Goal: Task Accomplishment & Management: Use online tool/utility

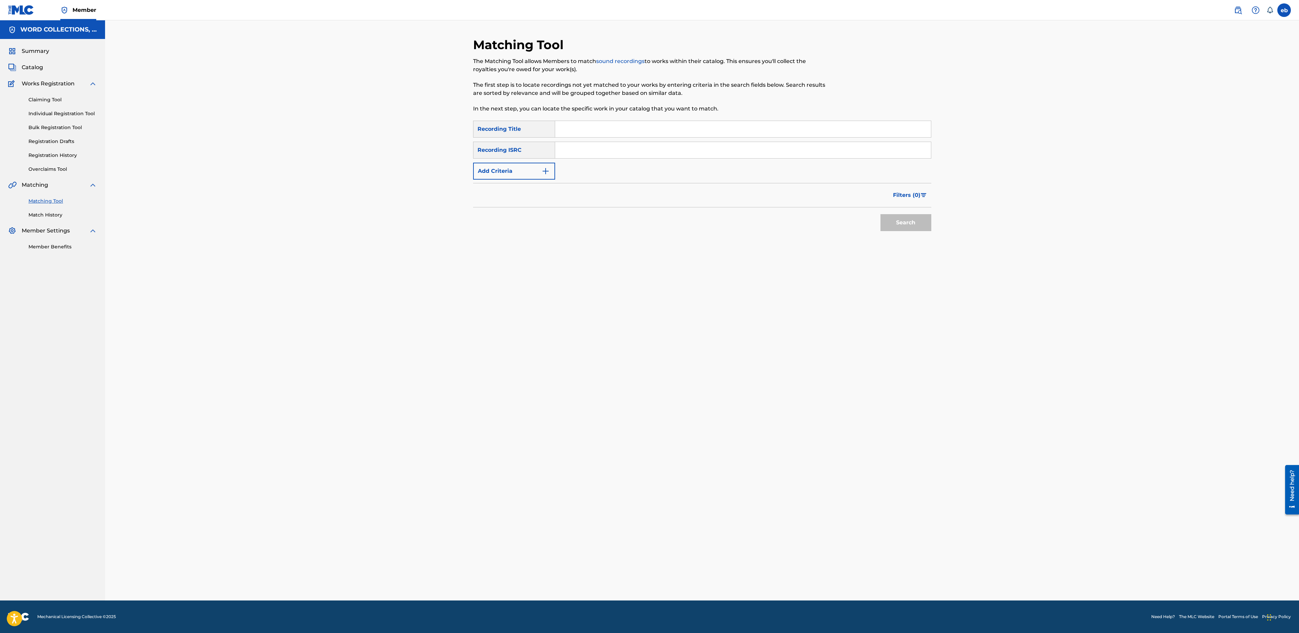
click at [671, 128] on input "Search Form" at bounding box center [743, 129] width 376 height 16
paste input "SHES KIND OF LIKE A LOCKER ROOM"
type input "SHES KIND OF LIKE A LOCKER ROOM"
click at [880, 214] on button "Search" at bounding box center [905, 222] width 51 height 17
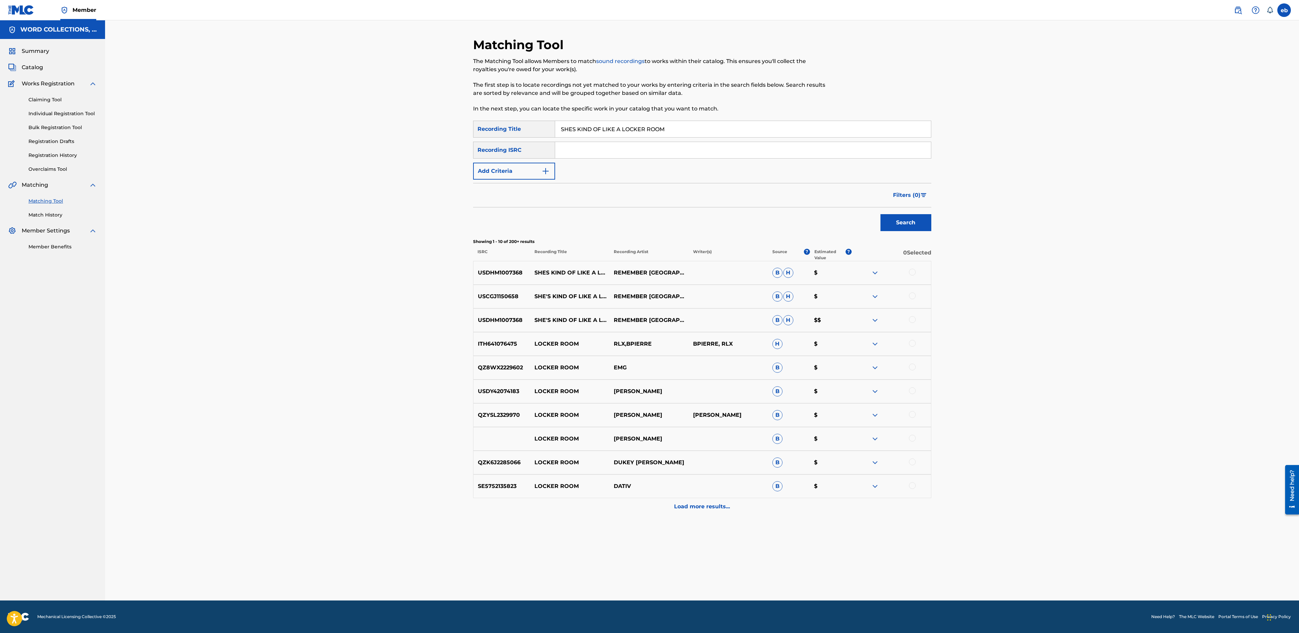
click at [585, 281] on div "USDHM1007368 SHES KIND OF LIKE A LOCKER ROOM REMEMBER PARIS B H $" at bounding box center [702, 273] width 458 height 24
click at [915, 198] on span "Filters ( 0 )" at bounding box center [906, 195] width 27 height 8
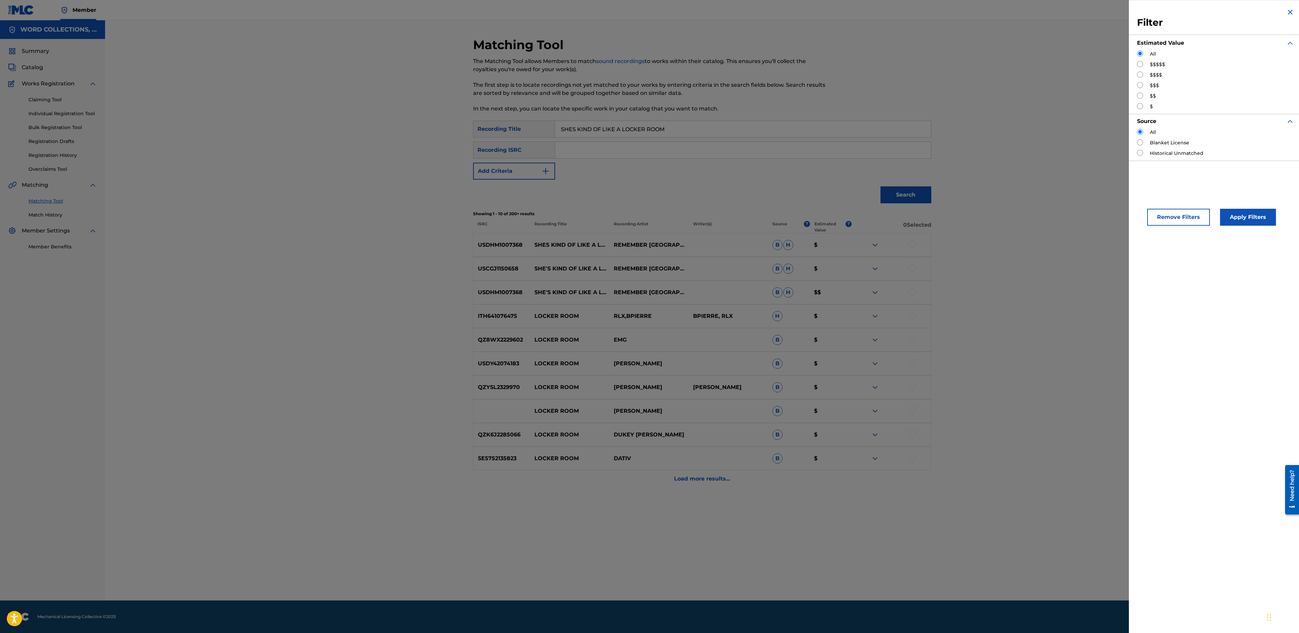
click at [1148, 62] on div "$$$$$" at bounding box center [1215, 64] width 157 height 7
click at [1140, 65] on input "Search Form" at bounding box center [1140, 64] width 6 height 6
radio input "true"
click at [1235, 217] on button "Apply Filters" at bounding box center [1248, 217] width 56 height 17
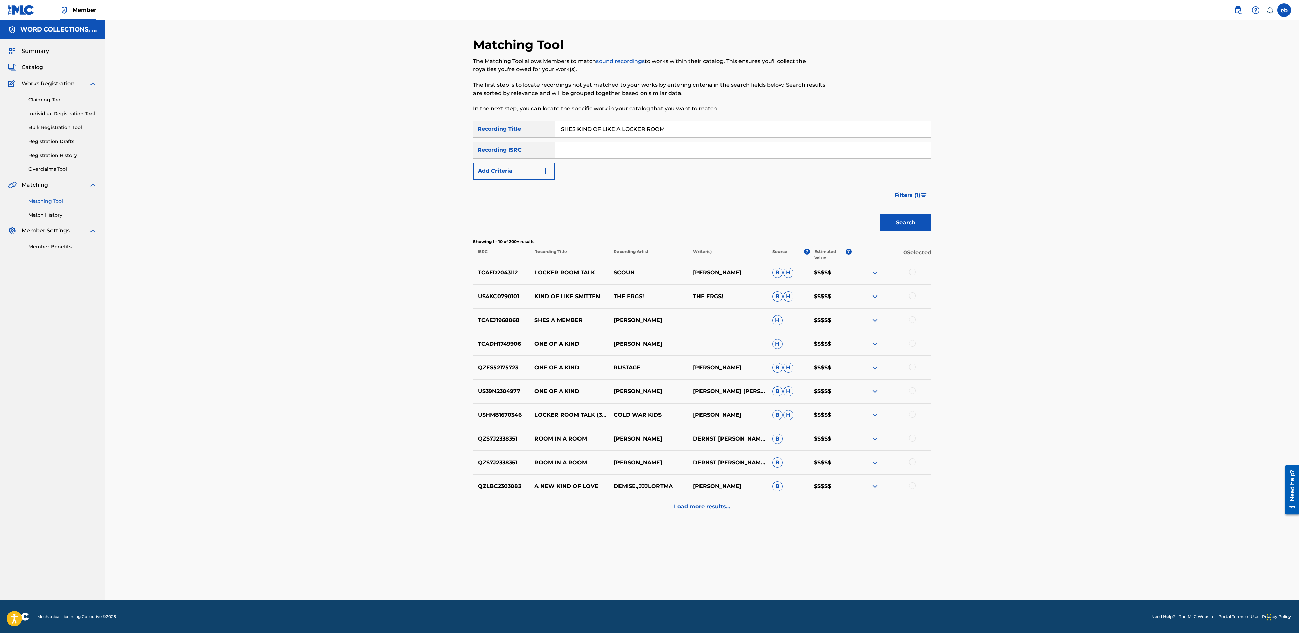
click at [714, 507] on p "Load more results..." at bounding box center [702, 507] width 56 height 8
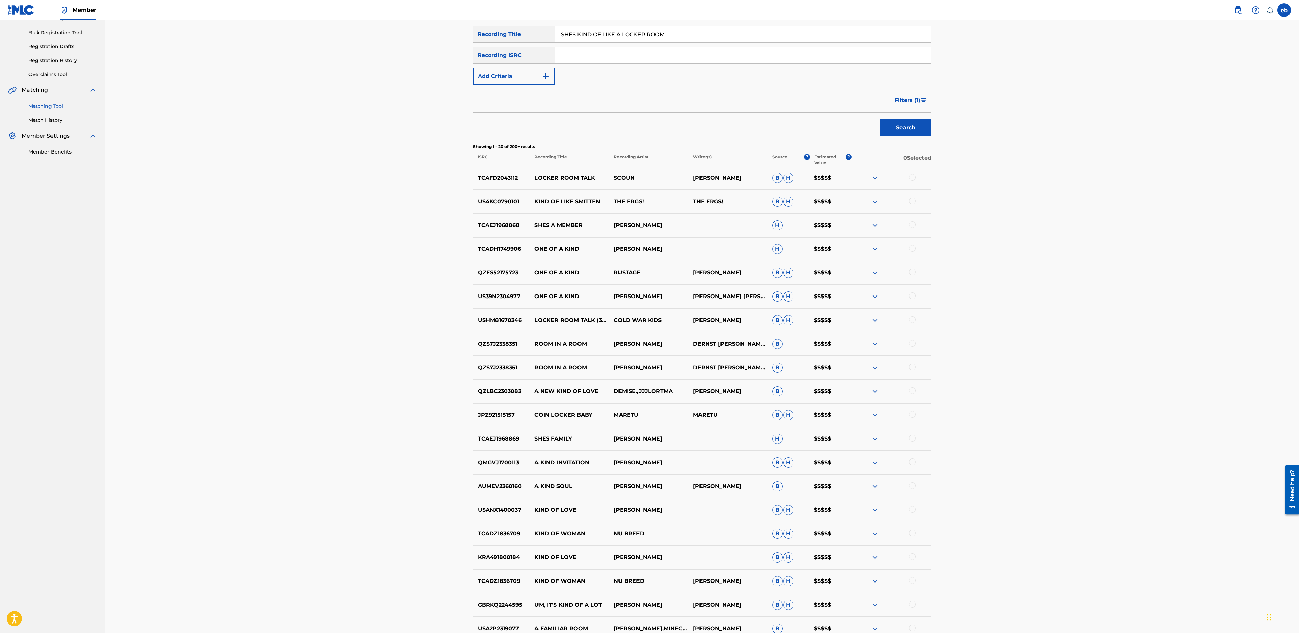
scroll to position [186, 0]
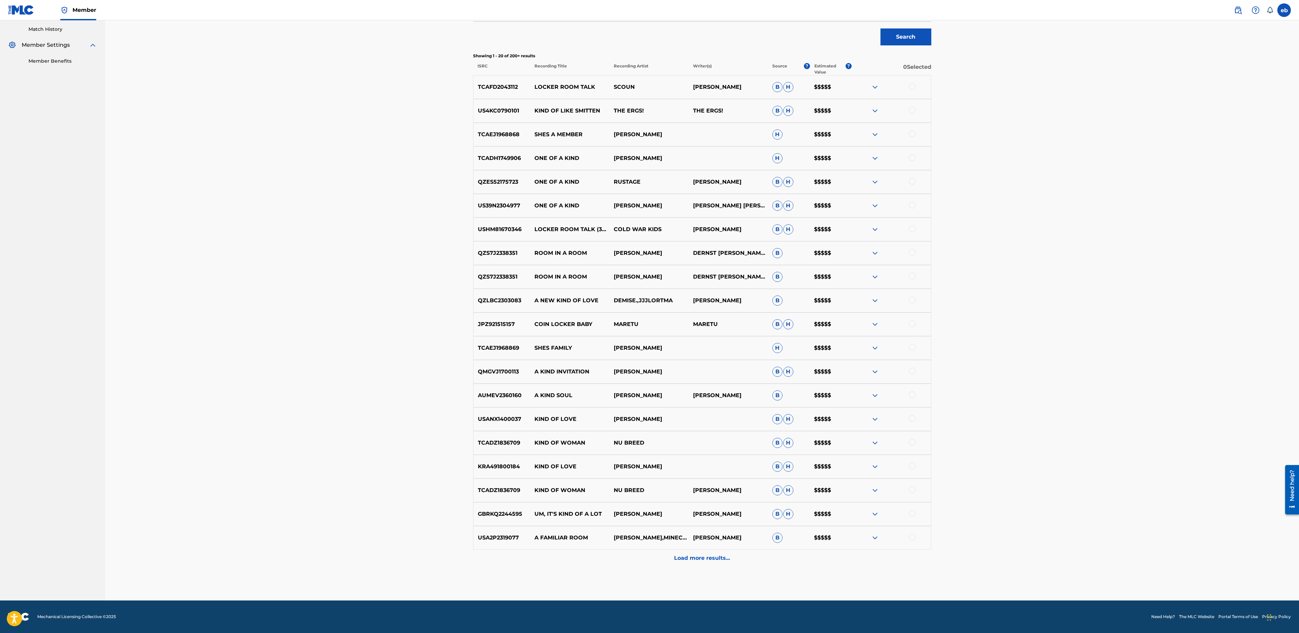
click at [715, 562] on p "Load more results..." at bounding box center [702, 558] width 56 height 8
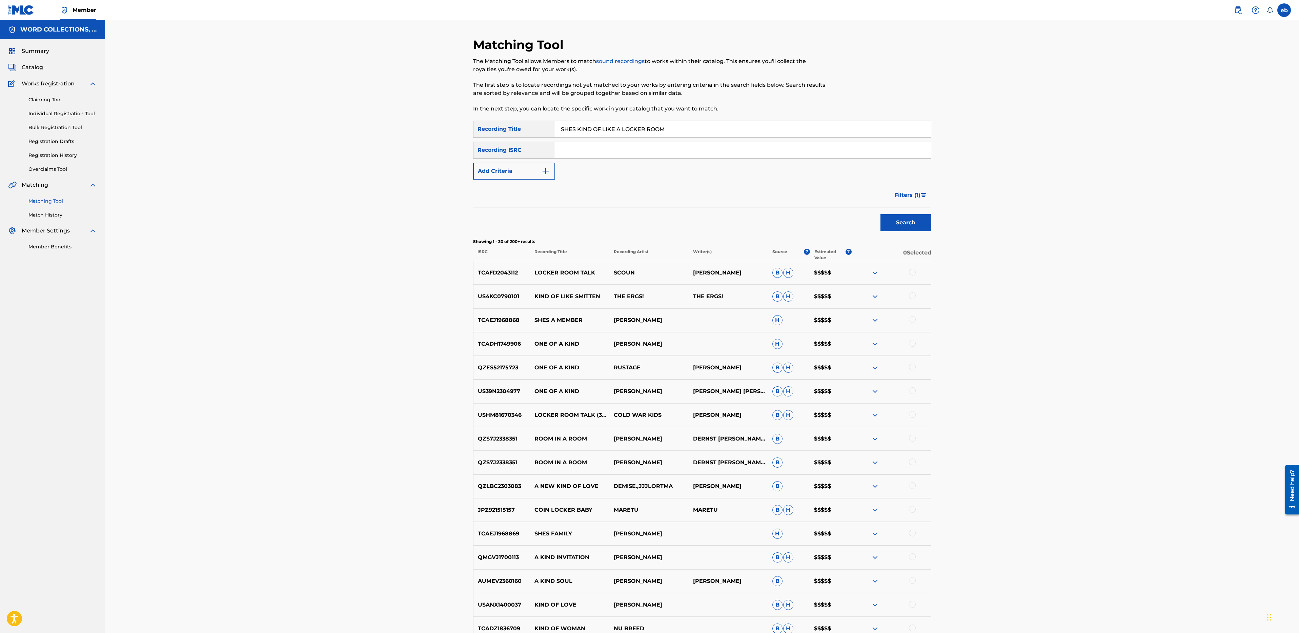
click at [626, 146] on input "Search Form" at bounding box center [743, 150] width 376 height 16
click at [532, 160] on div "SearchWithCriteriad70b39d7-bcc1-477f-8e4c-7b8c93272962 Recording Title SHES KIN…" at bounding box center [702, 150] width 458 height 59
click at [542, 147] on div "Recording ISRC" at bounding box center [514, 150] width 82 height 17
click at [588, 150] on input "Search Form" at bounding box center [743, 150] width 376 height 16
click at [655, 122] on input "SHES KIND OF LIKE A LOCKER ROOM" at bounding box center [743, 129] width 376 height 16
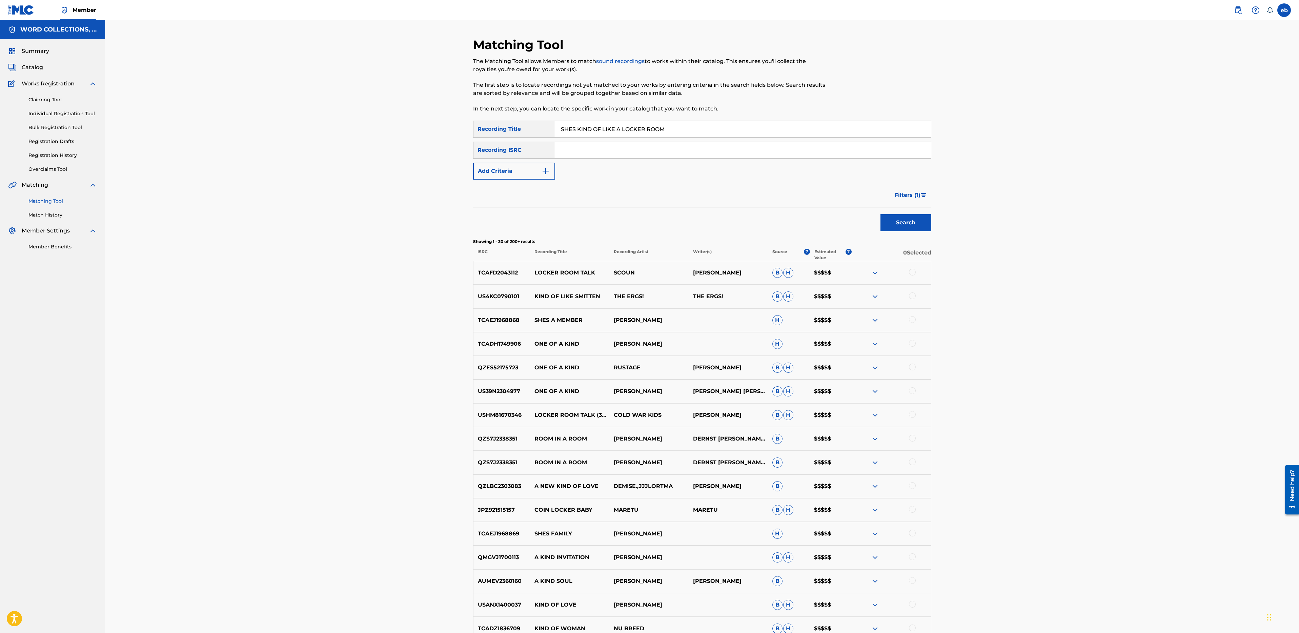
paste input "I MISS 2003"
type input "I MISS 2003"
click at [880, 214] on button "Search" at bounding box center [905, 222] width 51 height 17
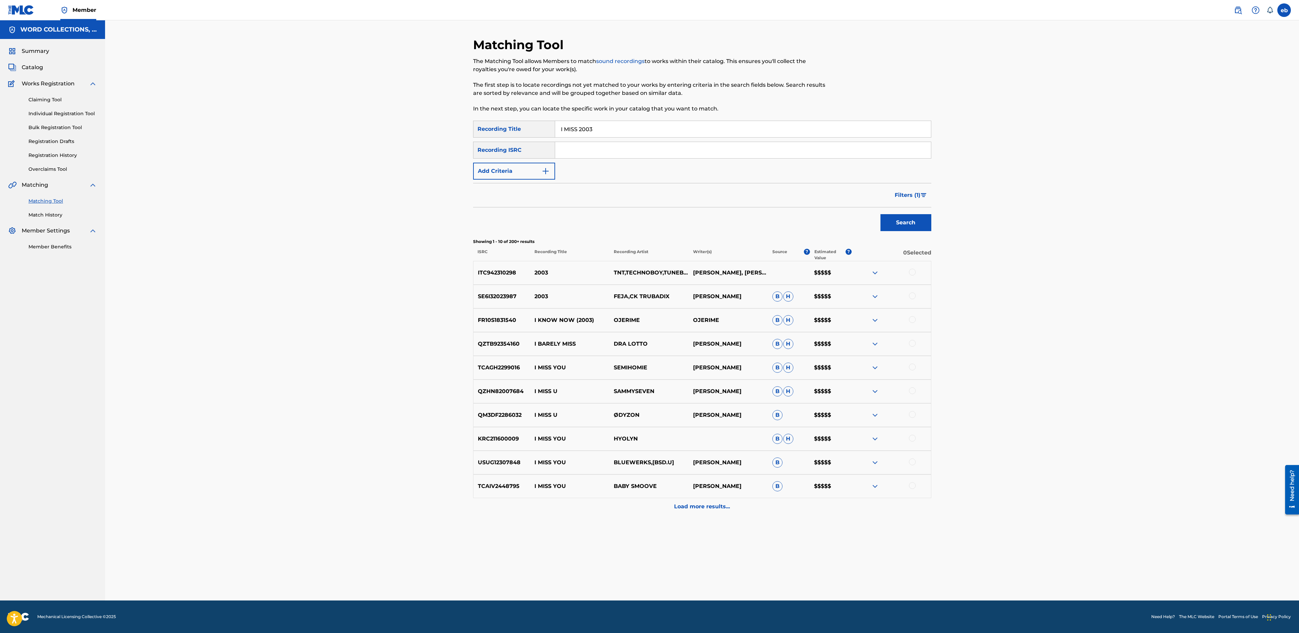
click at [709, 511] on div "Load more results..." at bounding box center [702, 506] width 458 height 17
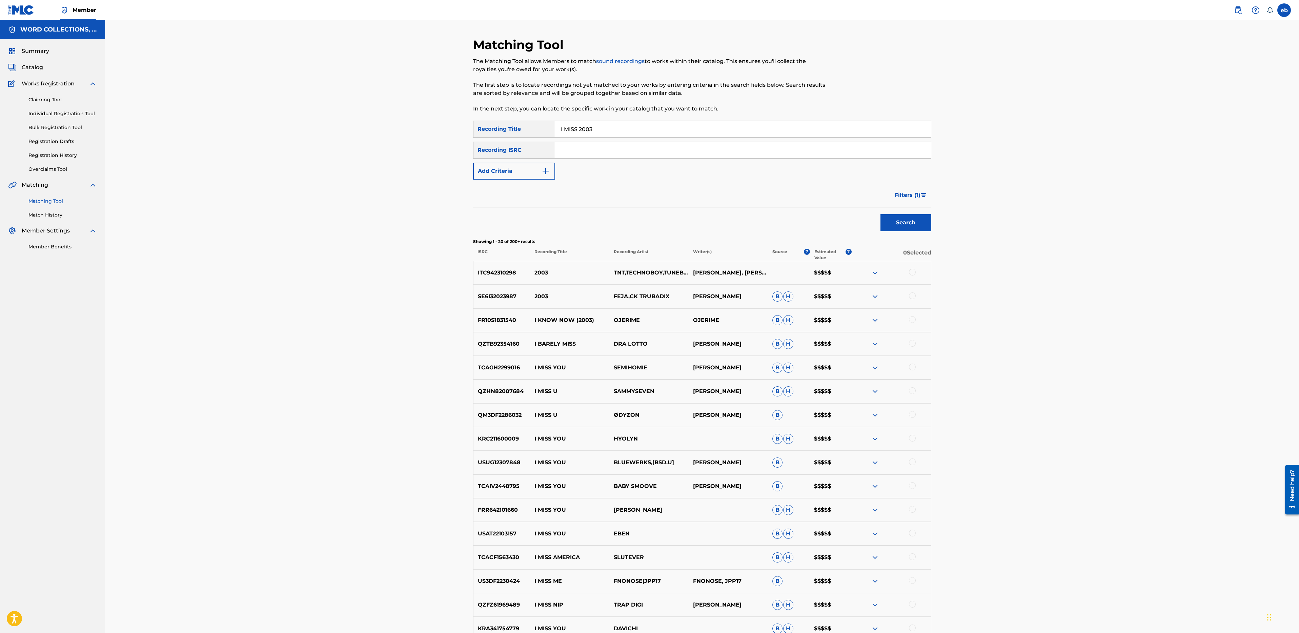
click at [525, 149] on div "Recording ISRC" at bounding box center [514, 150] width 82 height 17
click at [527, 153] on div "Recording ISRC" at bounding box center [514, 150] width 82 height 17
click at [532, 166] on button "Add Criteria" at bounding box center [514, 171] width 82 height 17
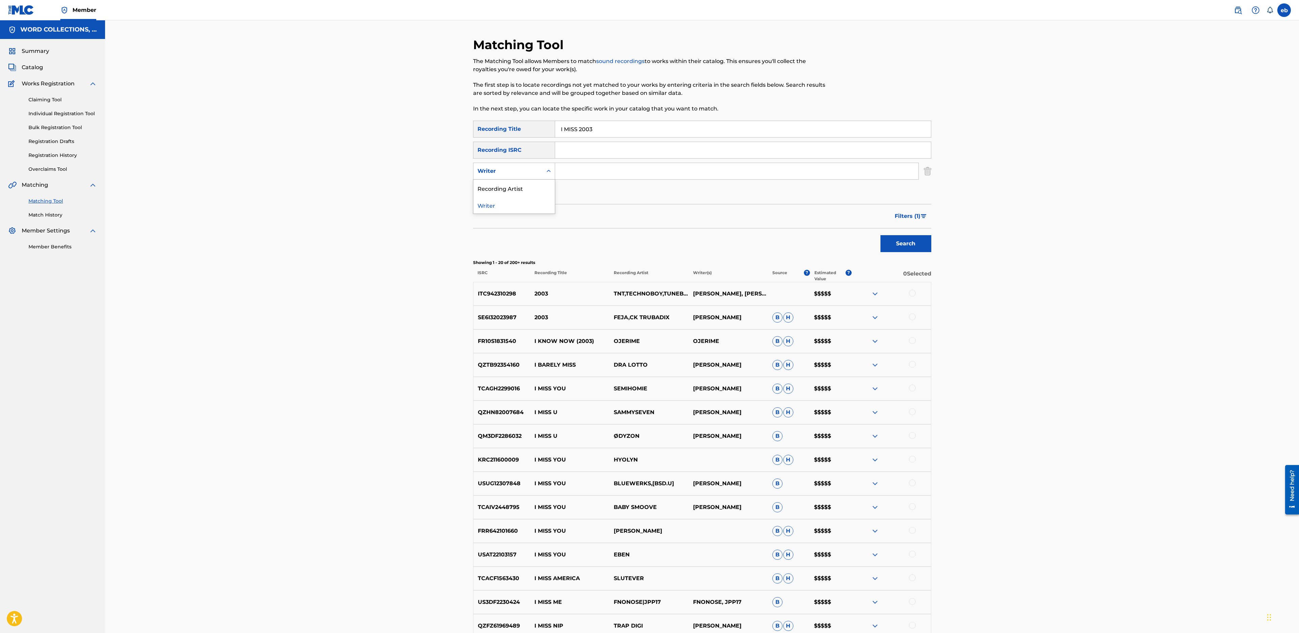
click at [515, 165] on div "Writer" at bounding box center [507, 171] width 69 height 13
click at [515, 191] on div "Recording Artist" at bounding box center [513, 188] width 81 height 17
click at [622, 152] on input "Search Form" at bounding box center [743, 150] width 376 height 16
click at [613, 180] on div "SearchWithCriteriad70b39d7-bcc1-477f-8e4c-7b8c93272962 Recording Title I MISS 2…" at bounding box center [702, 161] width 458 height 80
click at [613, 172] on input "Search Form" at bounding box center [736, 171] width 363 height 16
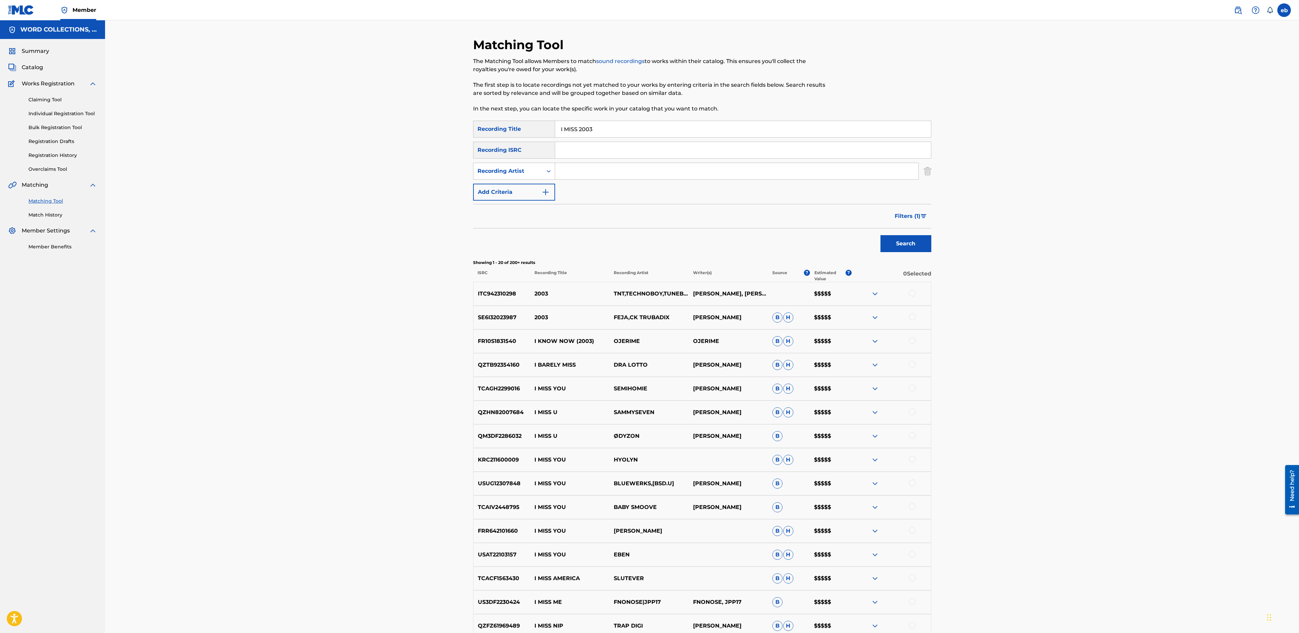
paste input "As It is"
type input "As It is"
click at [880, 235] on button "Search" at bounding box center [905, 243] width 51 height 17
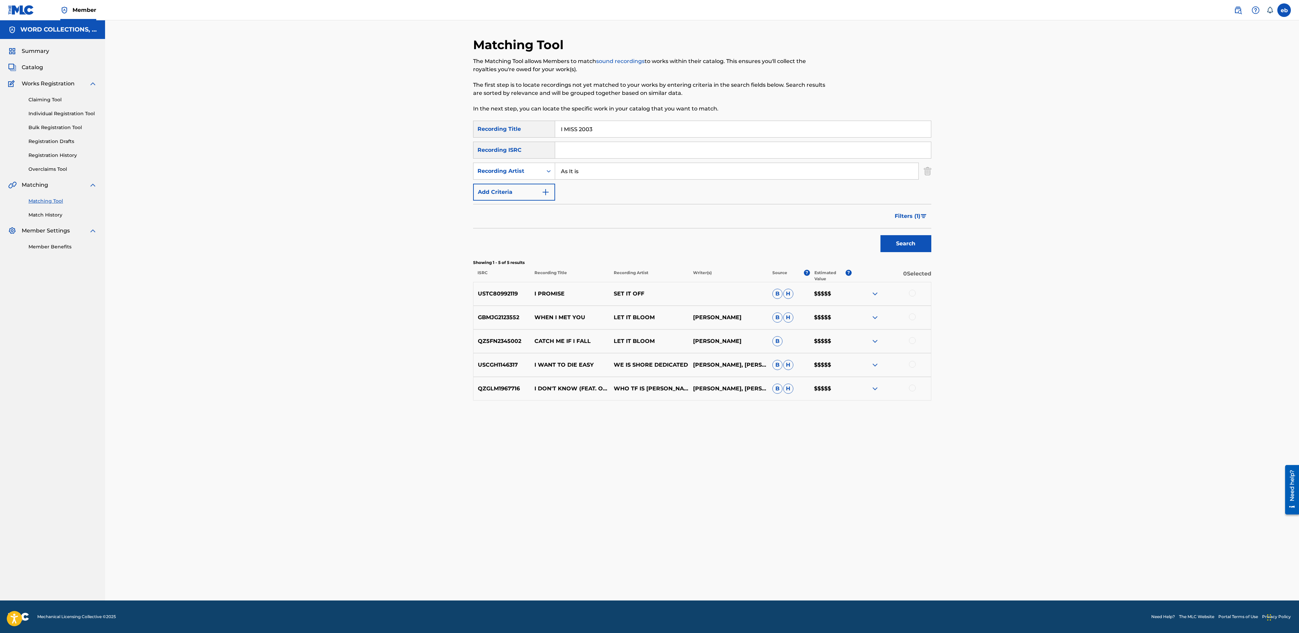
drag, startPoint x: 611, startPoint y: 129, endPoint x: 449, endPoint y: 129, distance: 162.7
click at [449, 129] on div "Matching Tool The Matching Tool allows Members to match sound recordings to wor…" at bounding box center [702, 310] width 1194 height 580
click at [904, 244] on button "Search" at bounding box center [905, 243] width 51 height 17
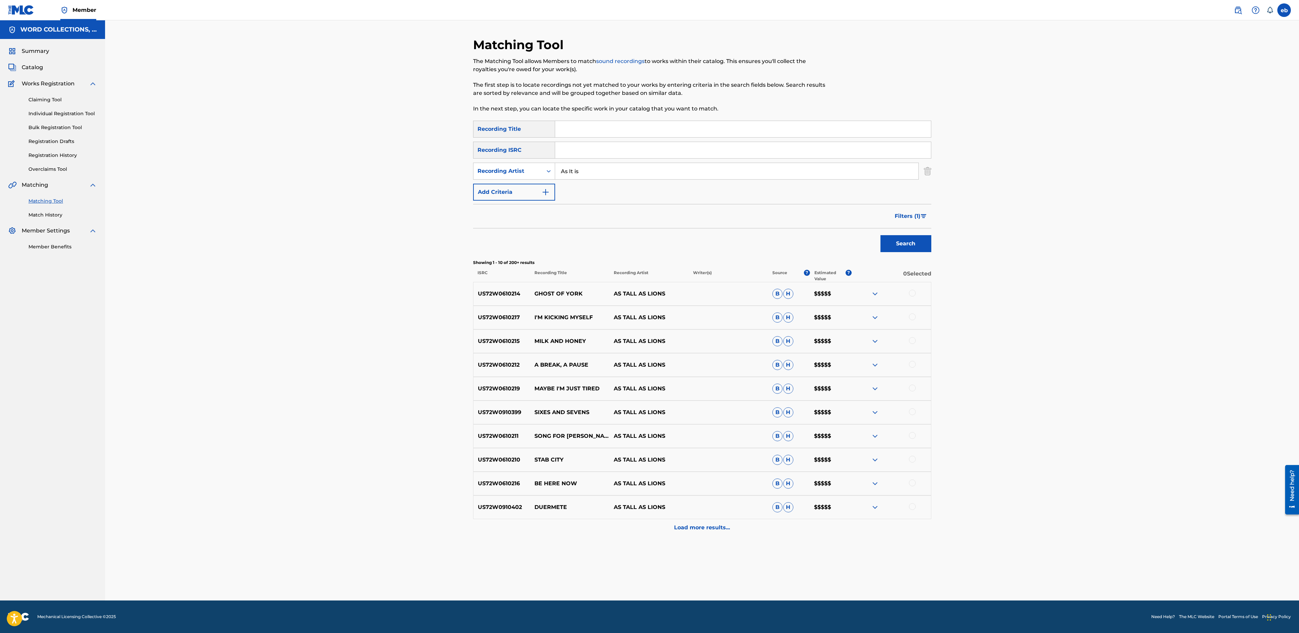
click at [716, 528] on p "Load more results..." at bounding box center [702, 528] width 56 height 8
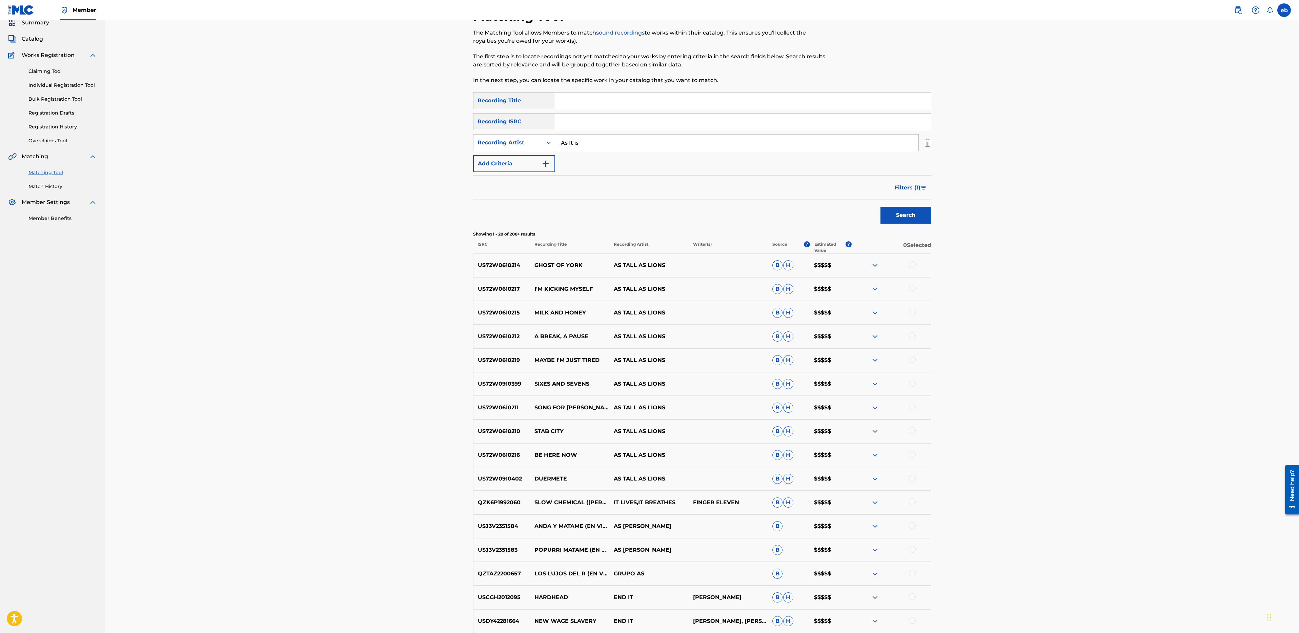
scroll to position [27, 0]
click at [50, 69] on link "Claiming Tool" at bounding box center [62, 72] width 68 height 7
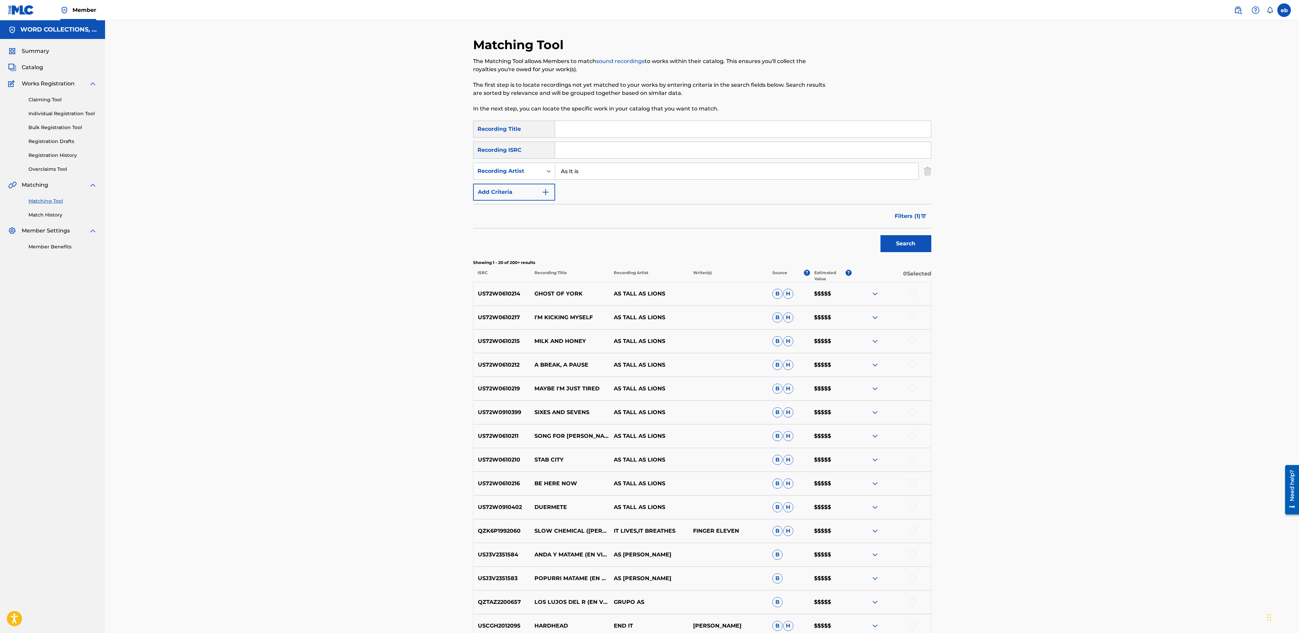
drag, startPoint x: 615, startPoint y: 167, endPoint x: 415, endPoint y: 151, distance: 200.6
click at [415, 151] on div "Matching Tool The Matching Tool allows Members to match sound recordings to wor…" at bounding box center [702, 413] width 1194 height 787
click at [597, 165] on input "As It is" at bounding box center [736, 171] width 363 height 16
click at [603, 179] on input "As It is" at bounding box center [736, 171] width 363 height 16
type input "[PERSON_NAME]"
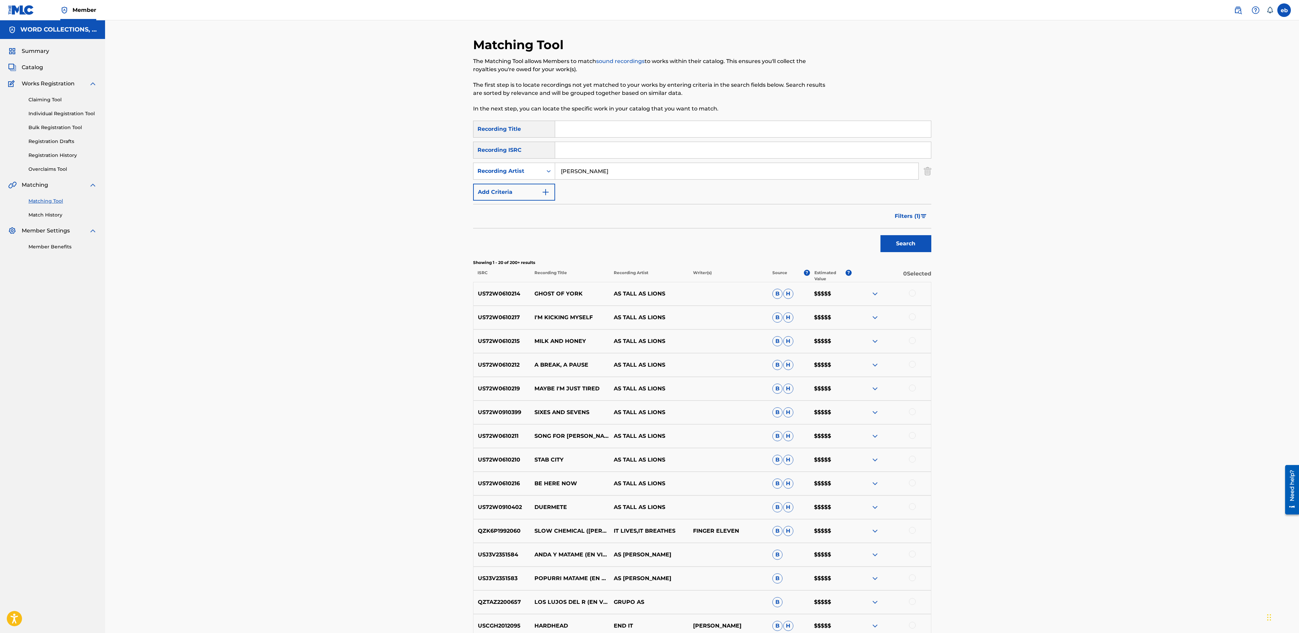
click at [880, 235] on button "Search" at bounding box center [905, 243] width 51 height 17
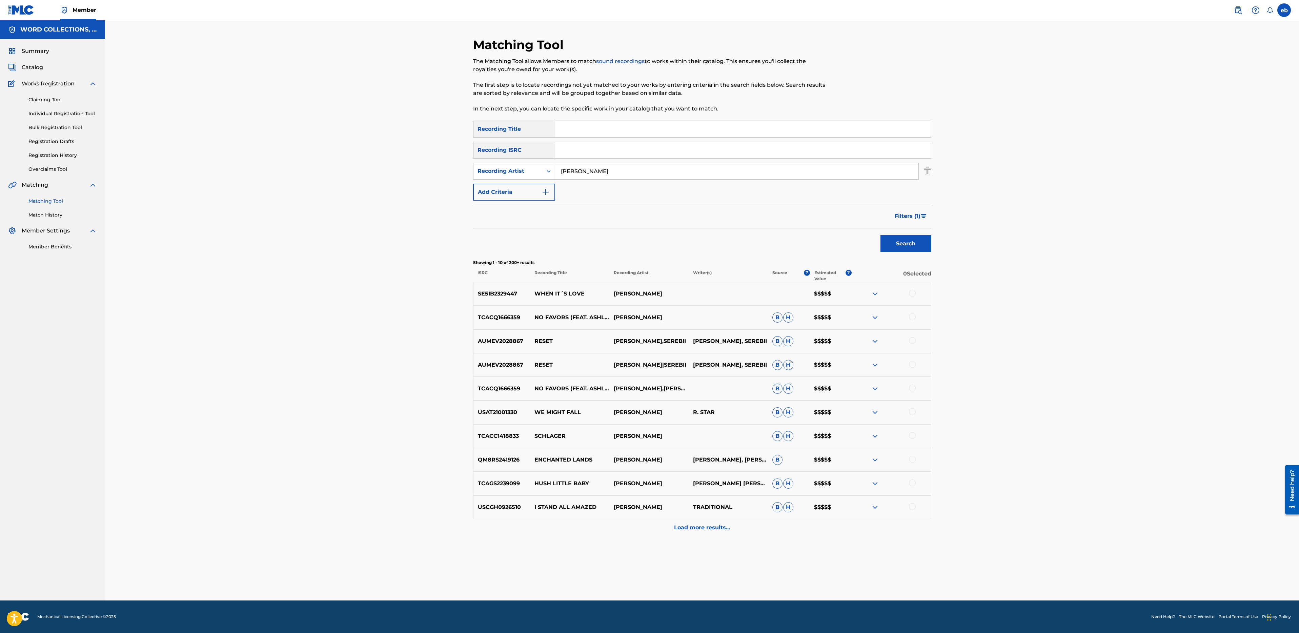
click at [714, 530] on p "Load more results..." at bounding box center [702, 528] width 56 height 8
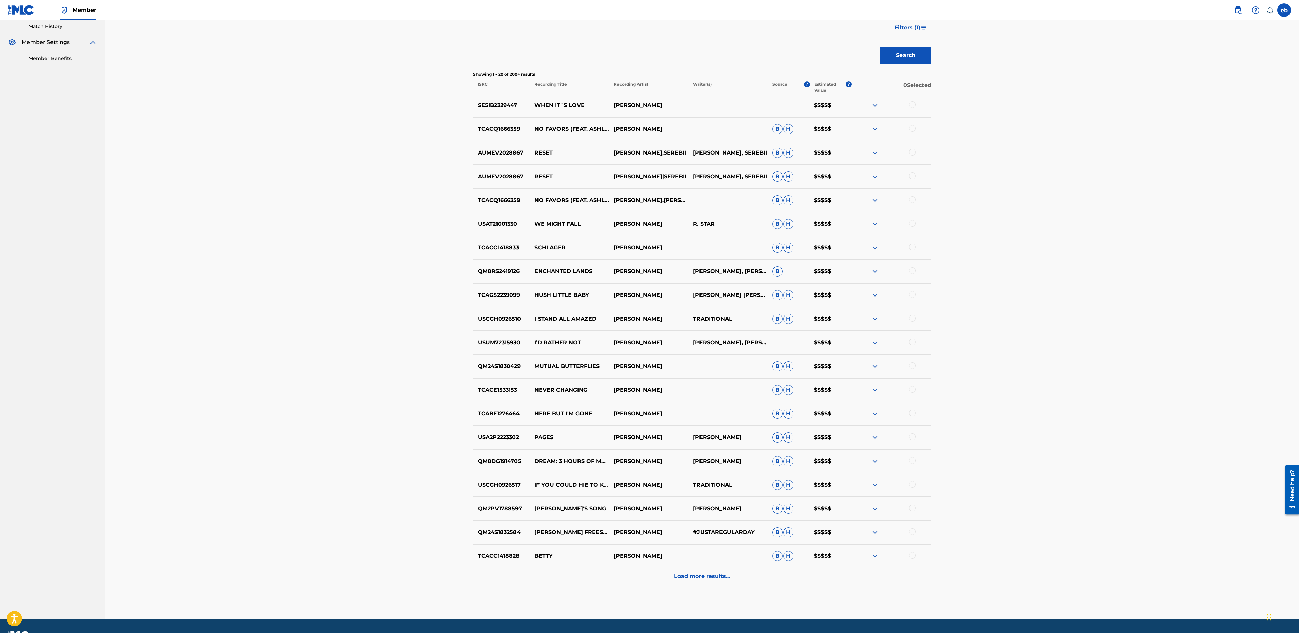
scroll to position [194, 0]
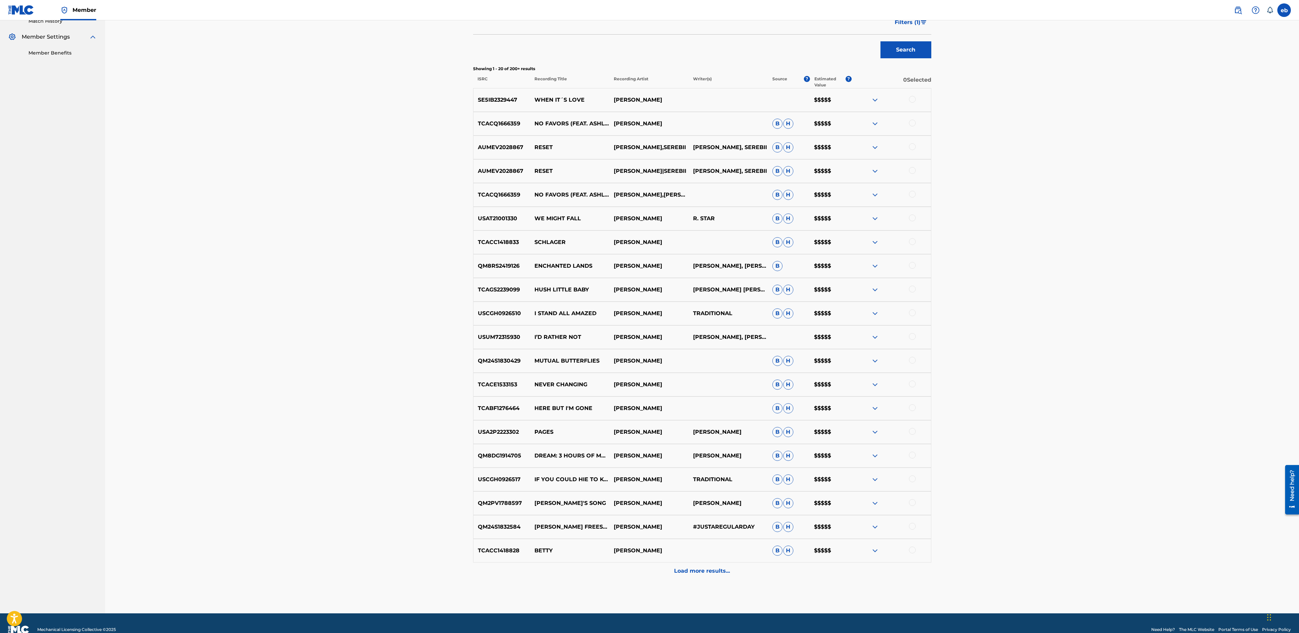
click at [711, 579] on div "Load more results..." at bounding box center [702, 571] width 458 height 17
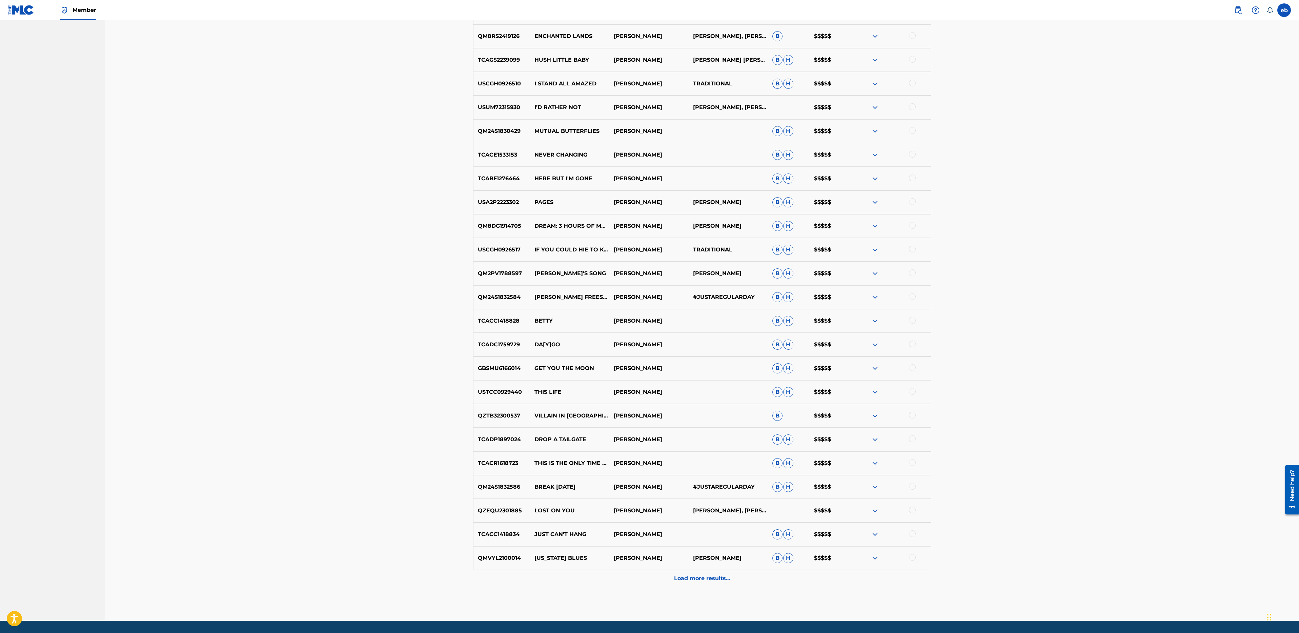
scroll to position [444, 0]
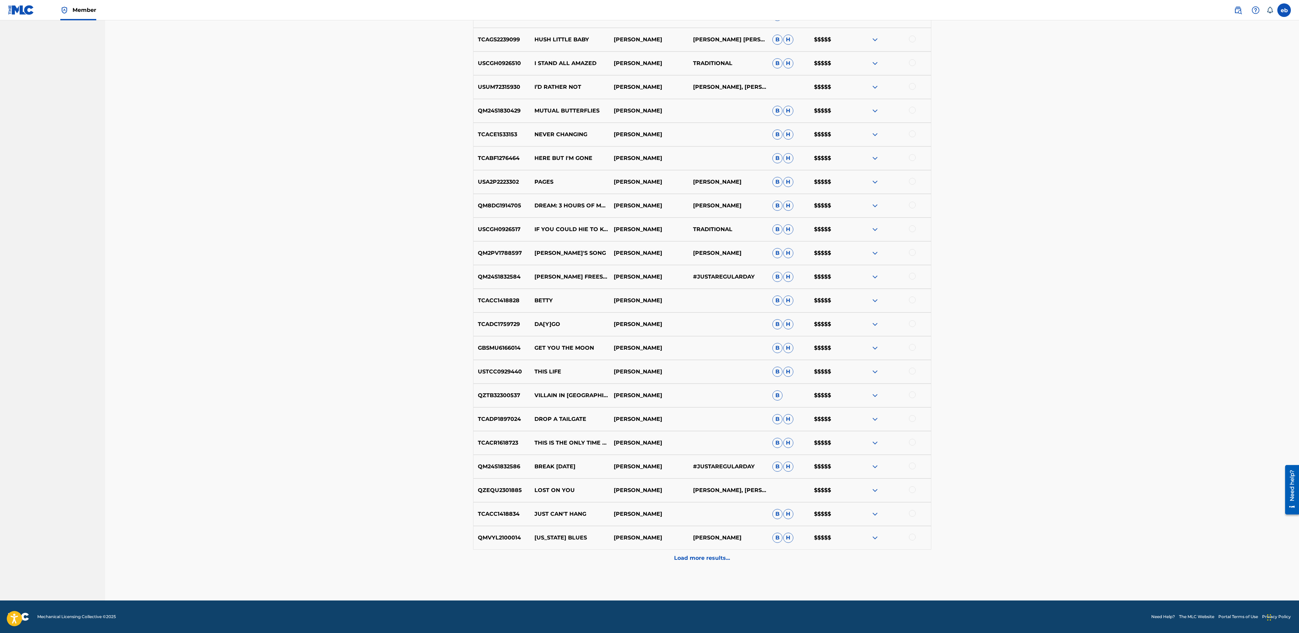
click at [725, 560] on p "Load more results..." at bounding box center [702, 558] width 56 height 8
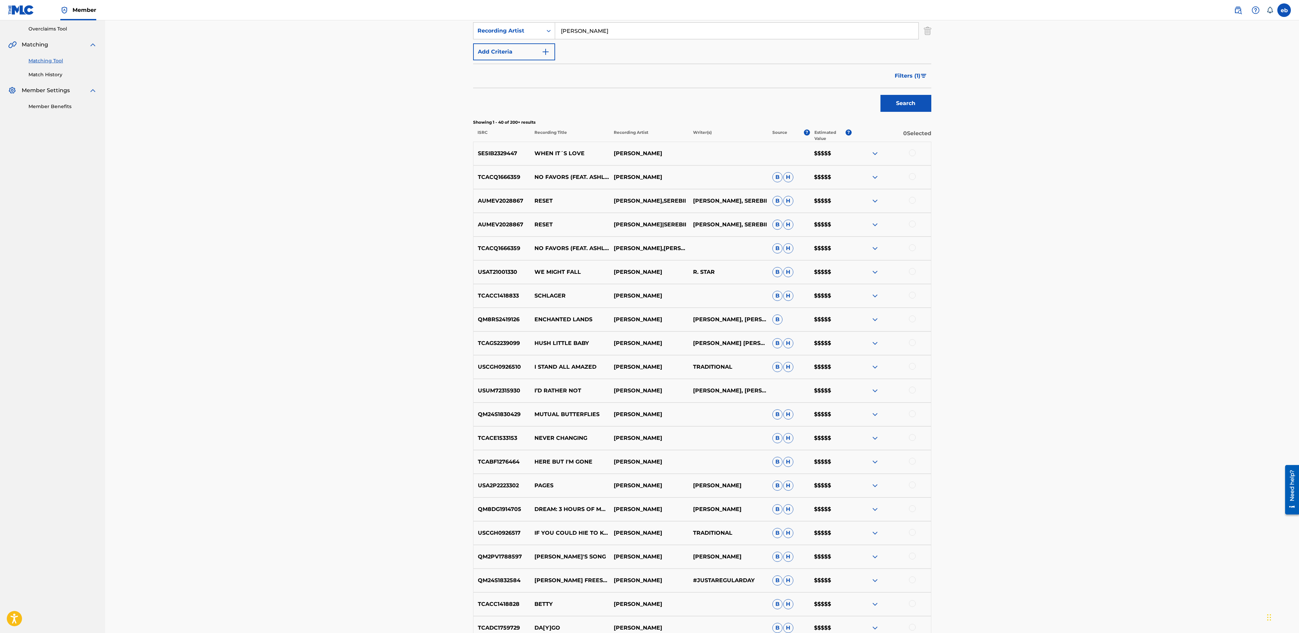
scroll to position [0, 0]
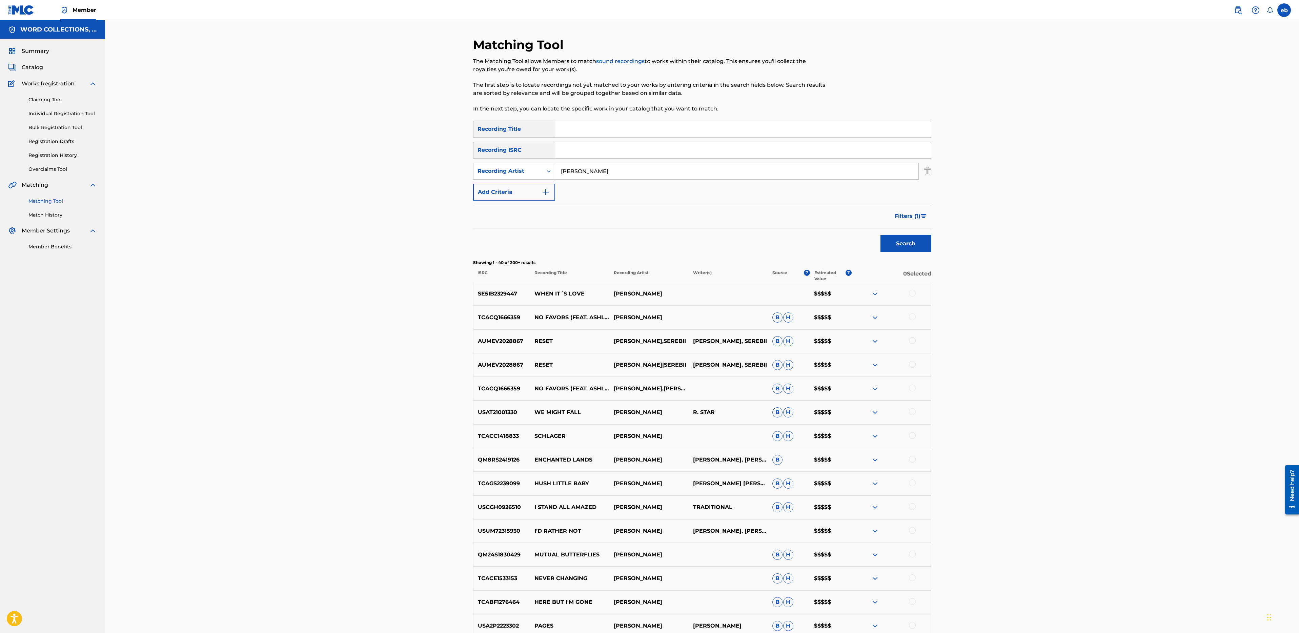
drag, startPoint x: 616, startPoint y: 167, endPoint x: 470, endPoint y: 162, distance: 146.5
click at [592, 121] on input "Search Form" at bounding box center [743, 129] width 376 height 16
type input "2l8 Undead"
click at [880, 235] on button "Search" at bounding box center [905, 243] width 51 height 17
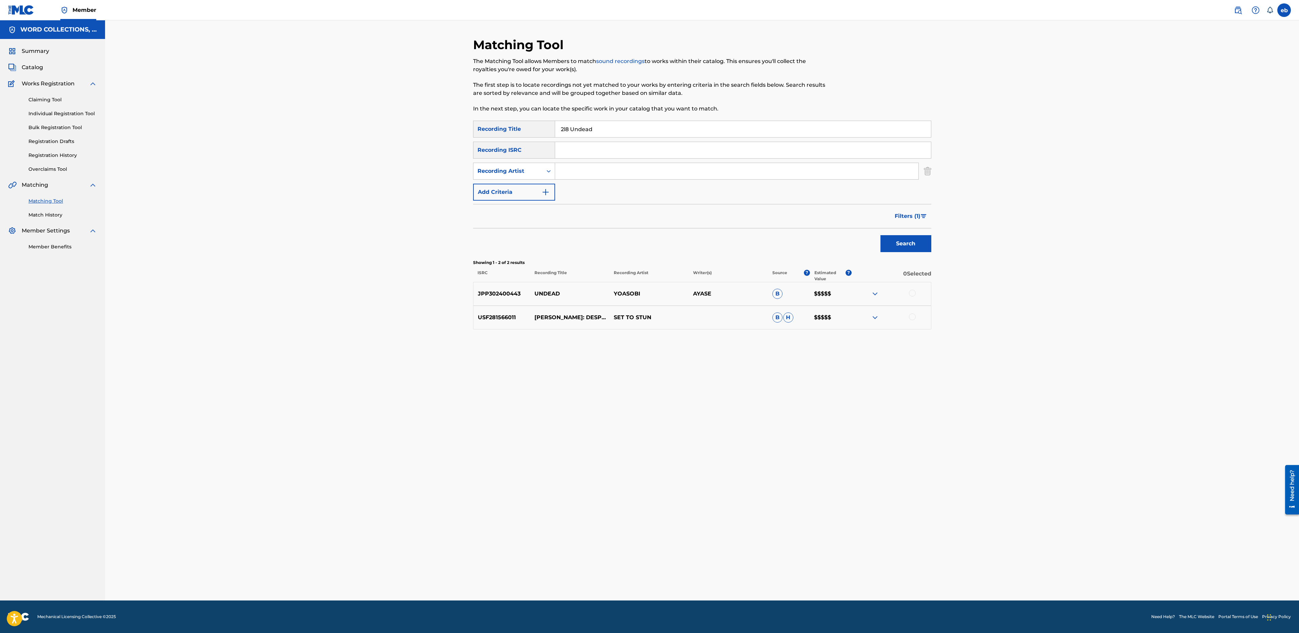
drag, startPoint x: 634, startPoint y: 131, endPoint x: 504, endPoint y: 123, distance: 130.1
click at [509, 124] on div "SearchWithCriteriad70b39d7-bcc1-477f-8e4c-7b8c93272962 Recording Title 2l8 Unde…" at bounding box center [702, 129] width 458 height 17
click at [48, 99] on link "Claiming Tool" at bounding box center [62, 99] width 68 height 7
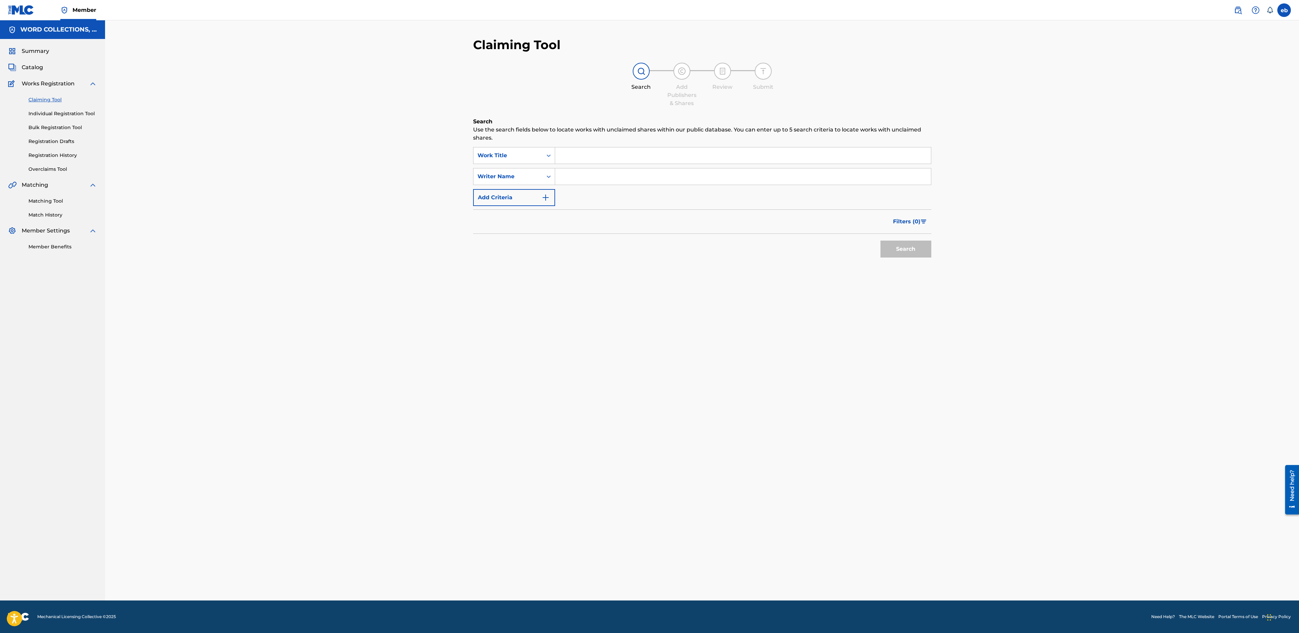
click at [569, 177] on input "Search Form" at bounding box center [743, 176] width 376 height 16
type input "[PERSON_NAME]"
click at [880, 241] on button "Search" at bounding box center [905, 249] width 51 height 17
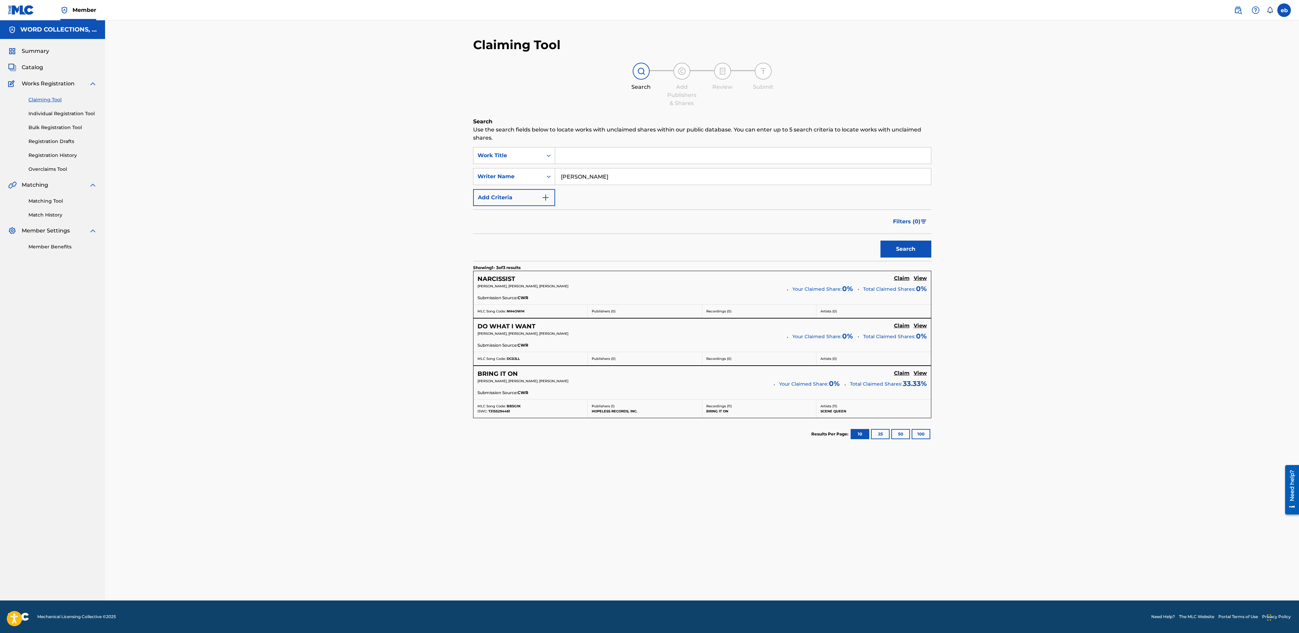
click at [920, 280] on h5 "View" at bounding box center [920, 278] width 13 height 6
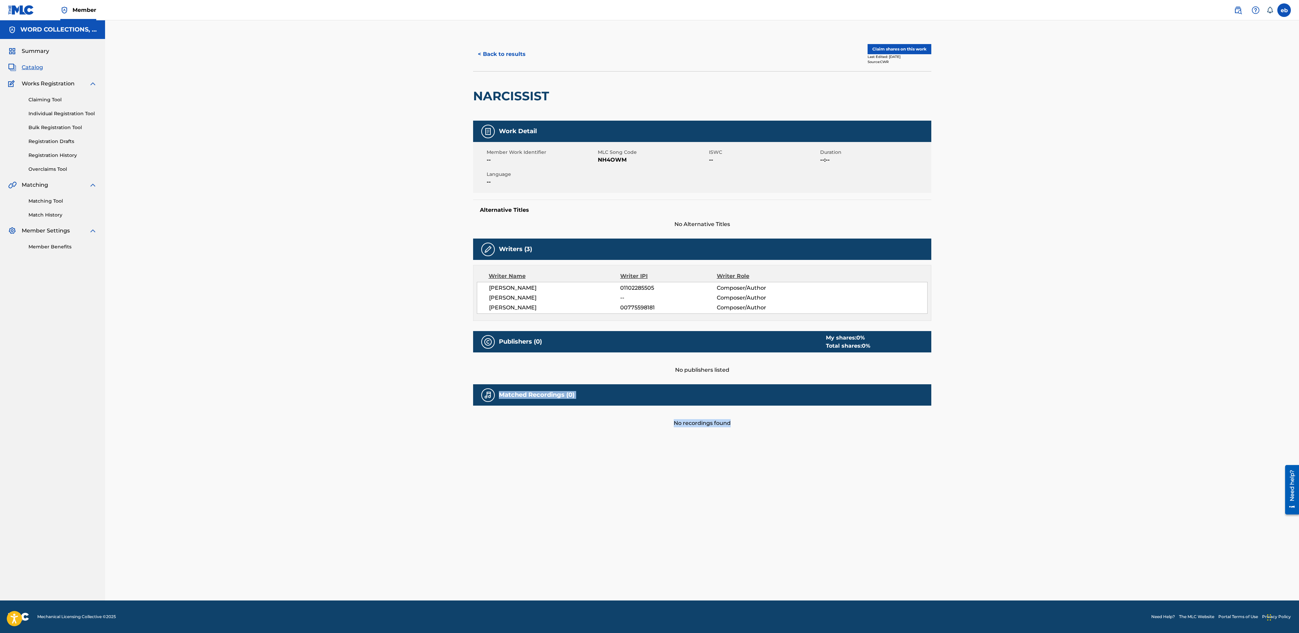
drag, startPoint x: 565, startPoint y: 388, endPoint x: 567, endPoint y: 536, distance: 148.4
click at [567, 536] on div "< Back to results Claim shares on this work Last Edited: [DATE] Source: CWR NAR…" at bounding box center [702, 318] width 474 height 563
click at [504, 101] on h2 "NARCISSIST" at bounding box center [512, 95] width 79 height 15
copy h2 "NARCISSIST"
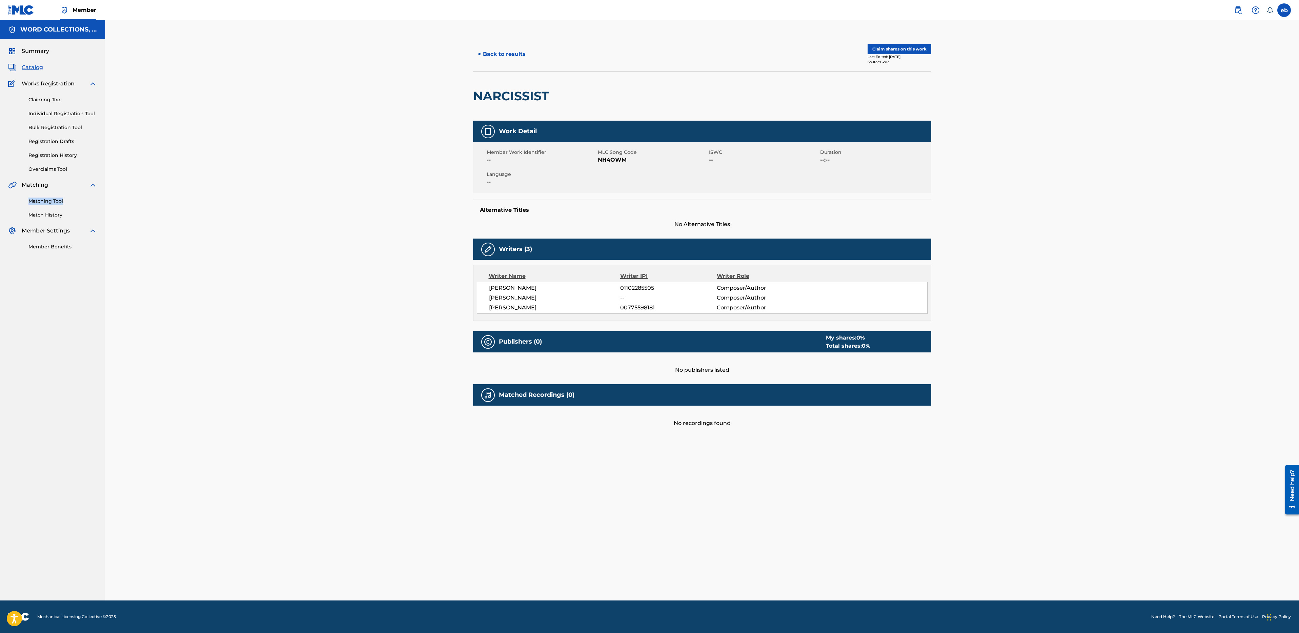
click at [42, 200] on link "Matching Tool" at bounding box center [62, 201] width 68 height 7
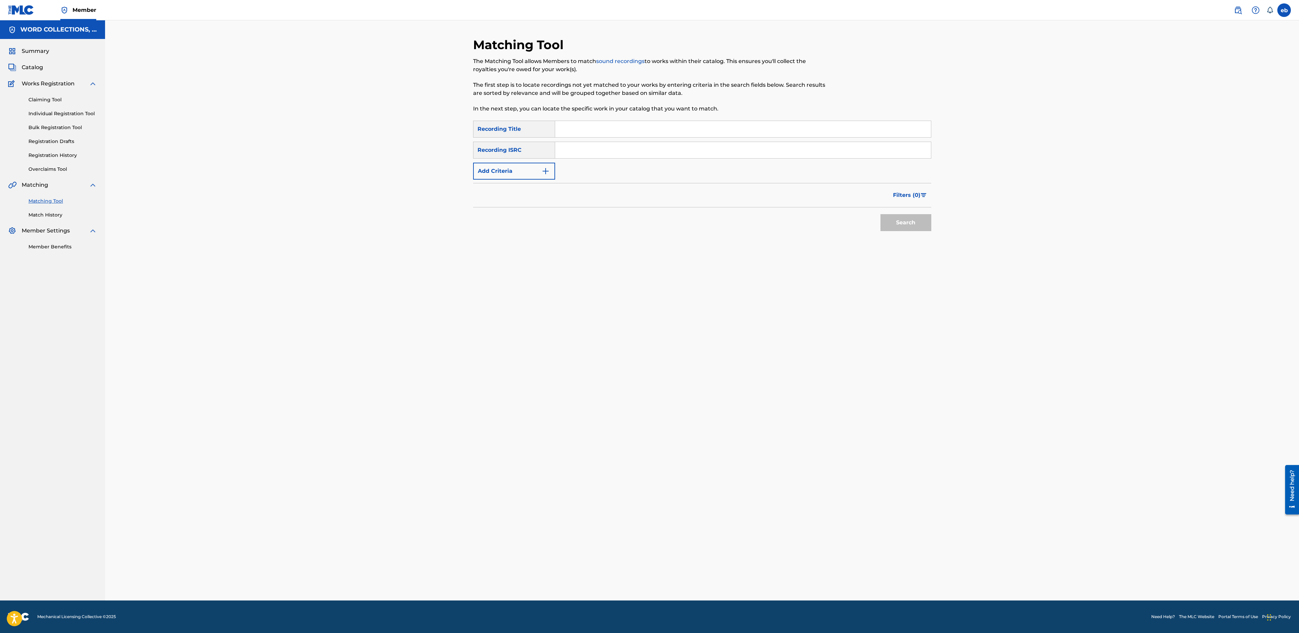
click at [597, 134] on input "Search Form" at bounding box center [743, 129] width 376 height 16
paste input "NARCISSIST"
type input "NARCISSIST"
click at [604, 154] on input "Search Form" at bounding box center [743, 150] width 376 height 16
paste input "JordyPurp"
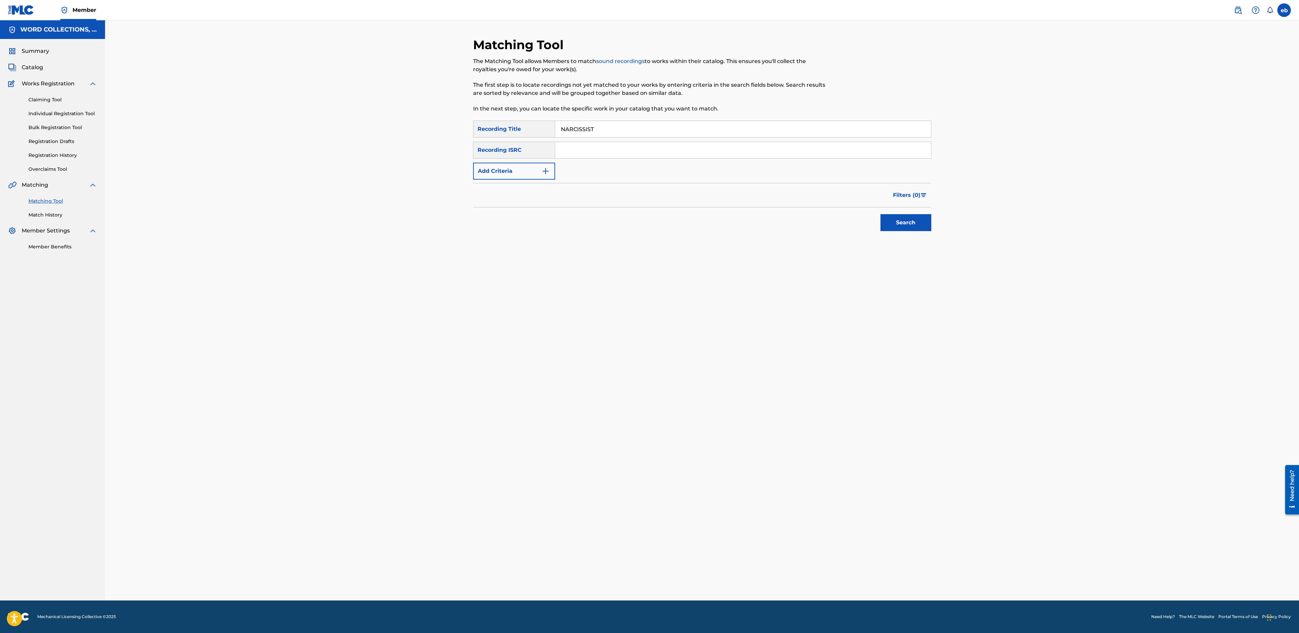
type input "JordyPurp"
click at [512, 168] on button "Add Criteria" at bounding box center [514, 171] width 82 height 17
click at [514, 185] on button "Add Criteria" at bounding box center [514, 192] width 82 height 17
click at [514, 176] on div "Writer" at bounding box center [507, 171] width 69 height 13
click at [653, 169] on input "Search Form" at bounding box center [736, 171] width 363 height 16
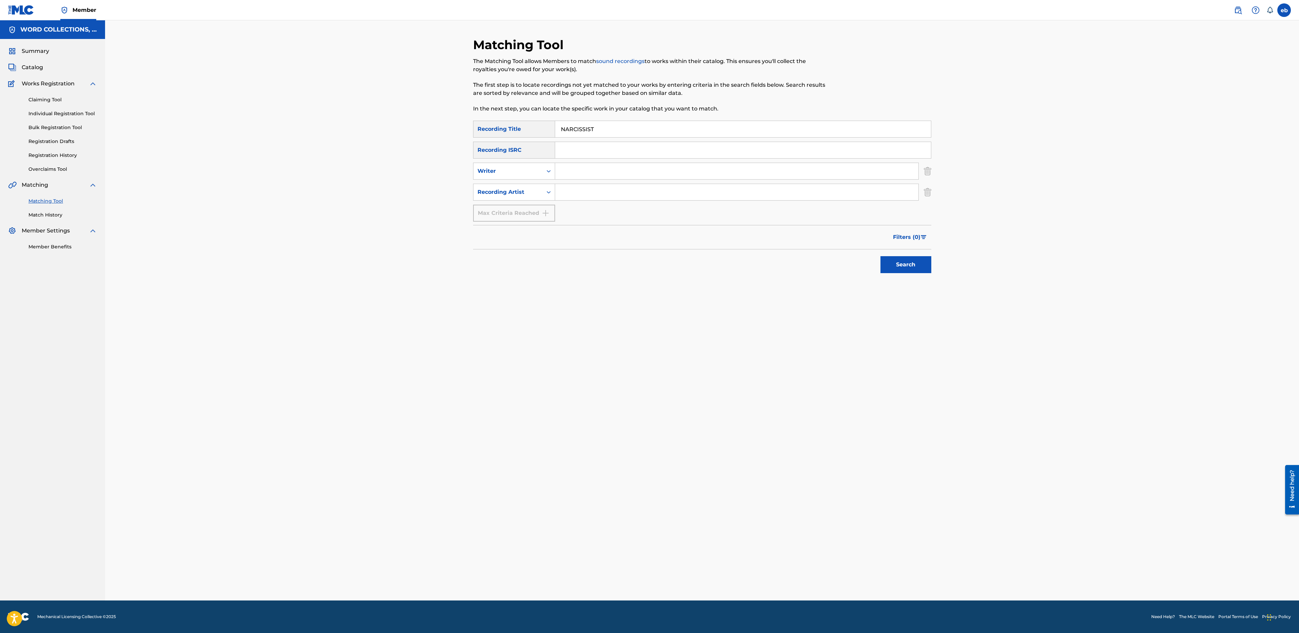
click at [575, 196] on input "Search Form" at bounding box center [736, 192] width 363 height 16
paste input "JordyPurp"
type input "JordyPurp"
click at [880, 256] on button "Search" at bounding box center [905, 264] width 51 height 17
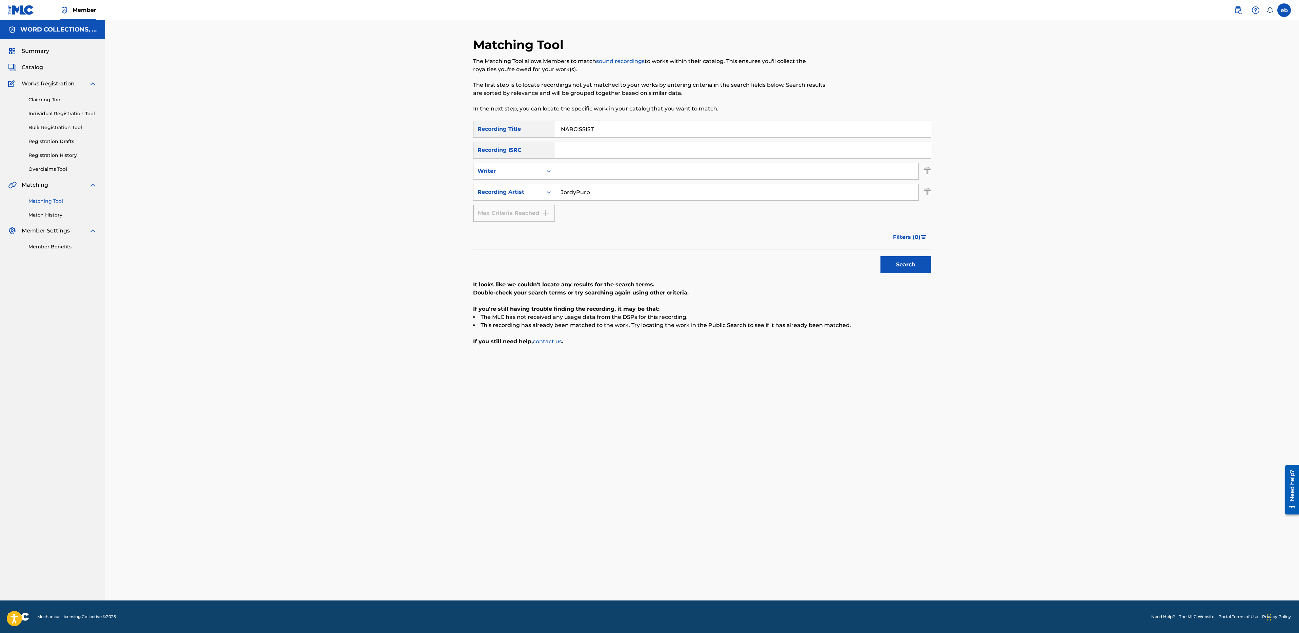
drag, startPoint x: 612, startPoint y: 192, endPoint x: 452, endPoint y: 191, distance: 160.0
click at [452, 191] on div "Matching Tool The Matching Tool allows Members to match sound recordings to wor…" at bounding box center [702, 310] width 1194 height 580
click at [591, 168] on input "Search Form" at bounding box center [736, 171] width 363 height 16
click at [880, 256] on button "Search" at bounding box center [905, 264] width 51 height 17
click at [621, 174] on input "[PERSON_NAME]" at bounding box center [736, 171] width 363 height 16
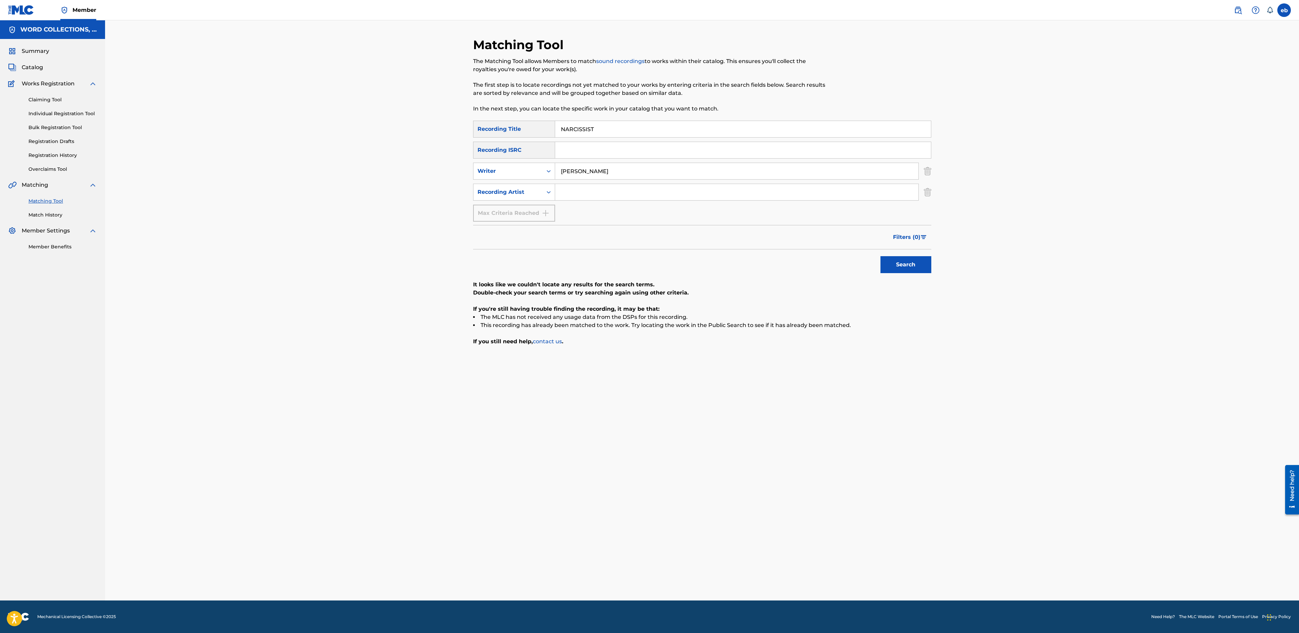
click at [880, 256] on button "Search" at bounding box center [905, 264] width 51 height 17
click at [577, 170] on input "[PERSON_NAME]" at bounding box center [736, 171] width 363 height 16
type input "[PERSON_NAME]"
click at [880, 256] on button "Search" at bounding box center [905, 264] width 51 height 17
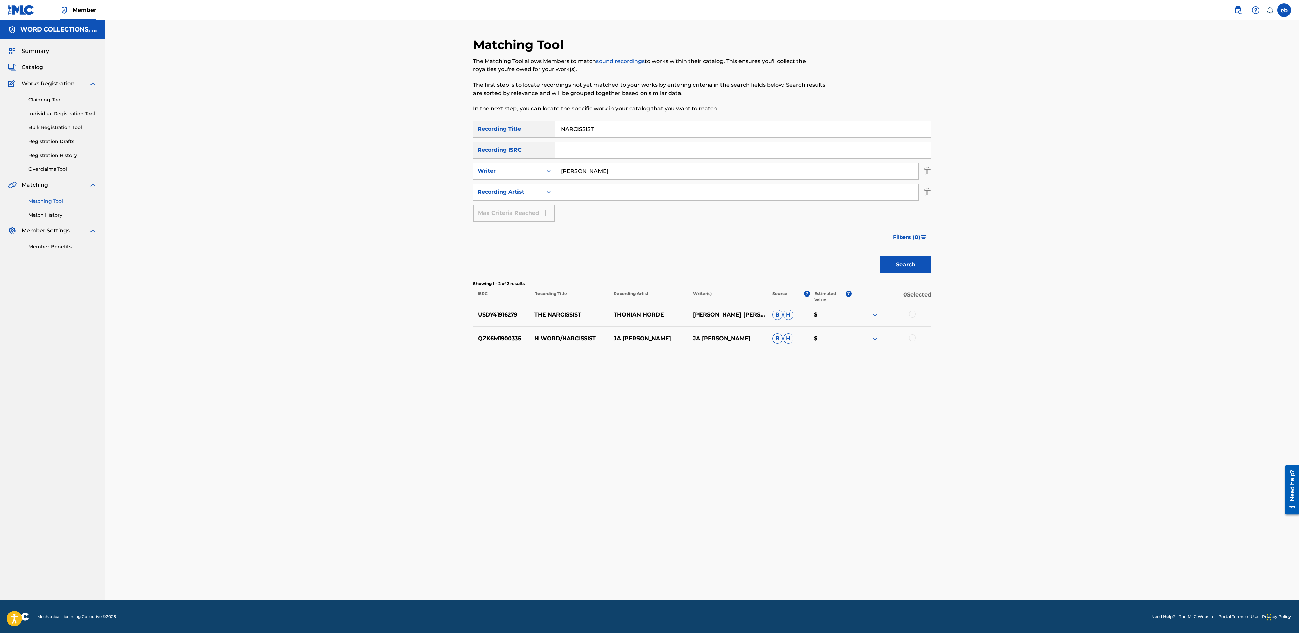
click at [45, 99] on link "Claiming Tool" at bounding box center [62, 99] width 68 height 7
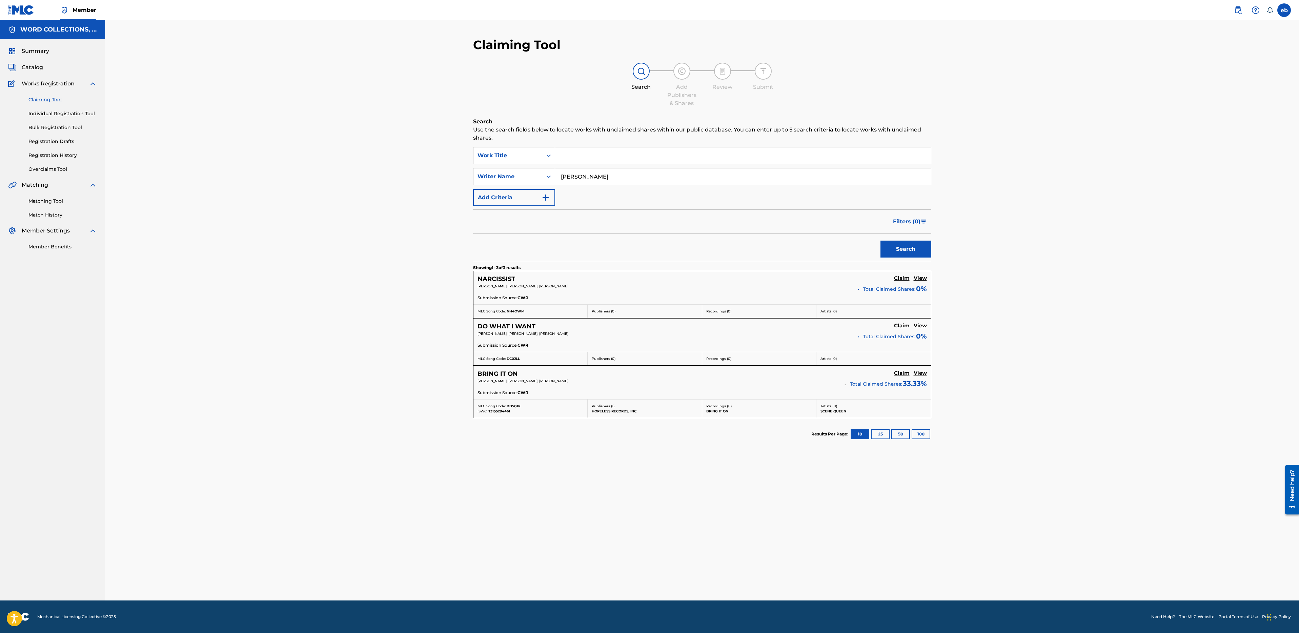
drag, startPoint x: 626, startPoint y: 172, endPoint x: 469, endPoint y: 163, distance: 156.5
click at [469, 163] on div "Claiming Tool Search Add Publishers & Shares Review Submit Search Use the searc…" at bounding box center [702, 318] width 474 height 563
click at [603, 155] on input "Search Form" at bounding box center [743, 155] width 376 height 16
paste input "BARBIE AND [PERSON_NAME]"
type input "BARBIE AND [PERSON_NAME]"
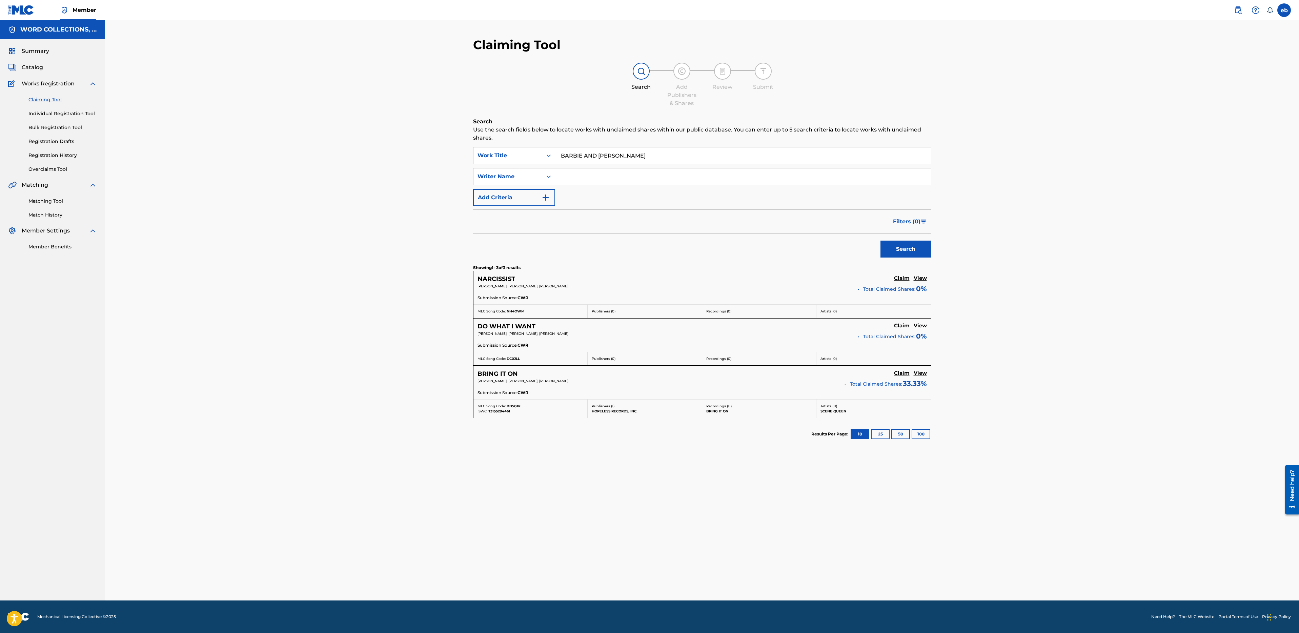
click at [880, 241] on button "Search" at bounding box center [905, 249] width 51 height 17
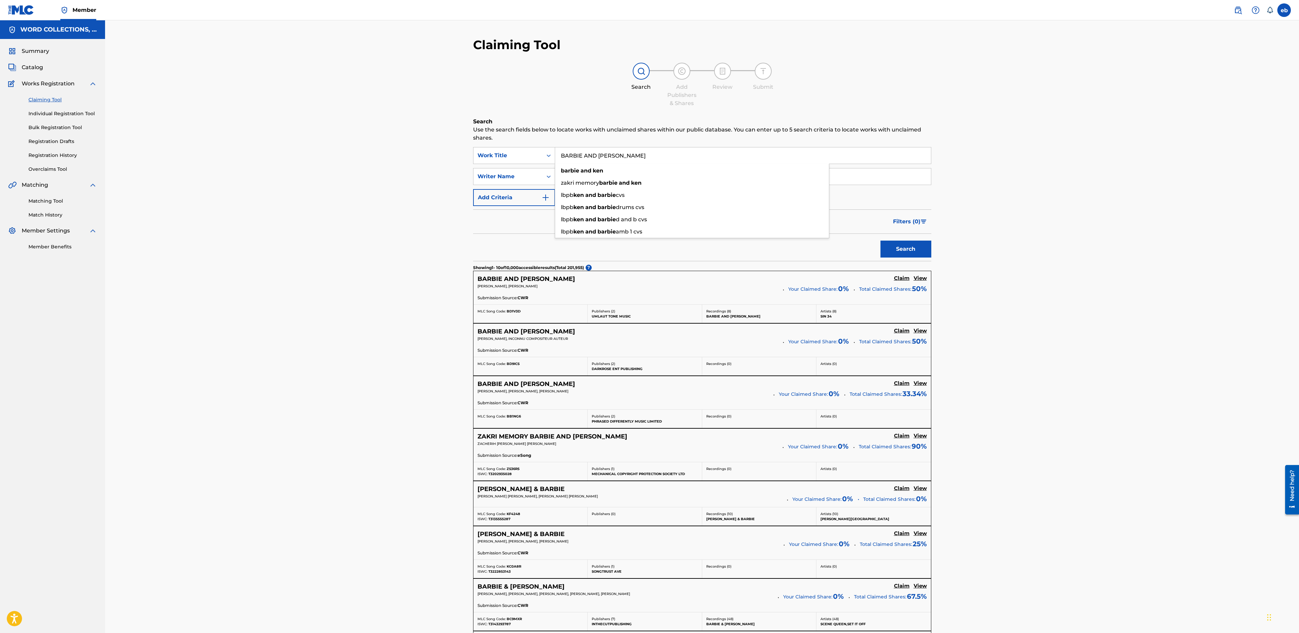
click at [553, 94] on div "Search Add Publishers & Shares Review Submit" at bounding box center [702, 85] width 458 height 45
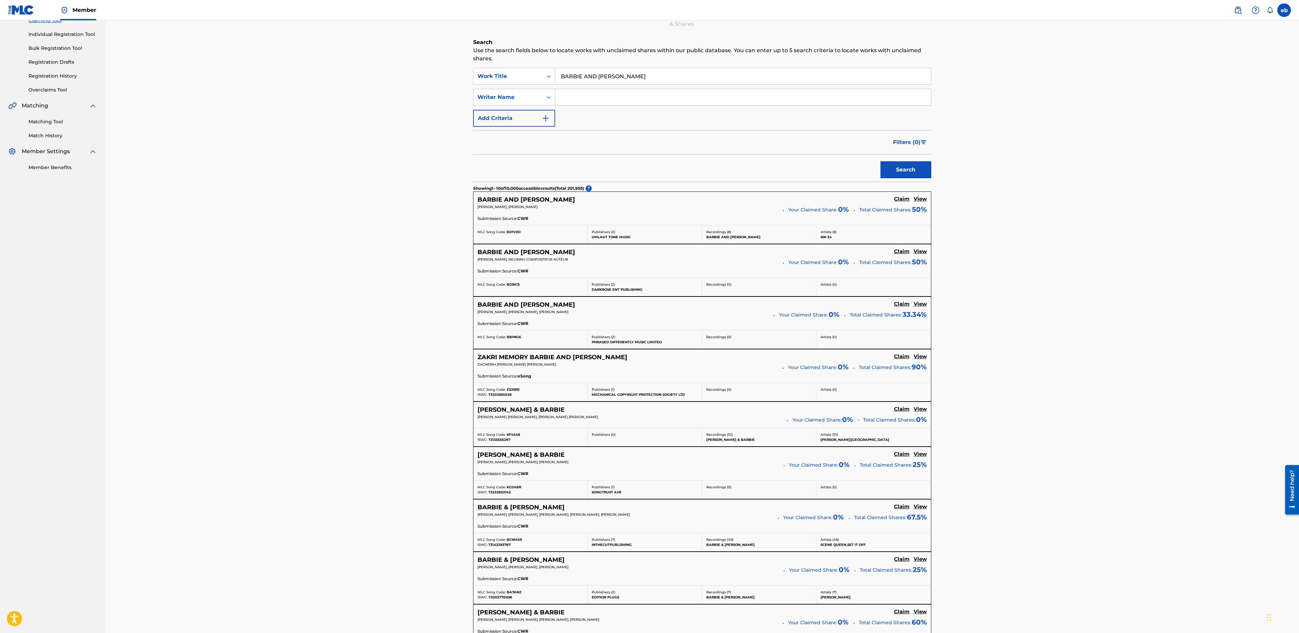
scroll to position [81, 0]
click at [918, 137] on span "Filters ( 0 )" at bounding box center [906, 140] width 27 height 8
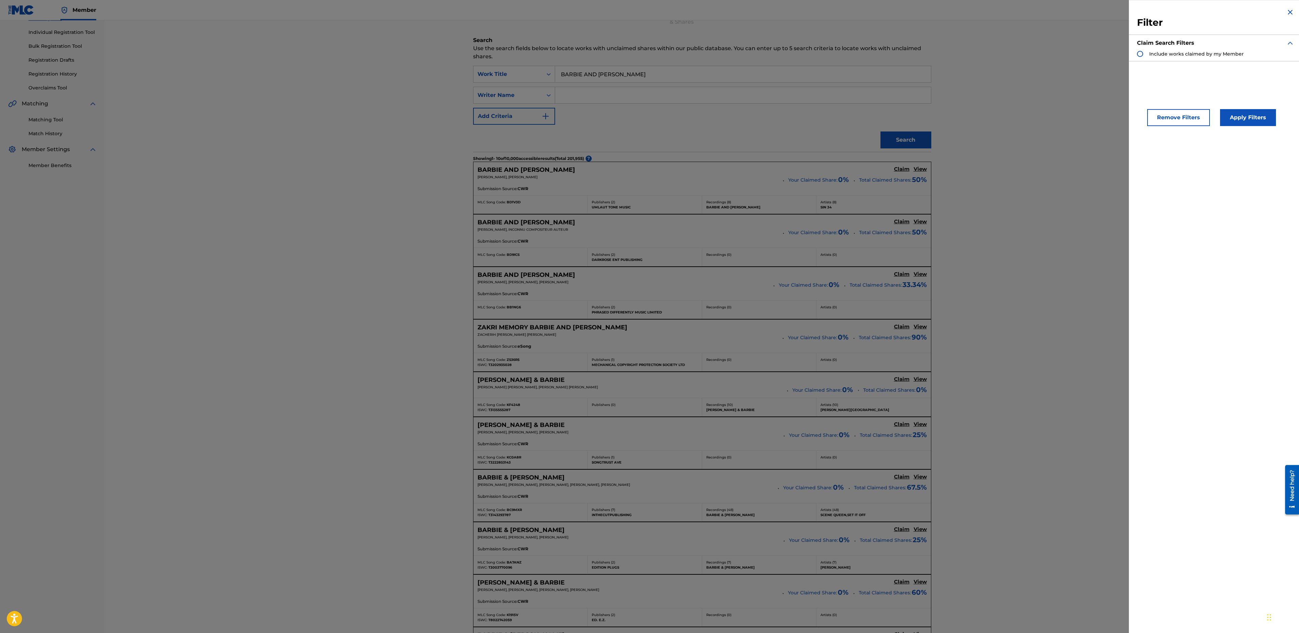
click at [1049, 167] on div "Claiming Tool Search Add Publishers & Shares Review Submit Search Use the searc…" at bounding box center [702, 340] width 1194 height 802
click at [1283, 11] on div "Filter Claim Search Filters Include works claimed by my Member" at bounding box center [1216, 34] width 174 height 69
click at [1287, 11] on img "Search Form" at bounding box center [1290, 12] width 8 height 8
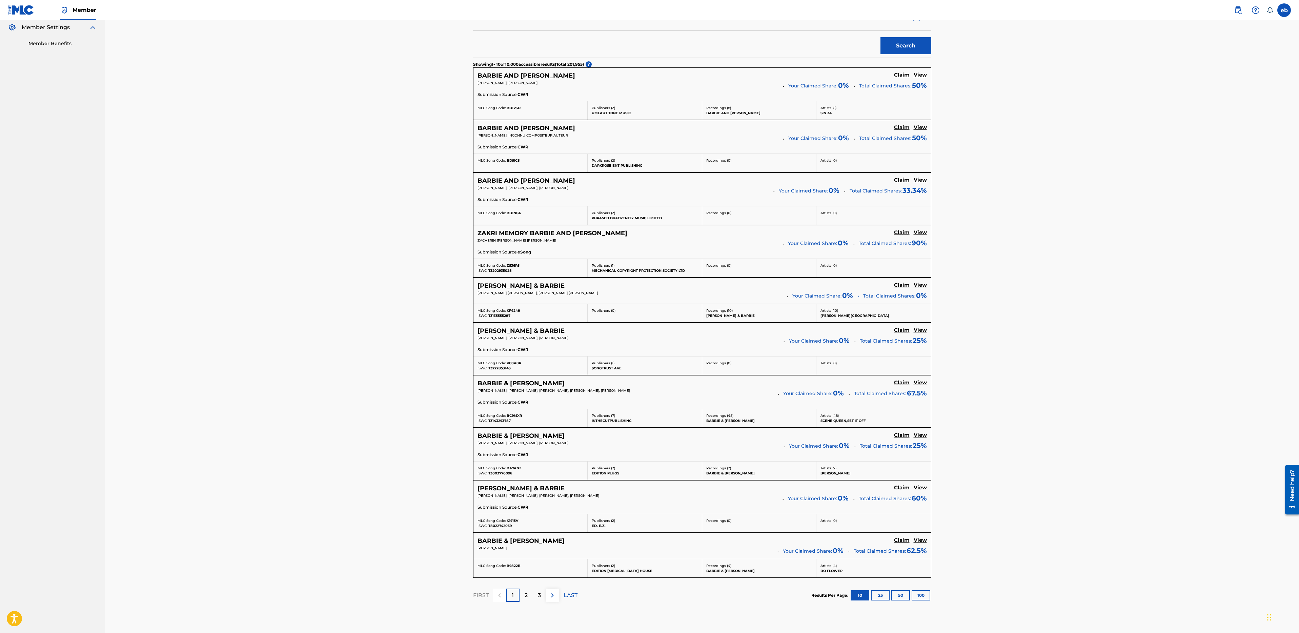
scroll to position [0, 0]
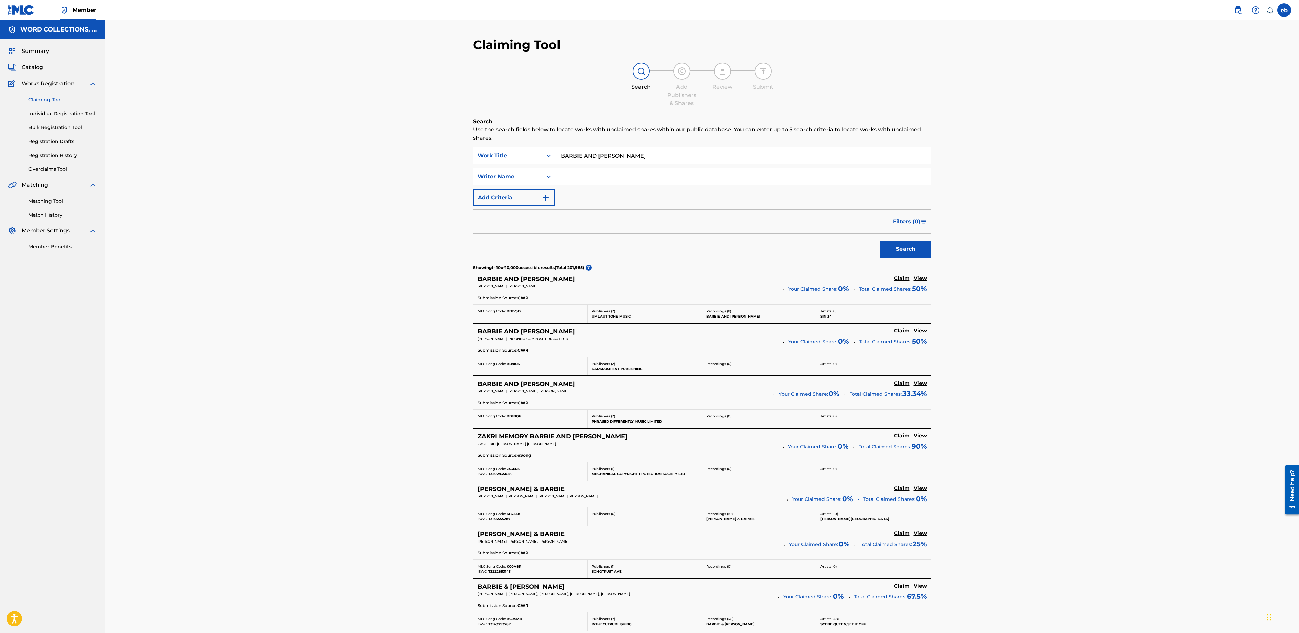
click at [602, 174] on input "Search Form" at bounding box center [743, 176] width 376 height 16
type input "R"
click at [880, 241] on button "Search" at bounding box center [905, 249] width 51 height 17
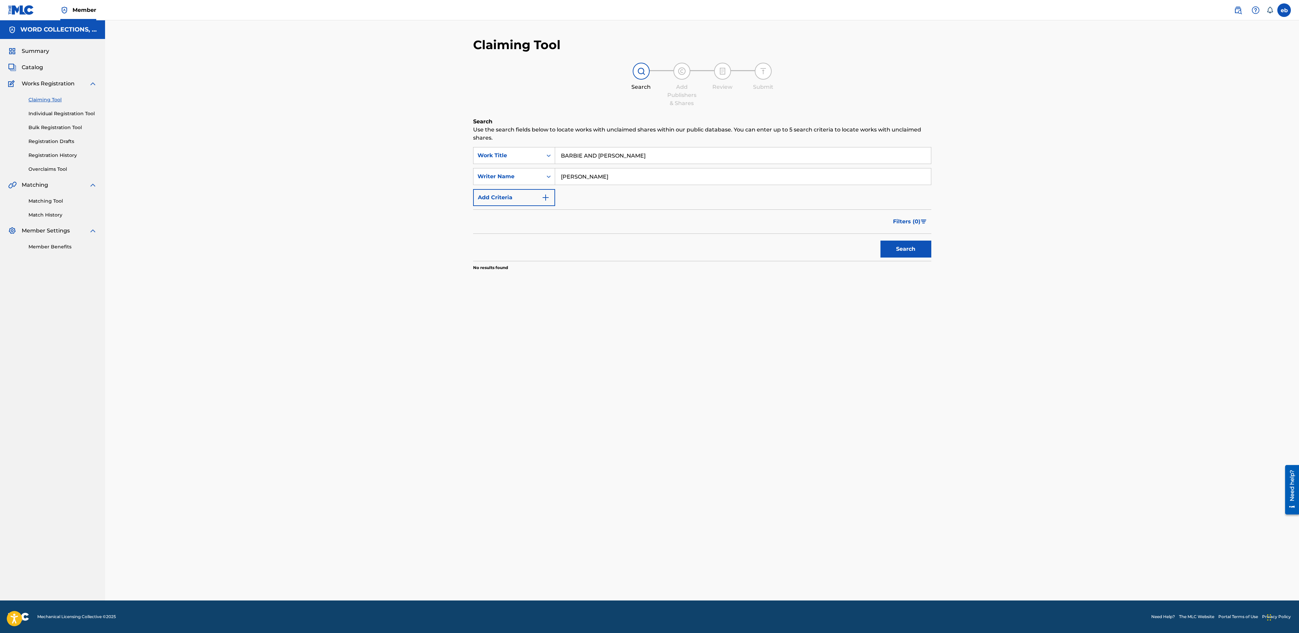
click at [575, 174] on input "[PERSON_NAME]" at bounding box center [743, 176] width 376 height 16
type input "[PERSON_NAME]"
click at [880, 241] on button "Search" at bounding box center [905, 249] width 51 height 17
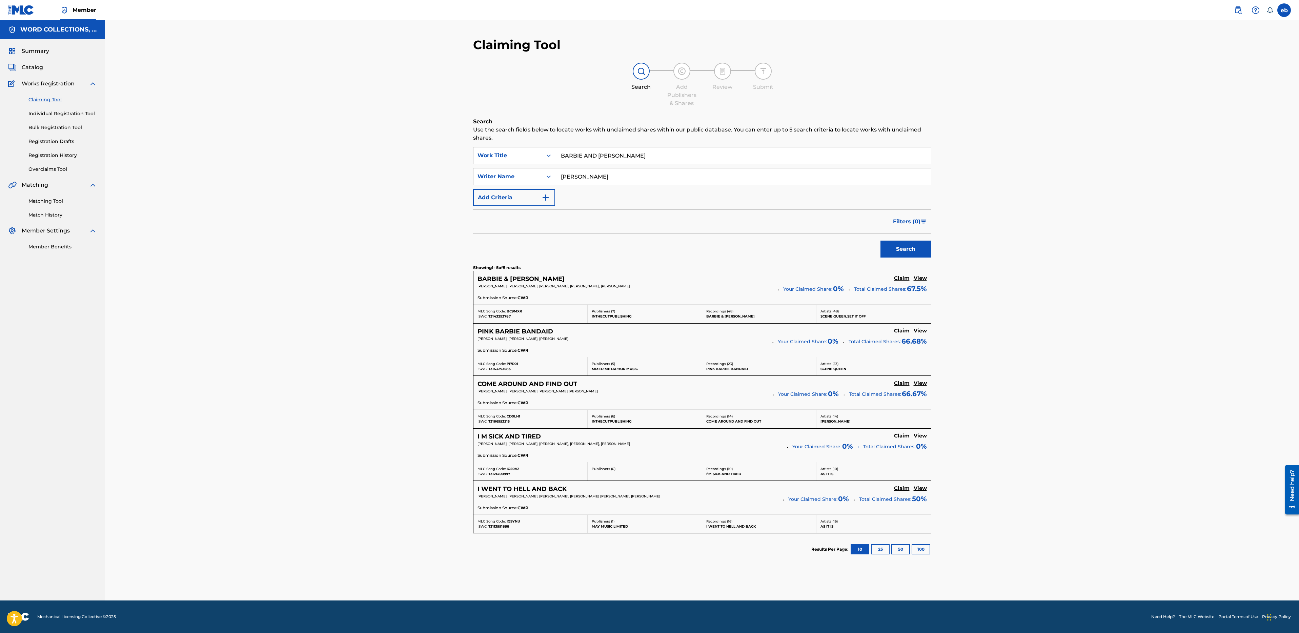
click at [920, 277] on h5 "View" at bounding box center [920, 278] width 13 height 6
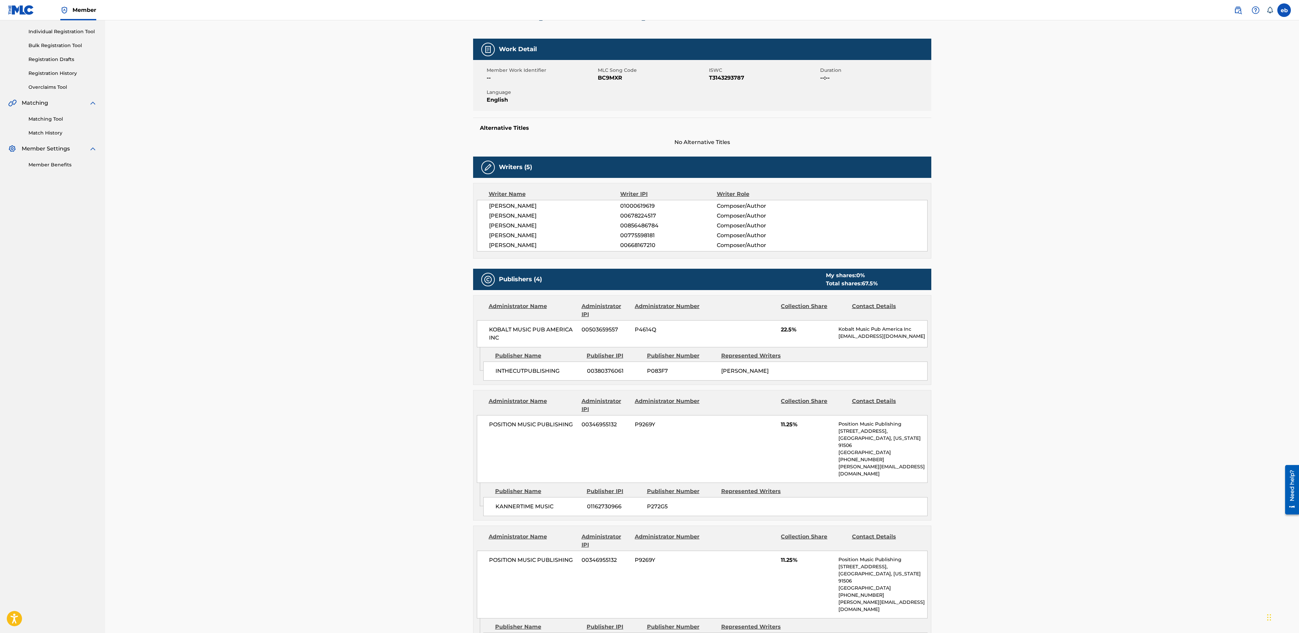
scroll to position [78, 0]
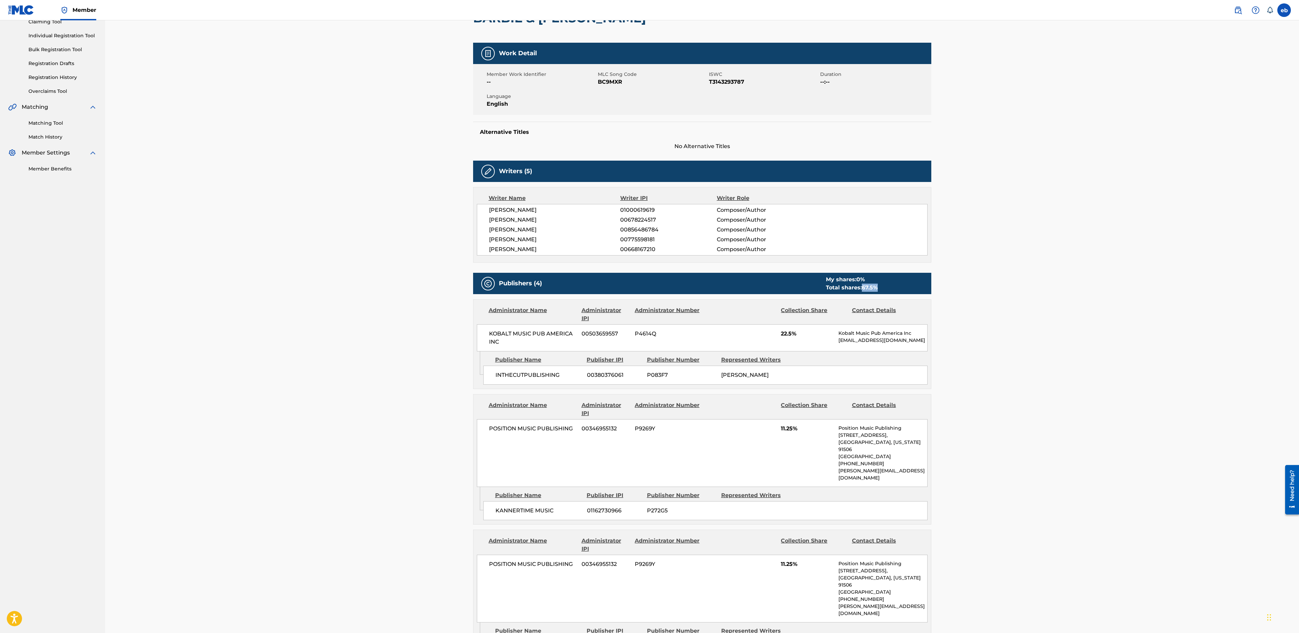
drag, startPoint x: 861, startPoint y: 288, endPoint x: 905, endPoint y: 288, distance: 44.1
click at [905, 288] on div "My shares: 0 % Total shares: 67.5 %" at bounding box center [871, 284] width 105 height 16
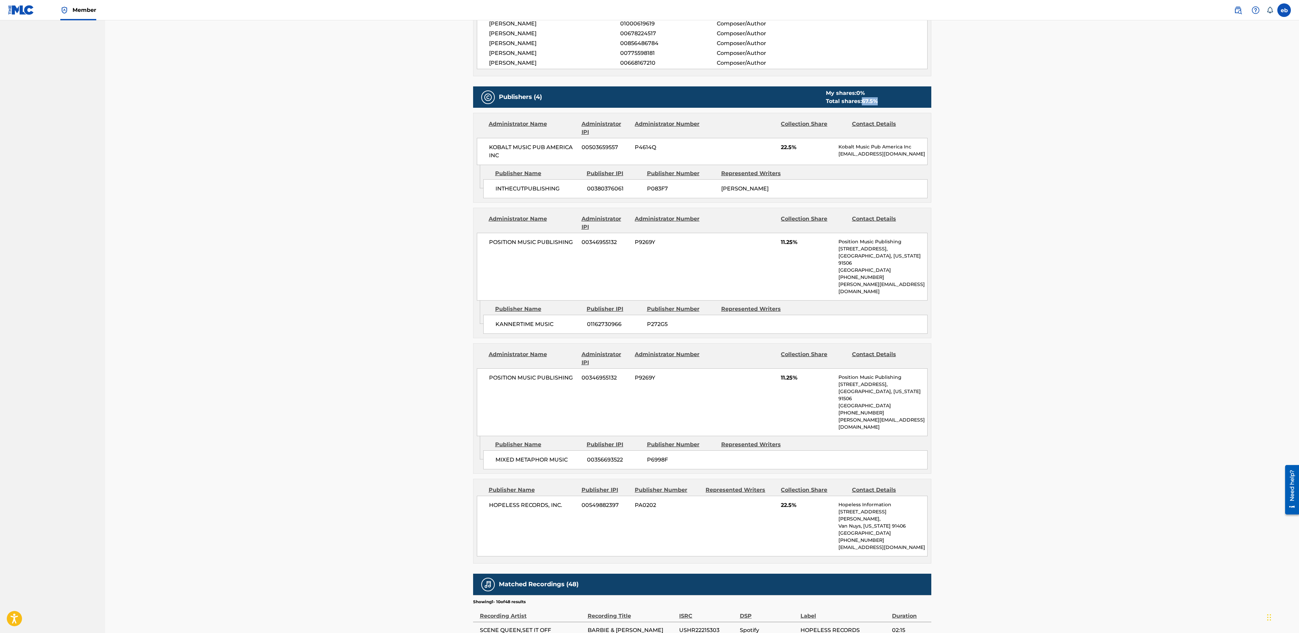
scroll to position [472, 0]
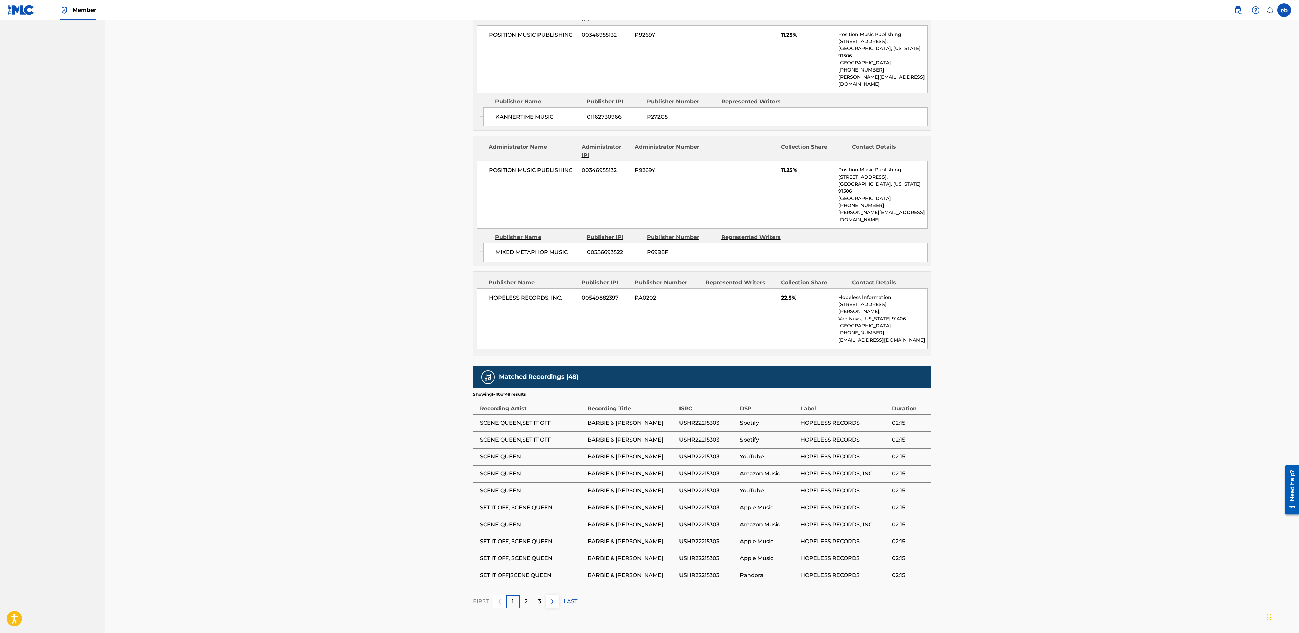
click at [527, 597] on p "2" at bounding box center [526, 601] width 3 height 8
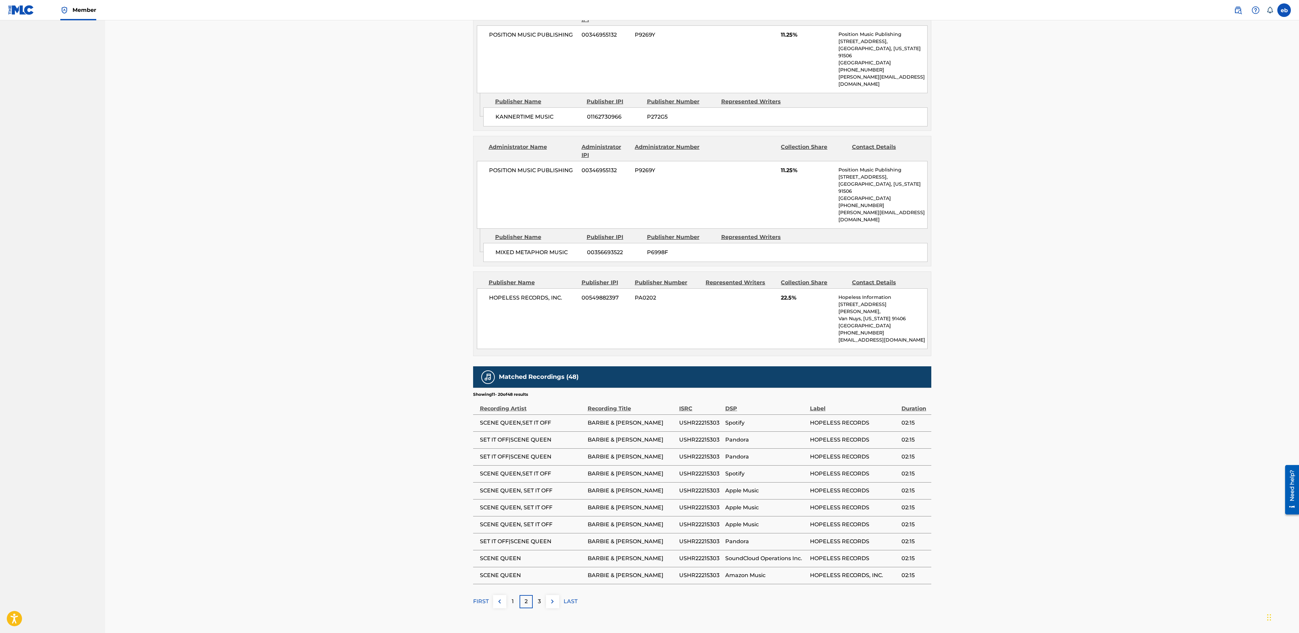
click at [538, 597] on p "3" at bounding box center [539, 601] width 3 height 8
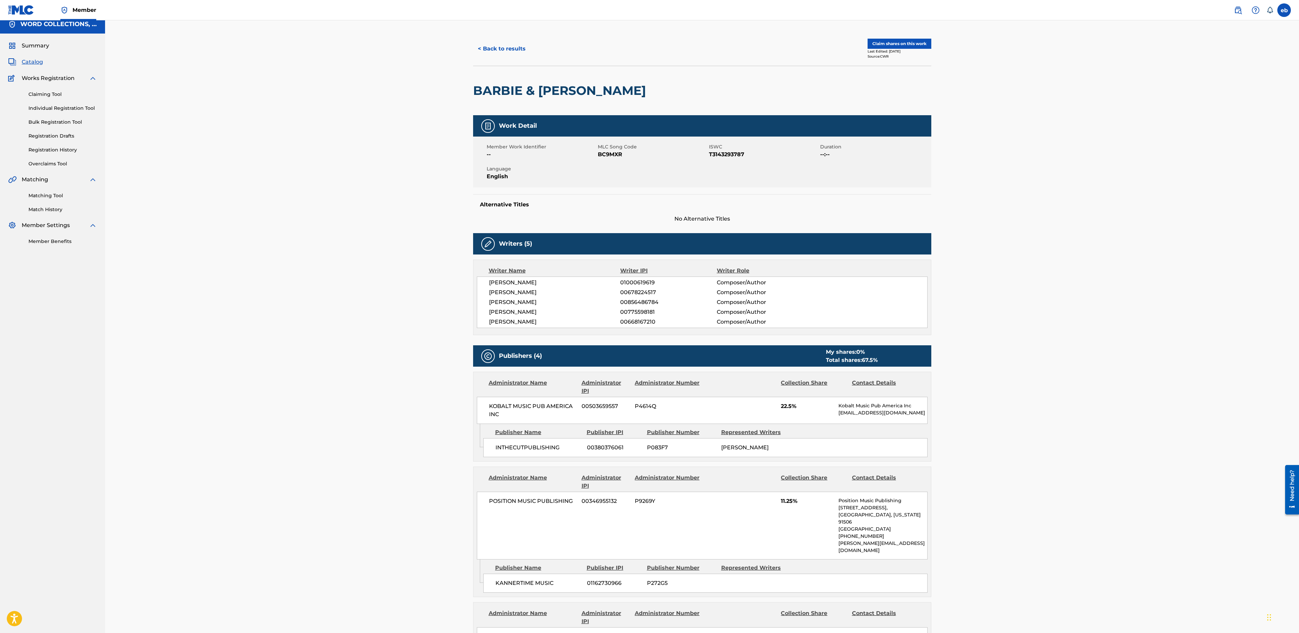
scroll to position [0, 0]
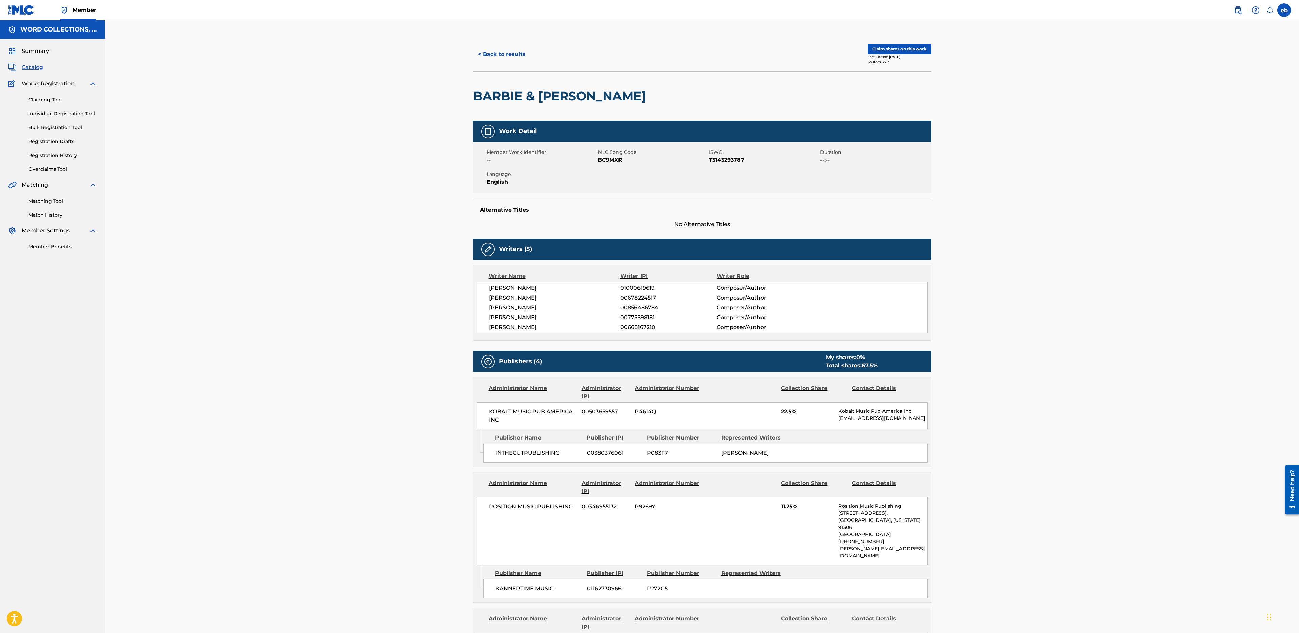
click at [487, 56] on button "< Back to results" at bounding box center [501, 54] width 57 height 17
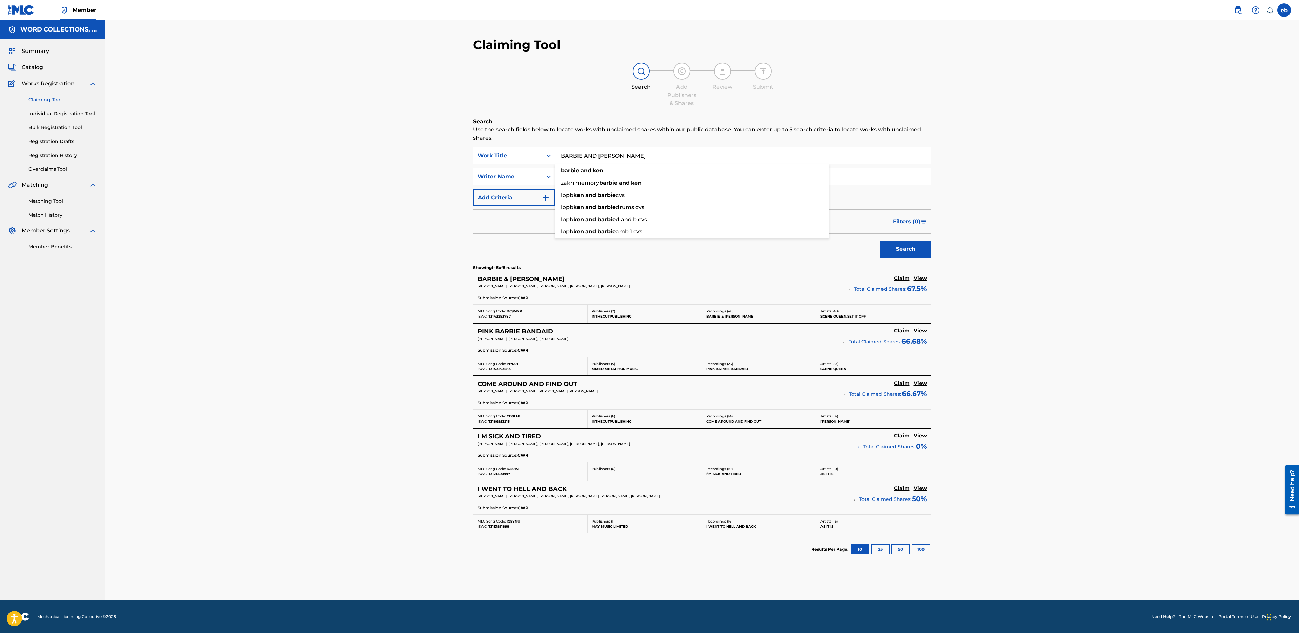
drag, startPoint x: 635, startPoint y: 155, endPoint x: 521, endPoint y: 149, distance: 115.0
click at [521, 149] on div "SearchWithCriteria65d90ecd-8f91-4ae5-acca-ad3b314d71cd Work Title [PERSON_NAME]…" at bounding box center [702, 155] width 458 height 17
type input "Pink Rover"
click at [880, 241] on button "Search" at bounding box center [905, 249] width 51 height 17
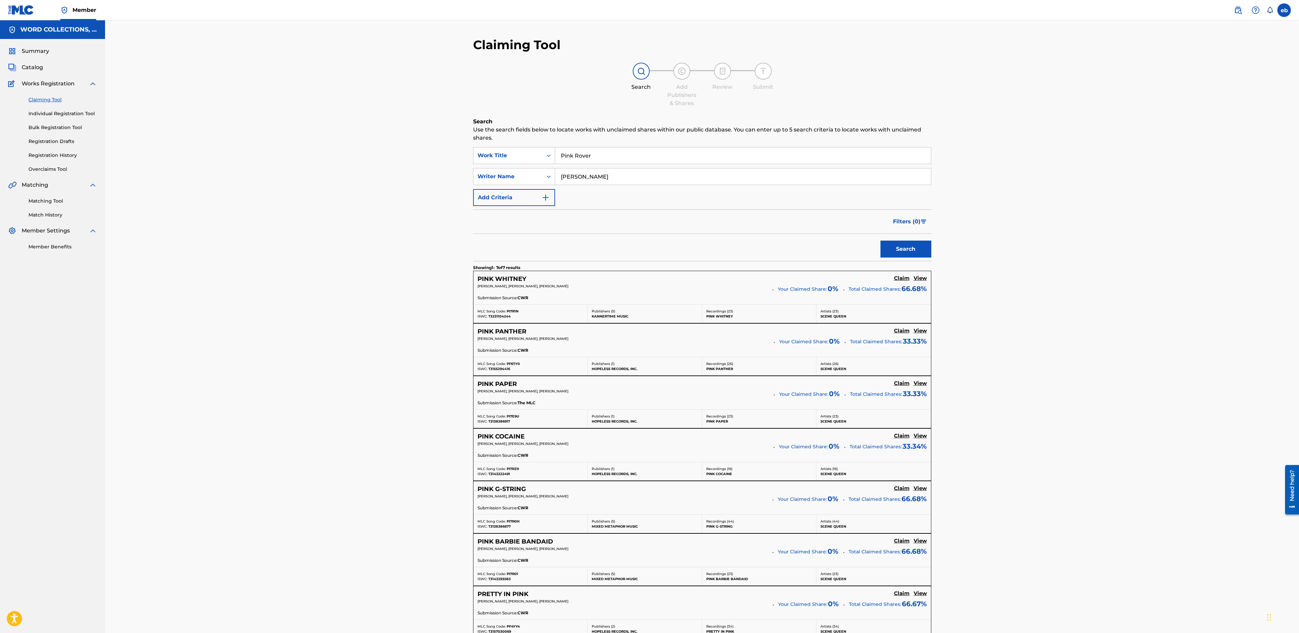
drag, startPoint x: 571, startPoint y: 177, endPoint x: 711, endPoint y: 188, distance: 140.4
click at [711, 188] on div "SearchWithCriteria65d90ecd-8f91-4ae5-acca-ad3b314d71cd Work Title Pink Rover Se…" at bounding box center [702, 176] width 458 height 59
click at [880, 241] on button "Search" at bounding box center [905, 249] width 51 height 17
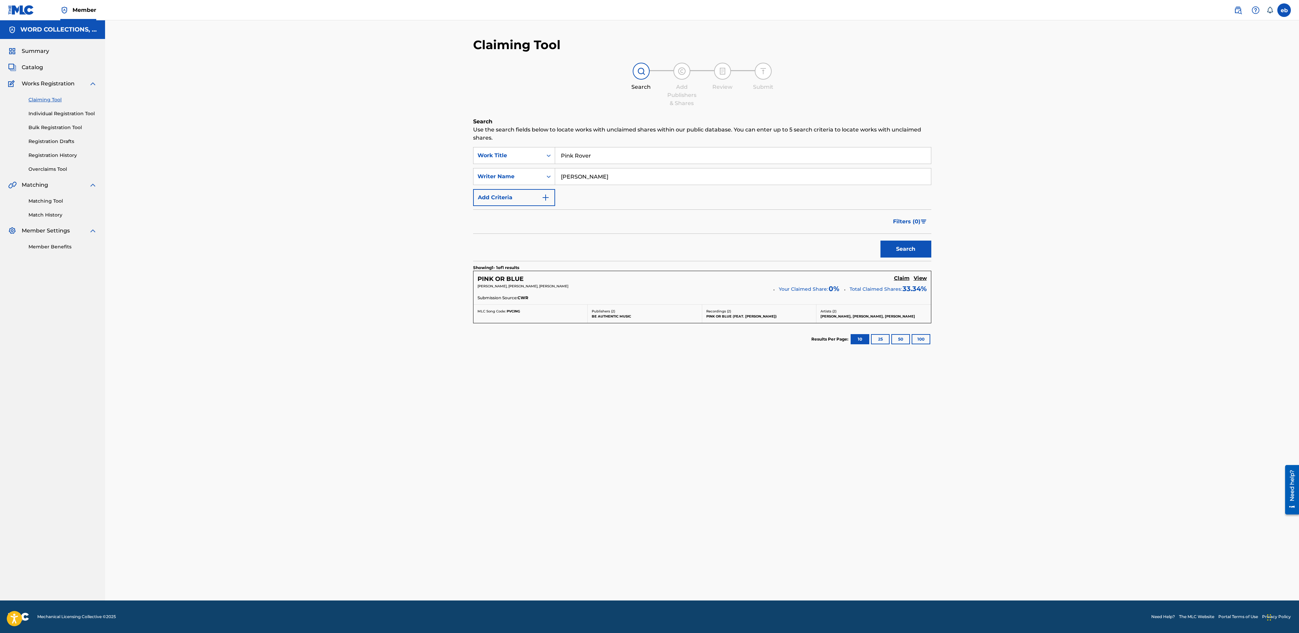
click at [604, 177] on input "[PERSON_NAME]" at bounding box center [743, 176] width 376 height 16
click at [880, 241] on button "Search" at bounding box center [905, 249] width 51 height 17
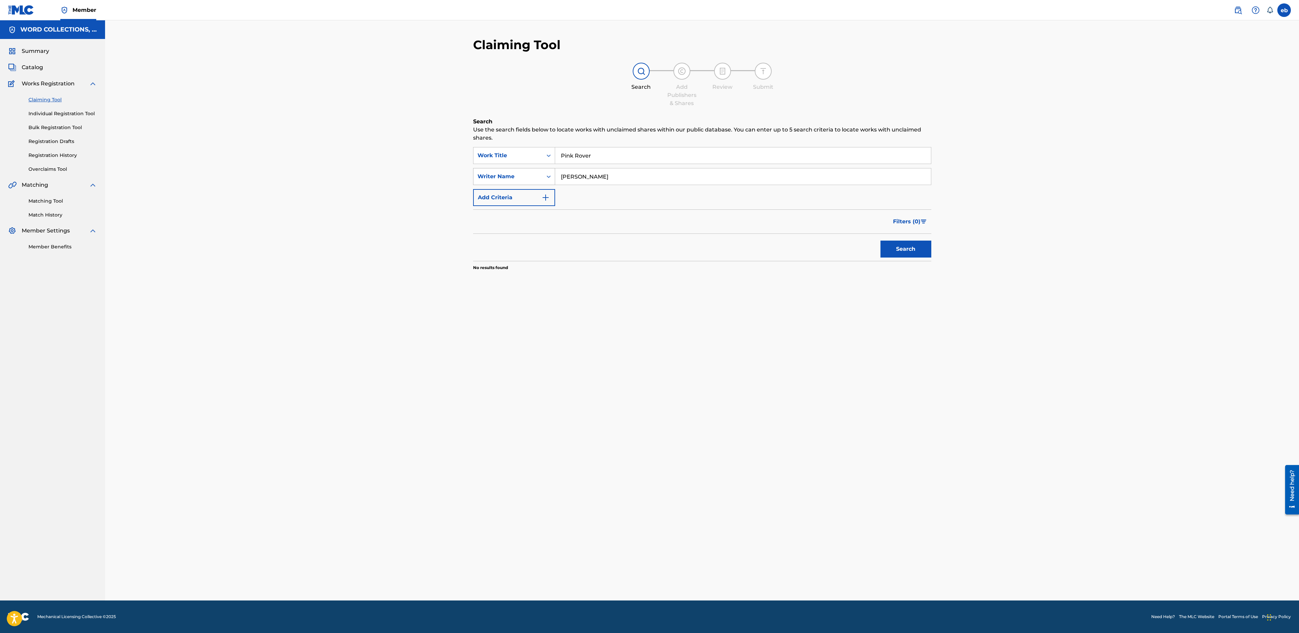
drag, startPoint x: 609, startPoint y: 177, endPoint x: 498, endPoint y: 172, distance: 111.3
click at [498, 172] on div "SearchWithCriteria94c166e6-b758-4c24-9d35-d2ecfe4de83d Writer Name [PERSON_NAME]" at bounding box center [702, 176] width 458 height 17
click at [519, 175] on div "Writer Name" at bounding box center [507, 176] width 61 height 8
click at [604, 177] on input "[PERSON_NAME]" at bounding box center [743, 176] width 376 height 16
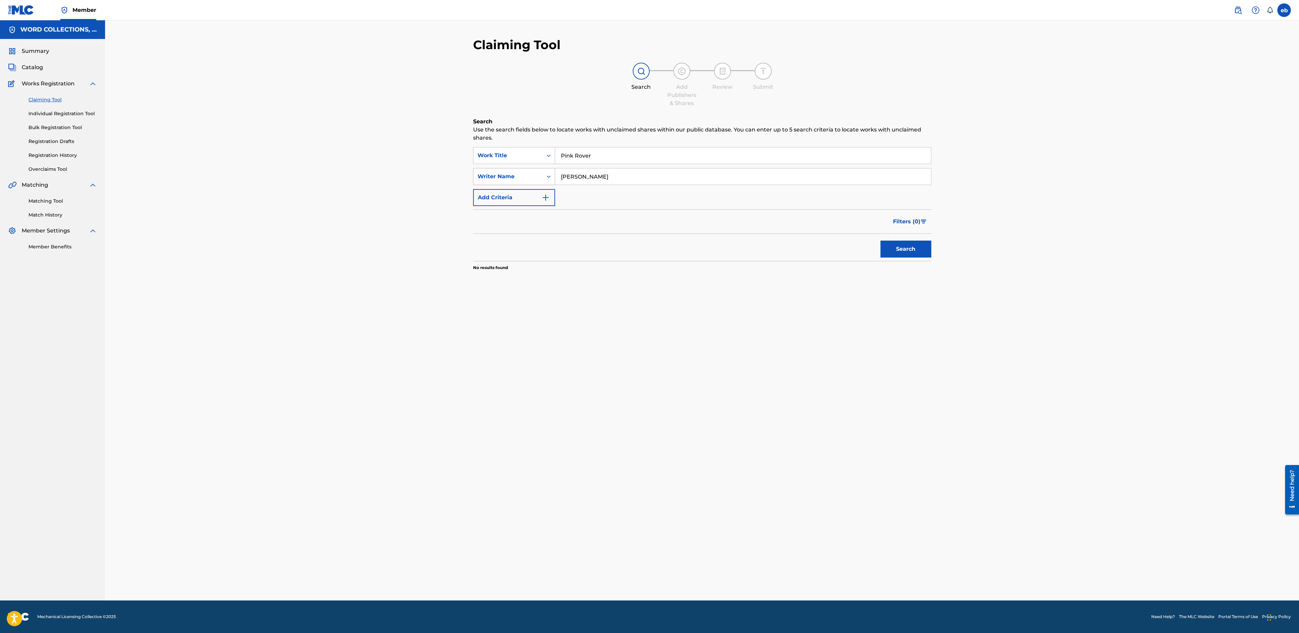
drag, startPoint x: 617, startPoint y: 177, endPoint x: 498, endPoint y: 175, distance: 118.6
click at [498, 175] on div "SearchWithCriteria94c166e6-b758-4c24-9d35-d2ecfe4de83d Writer Name [PERSON_NAME]" at bounding box center [702, 176] width 458 height 17
type input "[PERSON_NAME]"
click at [880, 241] on button "Search" at bounding box center [905, 249] width 51 height 17
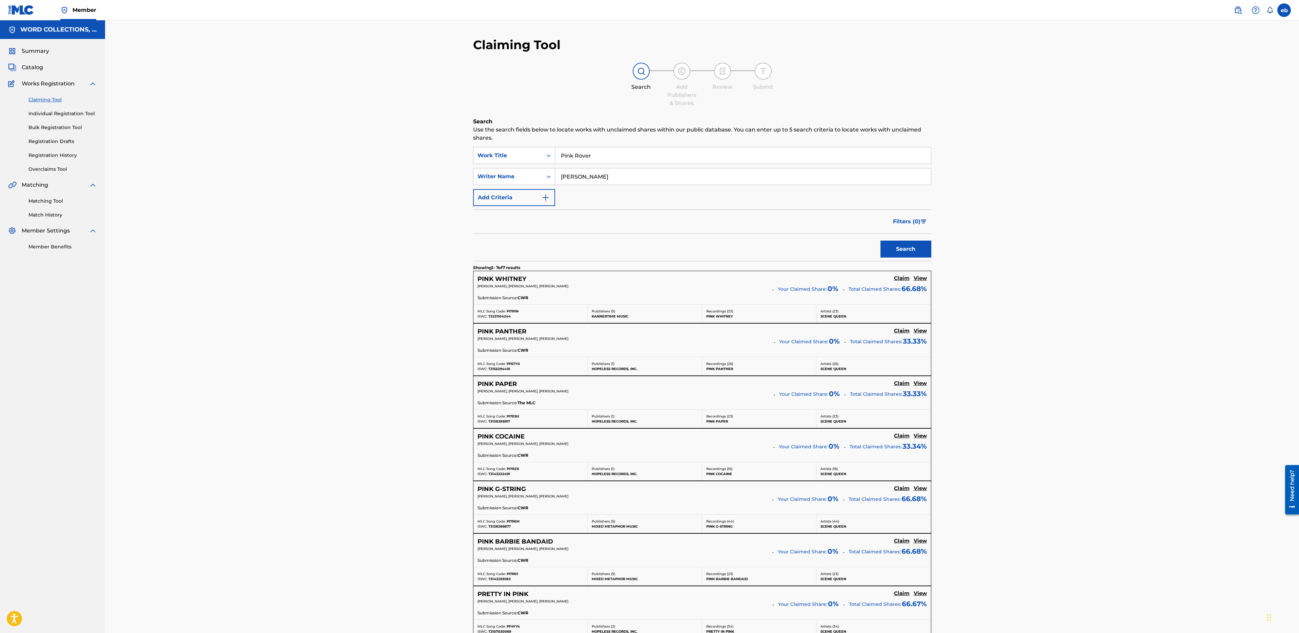
click at [598, 179] on input "[PERSON_NAME]" at bounding box center [743, 176] width 376 height 16
click at [880, 241] on button "Search" at bounding box center [905, 249] width 51 height 17
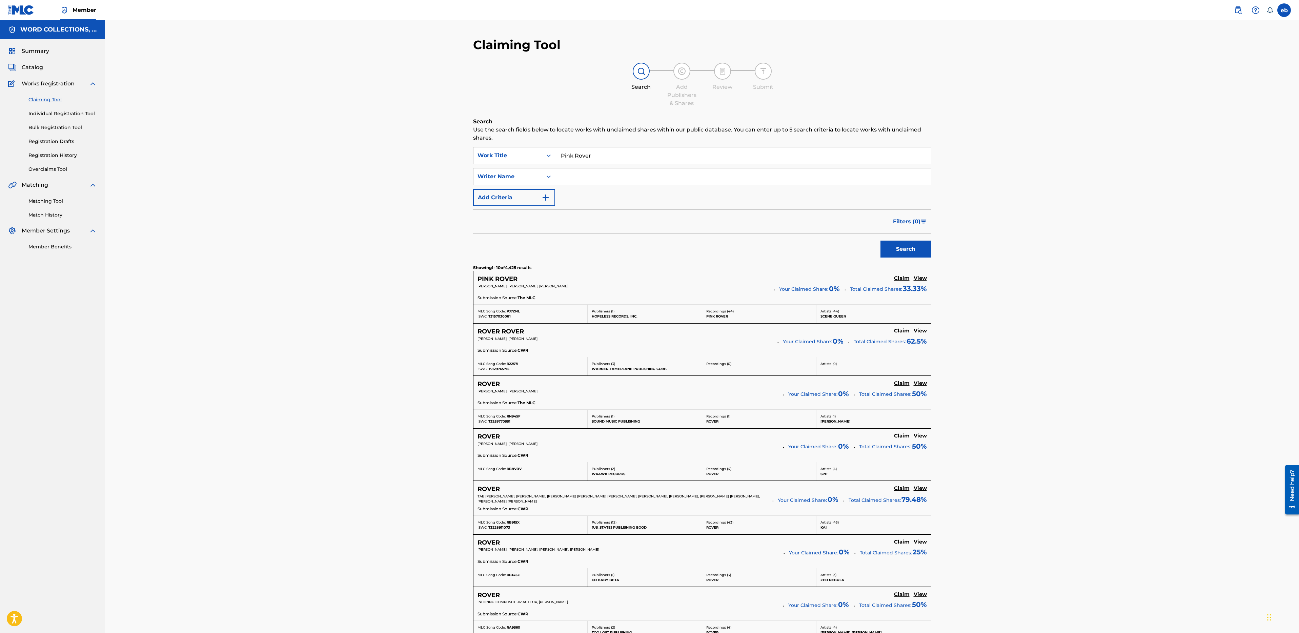
click at [922, 278] on h5 "View" at bounding box center [920, 278] width 13 height 6
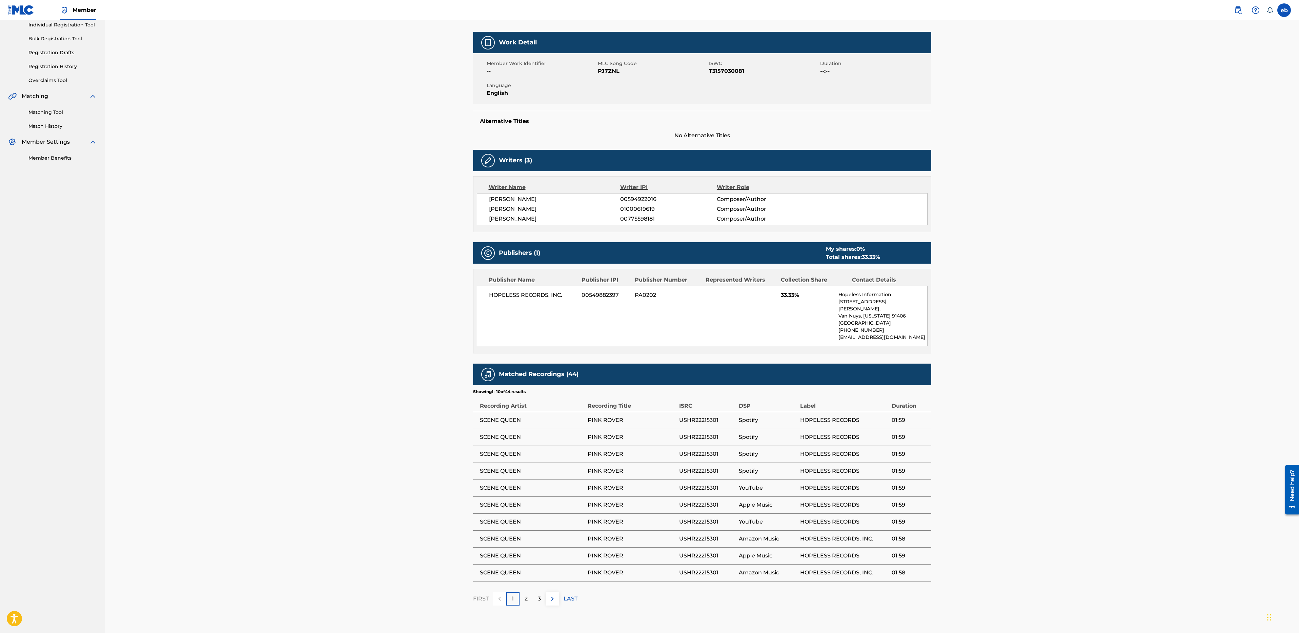
scroll to position [96, 0]
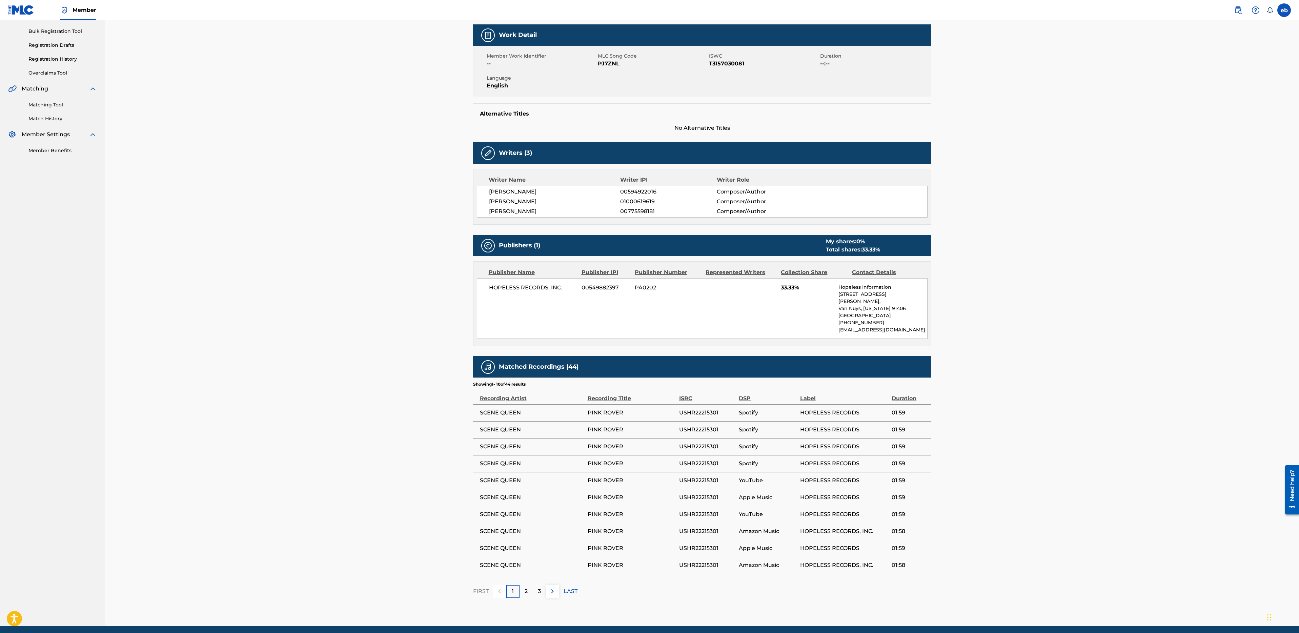
click at [785, 290] on span "33.33%" at bounding box center [807, 288] width 53 height 8
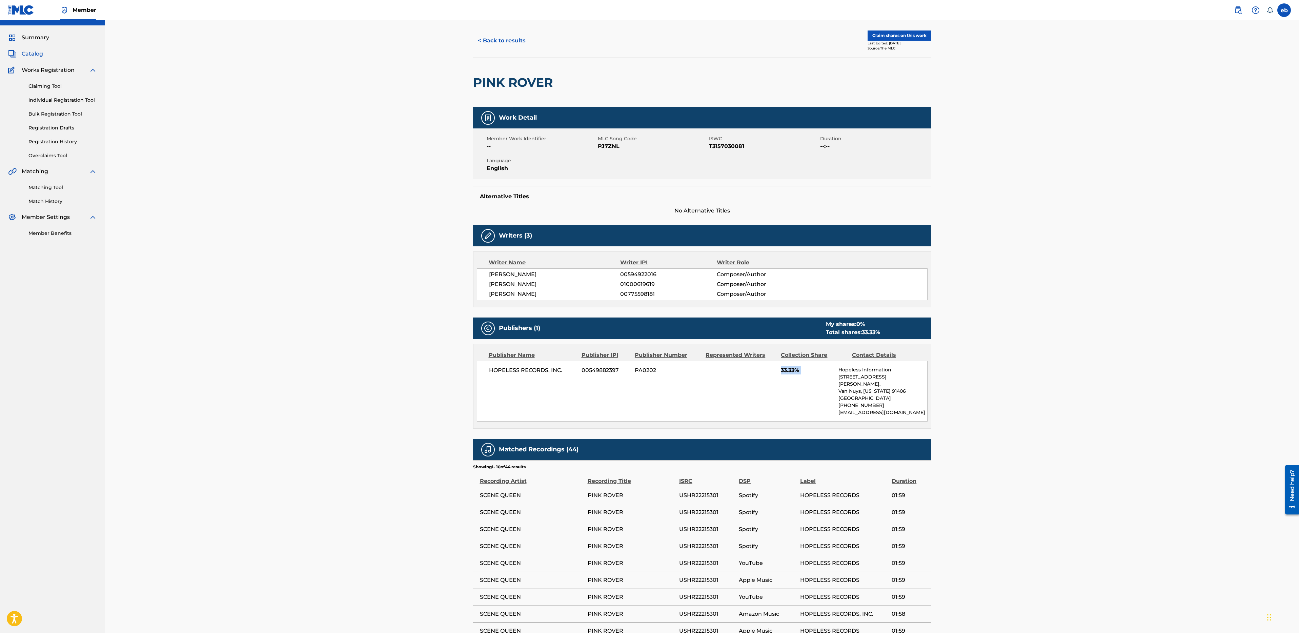
scroll to position [0, 0]
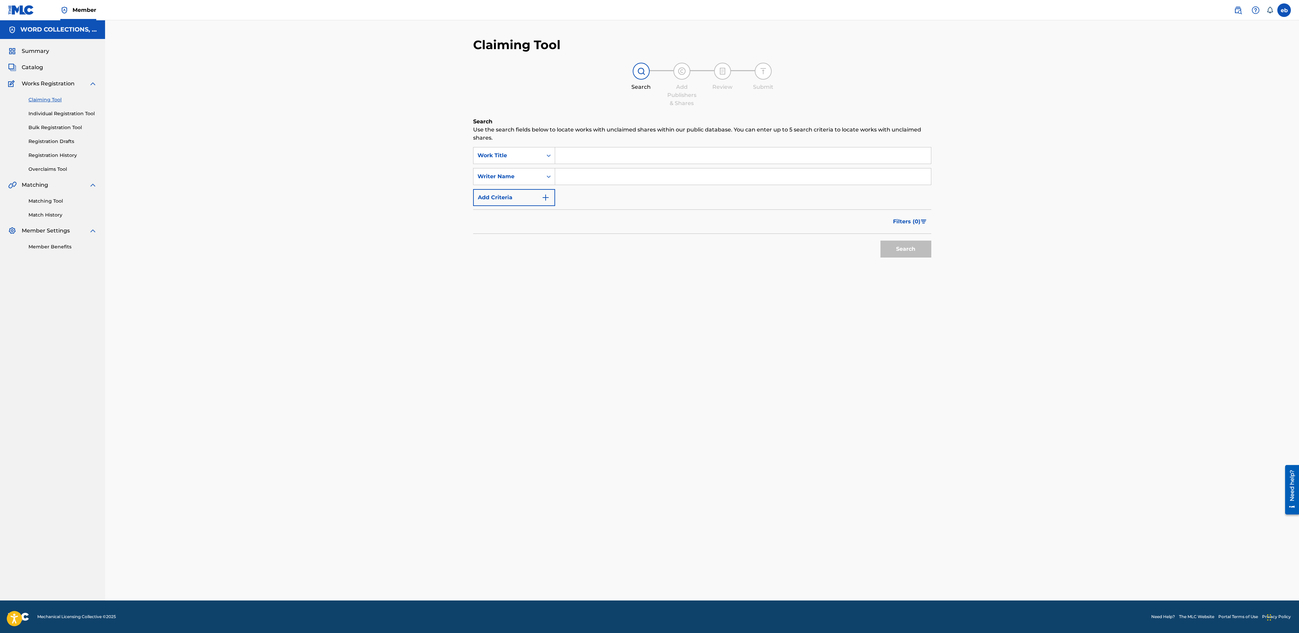
click at [610, 155] on input "Search Form" at bounding box center [743, 155] width 376 height 16
paste input "As It is"
type input "As It is"
click at [534, 97] on div "Search Add Publishers & Shares Review Submit" at bounding box center [702, 85] width 458 height 45
click at [515, 155] on div "Work Title" at bounding box center [507, 155] width 61 height 8
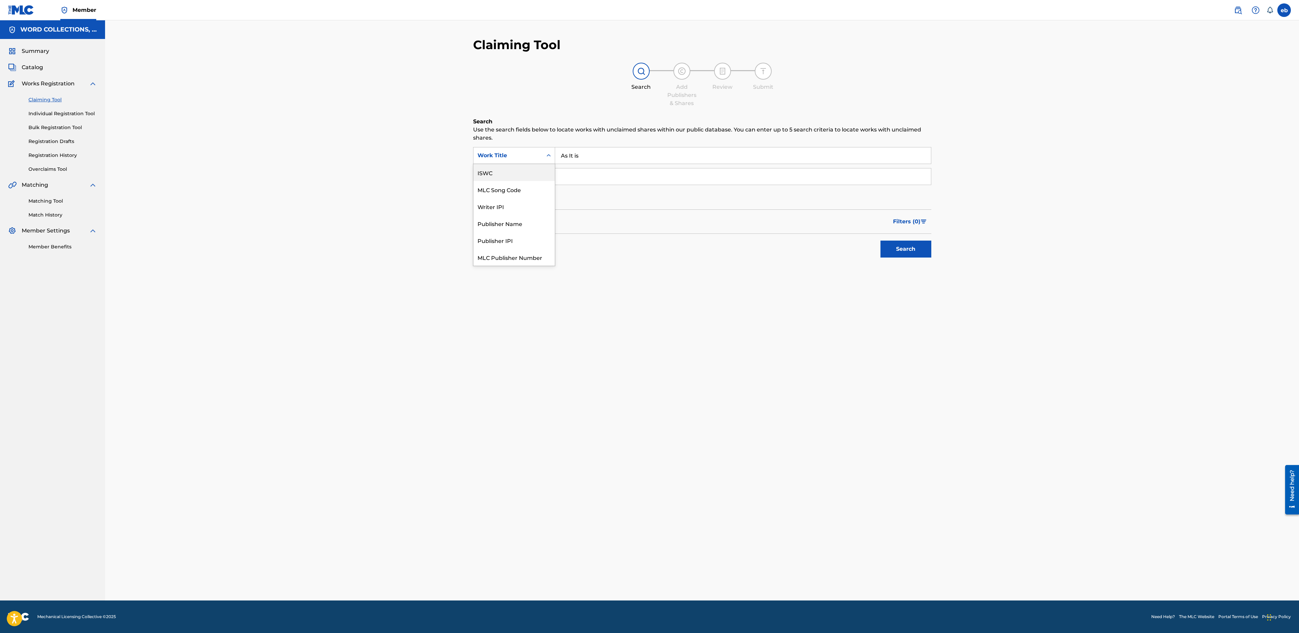
click at [505, 171] on div "ISWC" at bounding box center [513, 172] width 81 height 17
click at [625, 147] on input "Search Form" at bounding box center [743, 155] width 376 height 16
paste input "T3094803955"
type input "T3094803955"
click at [880, 241] on button "Search" at bounding box center [905, 249] width 51 height 17
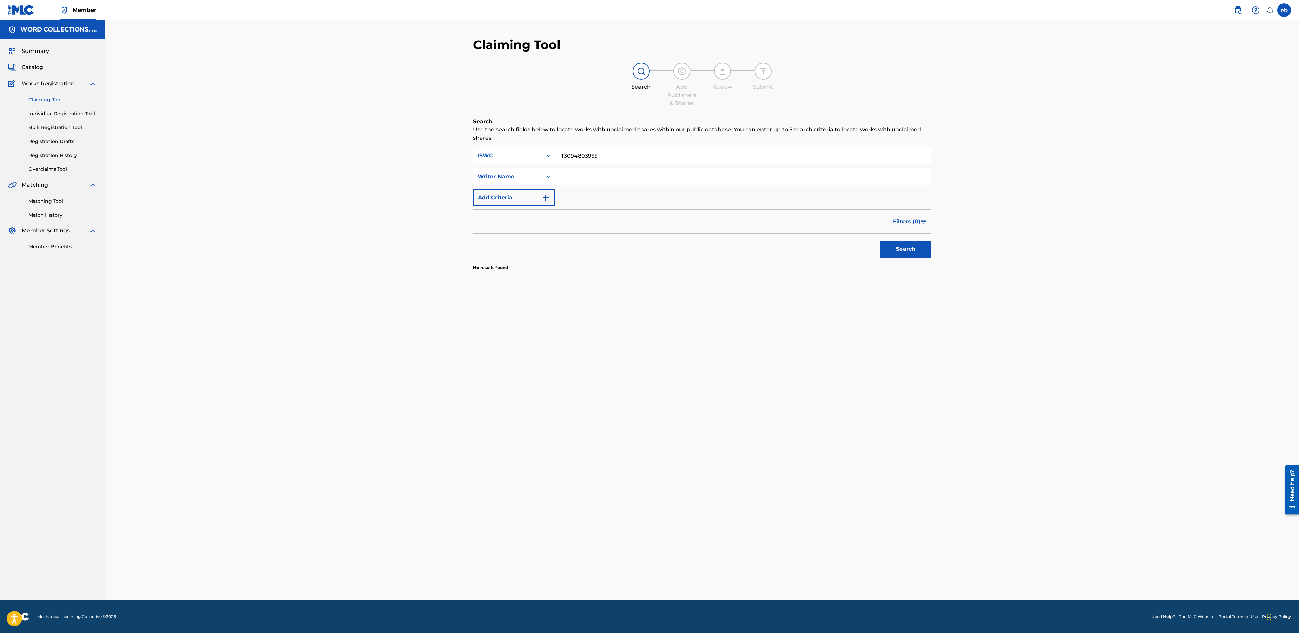
click at [616, 152] on input "T3094803955" at bounding box center [743, 155] width 376 height 16
click at [592, 183] on input "Search Form" at bounding box center [743, 176] width 376 height 16
type input "[PERSON_NAME]"
click at [880, 241] on button "Search" at bounding box center [905, 249] width 51 height 17
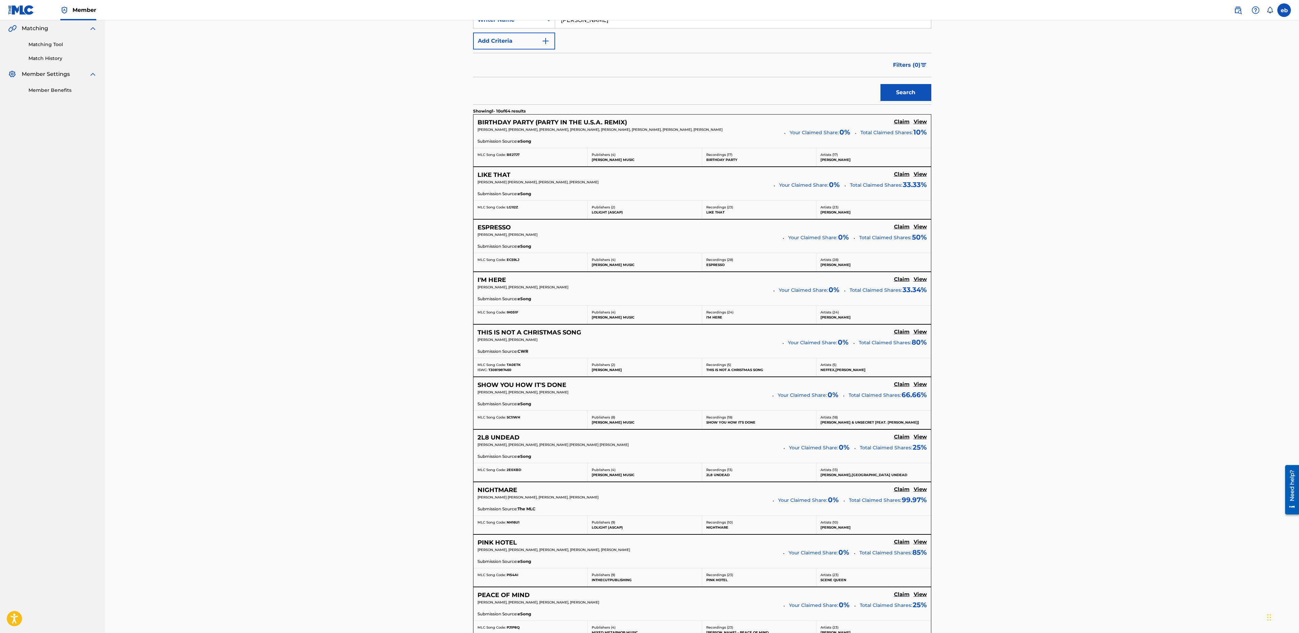
scroll to position [159, 0]
click at [893, 453] on div "Submission Source: eSong" at bounding box center [701, 454] width 449 height 7
click at [921, 433] on h5 "View" at bounding box center [920, 435] width 13 height 6
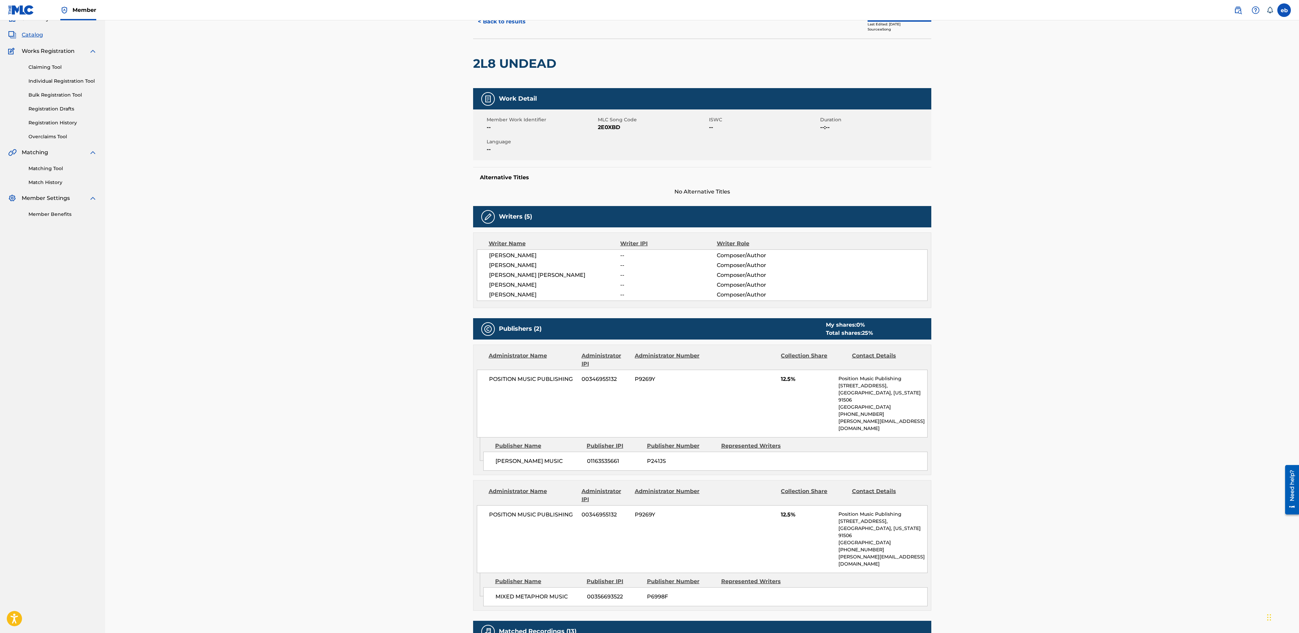
scroll to position [64, 0]
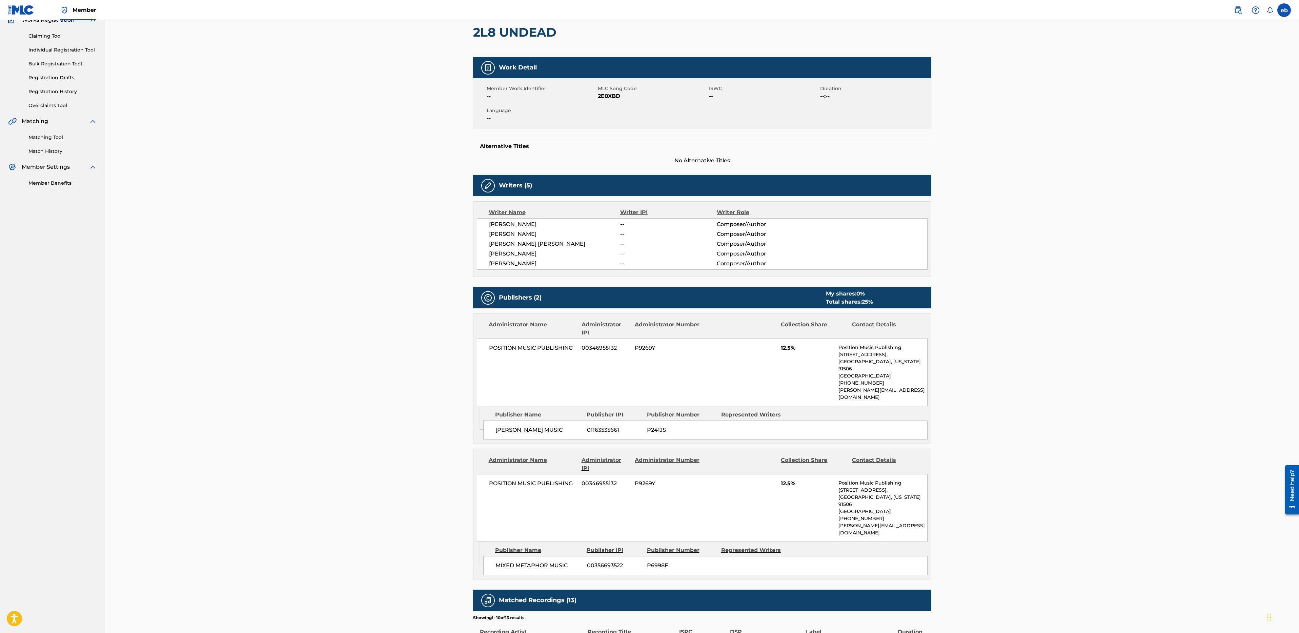
click at [495, 222] on span "[PERSON_NAME]" at bounding box center [554, 224] width 131 height 8
click at [494, 223] on span "[PERSON_NAME]" at bounding box center [554, 224] width 131 height 8
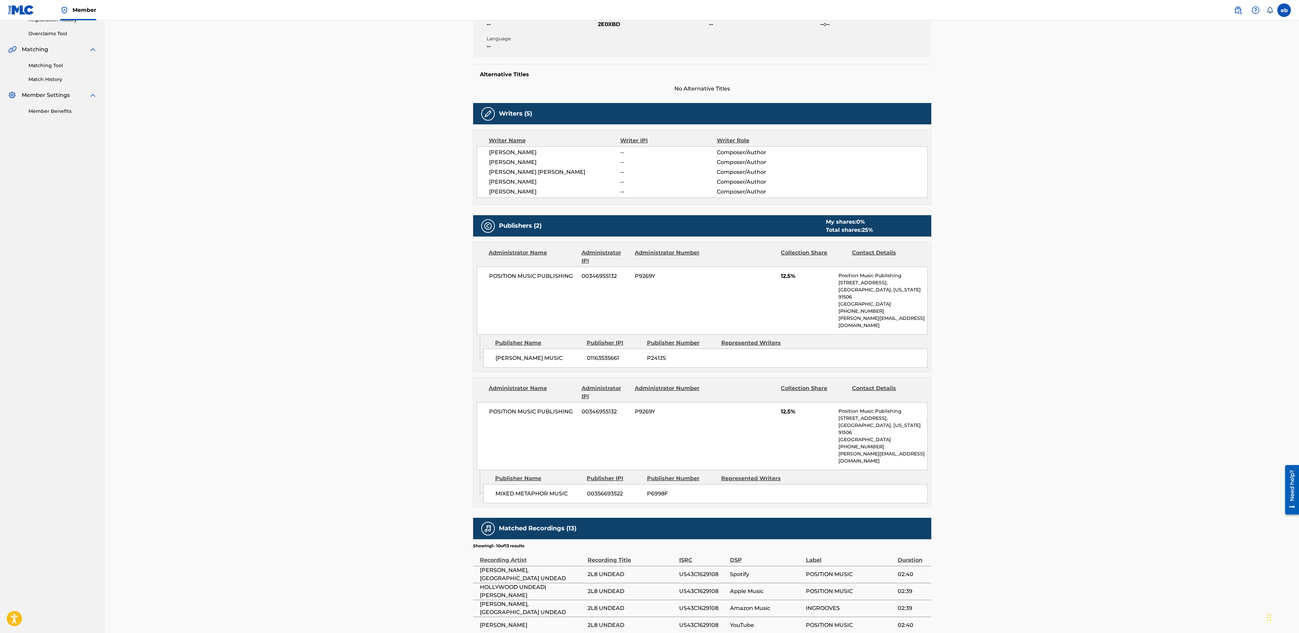
scroll to position [144, 0]
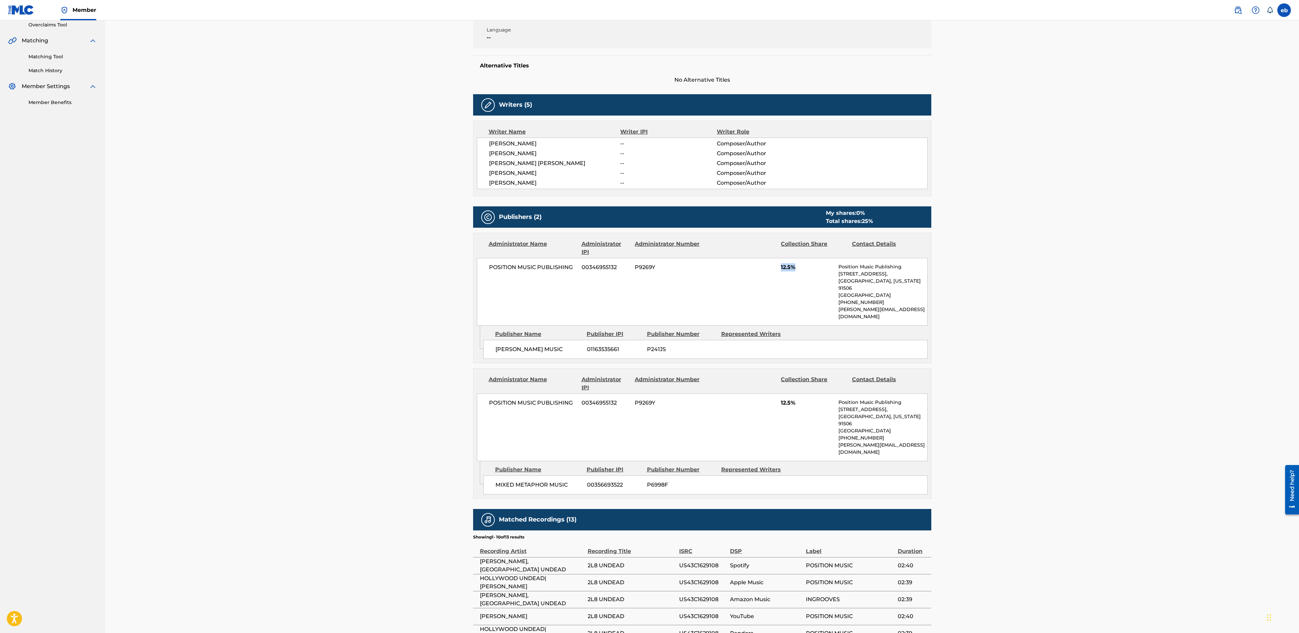
drag, startPoint x: 780, startPoint y: 267, endPoint x: 811, endPoint y: 267, distance: 30.8
click at [811, 267] on span "12.5%" at bounding box center [807, 267] width 53 height 8
click at [781, 399] on span "12.5%" at bounding box center [807, 403] width 53 height 8
drag, startPoint x: 776, startPoint y: 392, endPoint x: 817, endPoint y: 392, distance: 40.7
click at [817, 393] on div "POSITION MUSIC PUBLISHING 00346955132 P9269Y 12.5% Position Music Publishing 70…" at bounding box center [702, 427] width 451 height 68
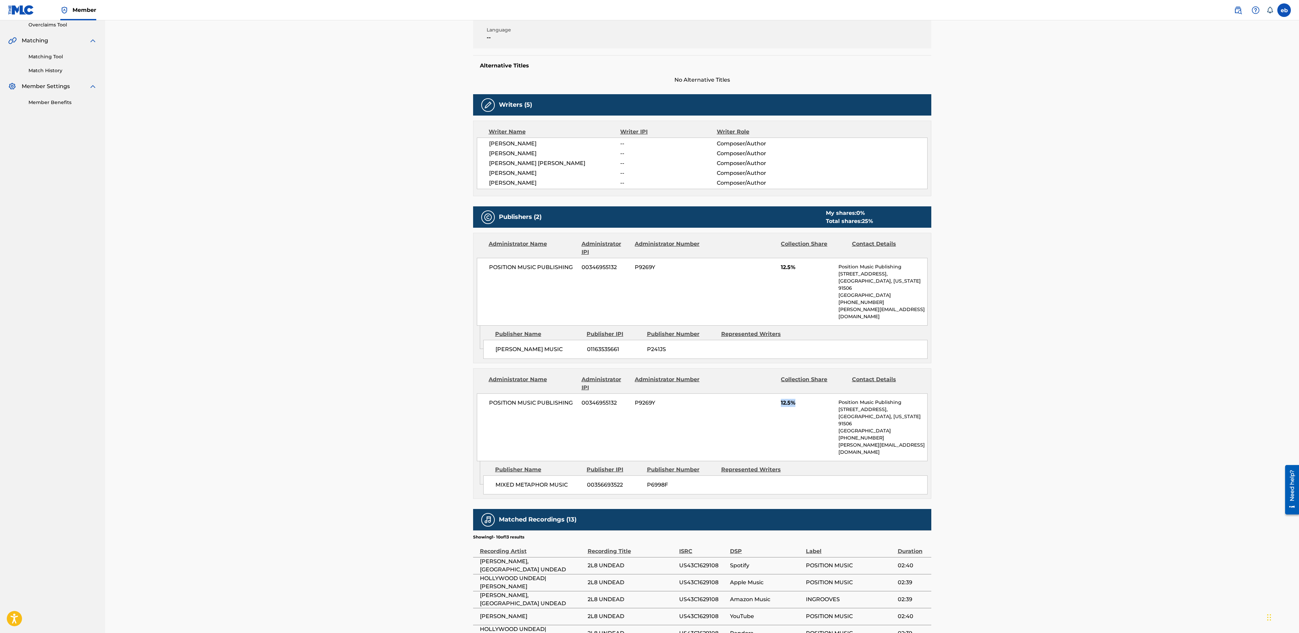
click at [575, 264] on span "POSITION MUSIC PUBLISHING" at bounding box center [533, 267] width 88 height 8
drag, startPoint x: 762, startPoint y: 274, endPoint x: 821, endPoint y: 279, distance: 59.4
click at [821, 279] on div "POSITION MUSIC PUBLISHING 00346955132 P9269Y 12.5% Position Music Publishing 70…" at bounding box center [702, 292] width 451 height 68
drag, startPoint x: 771, startPoint y: 391, endPoint x: 808, endPoint y: 391, distance: 36.9
click at [808, 393] on div "POSITION MUSIC PUBLISHING 00346955132 P9269Y 12.5% Position Music Publishing 70…" at bounding box center [702, 427] width 451 height 68
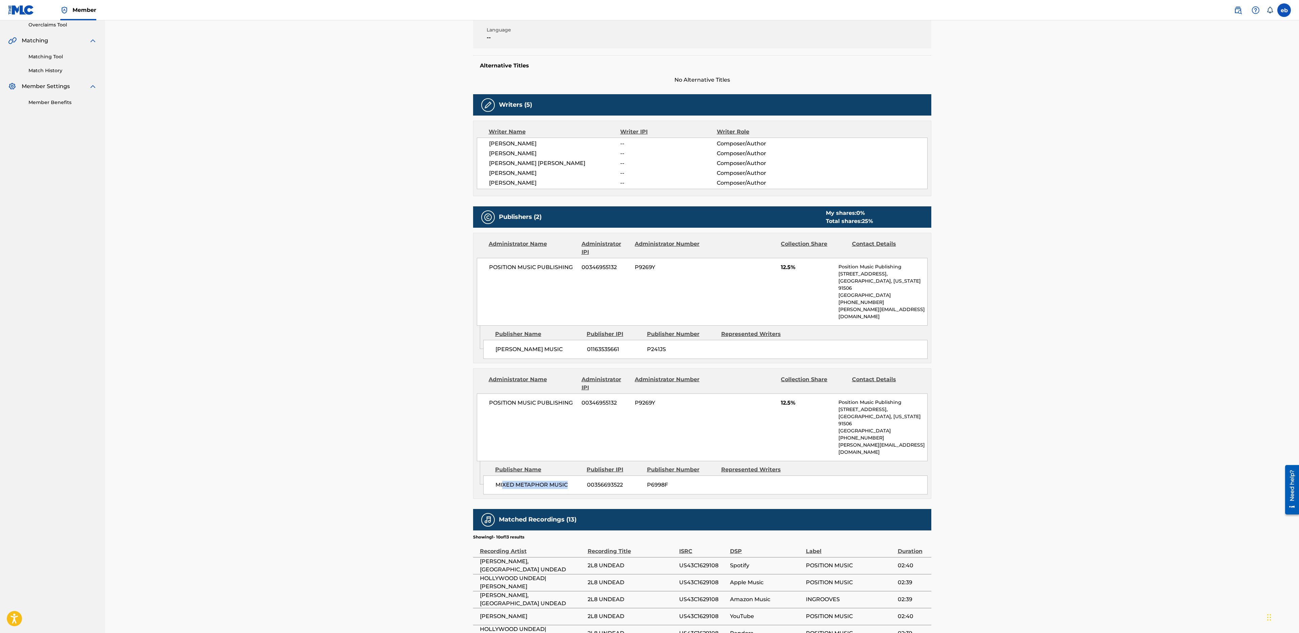
drag, startPoint x: 503, startPoint y: 458, endPoint x: 579, endPoint y: 458, distance: 76.2
click at [579, 481] on span "MIXED METAPHOR MUSIC" at bounding box center [538, 485] width 86 height 8
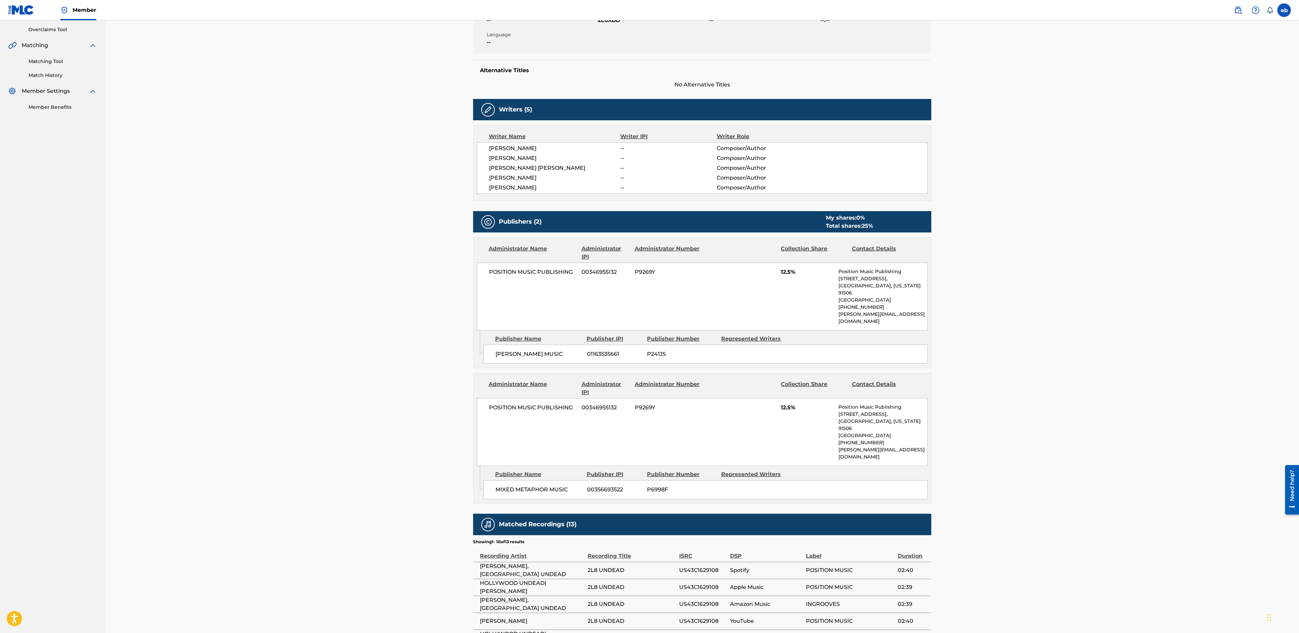
drag, startPoint x: 867, startPoint y: 227, endPoint x: 882, endPoint y: 227, distance: 15.2
click at [884, 227] on div "My shares: 0 % Total shares: 25 %" at bounding box center [871, 222] width 105 height 16
drag, startPoint x: 864, startPoint y: 226, endPoint x: 869, endPoint y: 226, distance: 4.4
click at [869, 226] on span "25 %" at bounding box center [867, 226] width 11 height 6
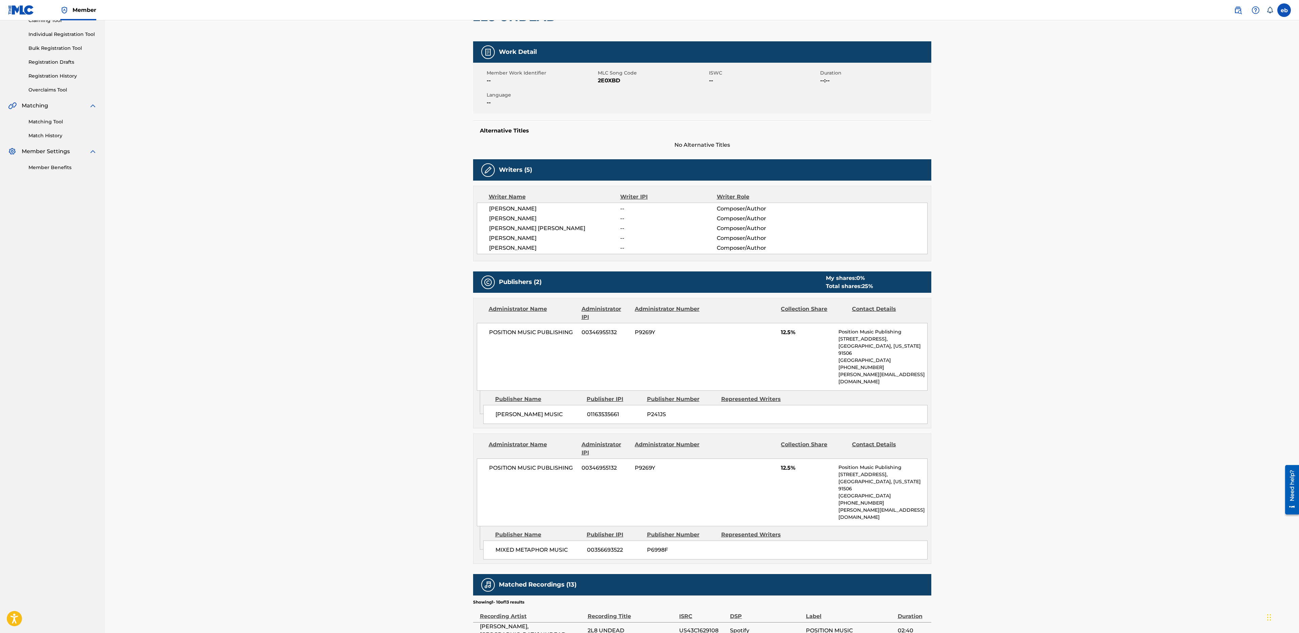
scroll to position [0, 0]
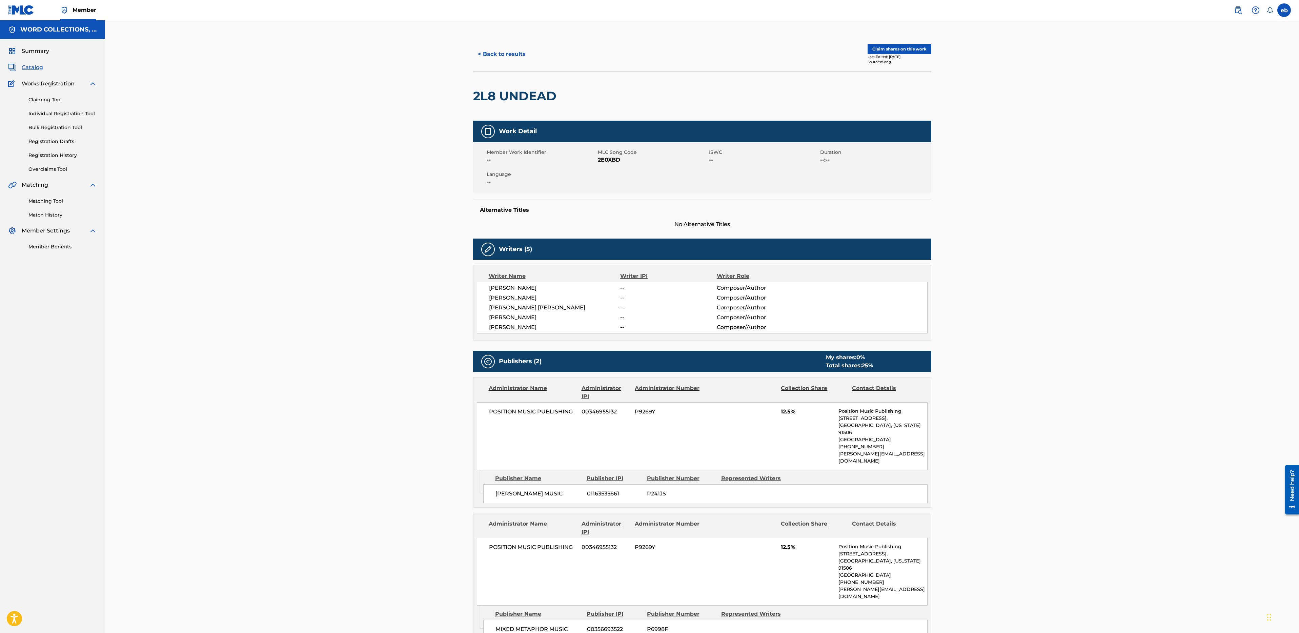
click at [501, 54] on button "< Back to results" at bounding box center [501, 54] width 57 height 17
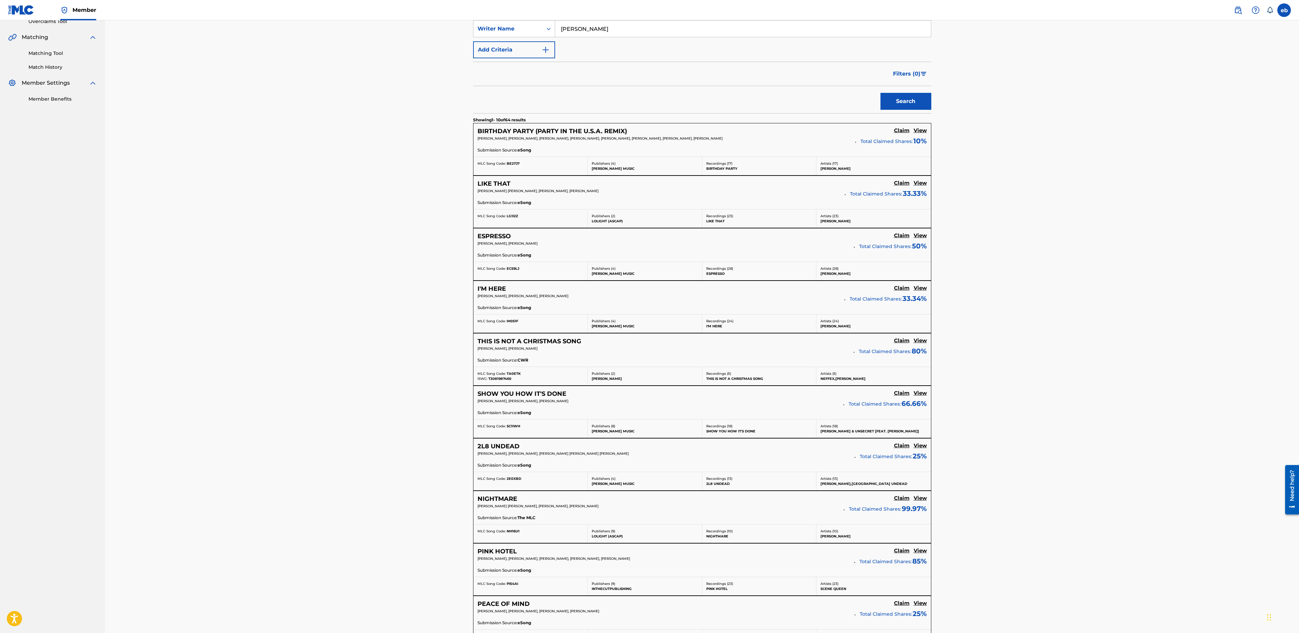
scroll to position [123, 0]
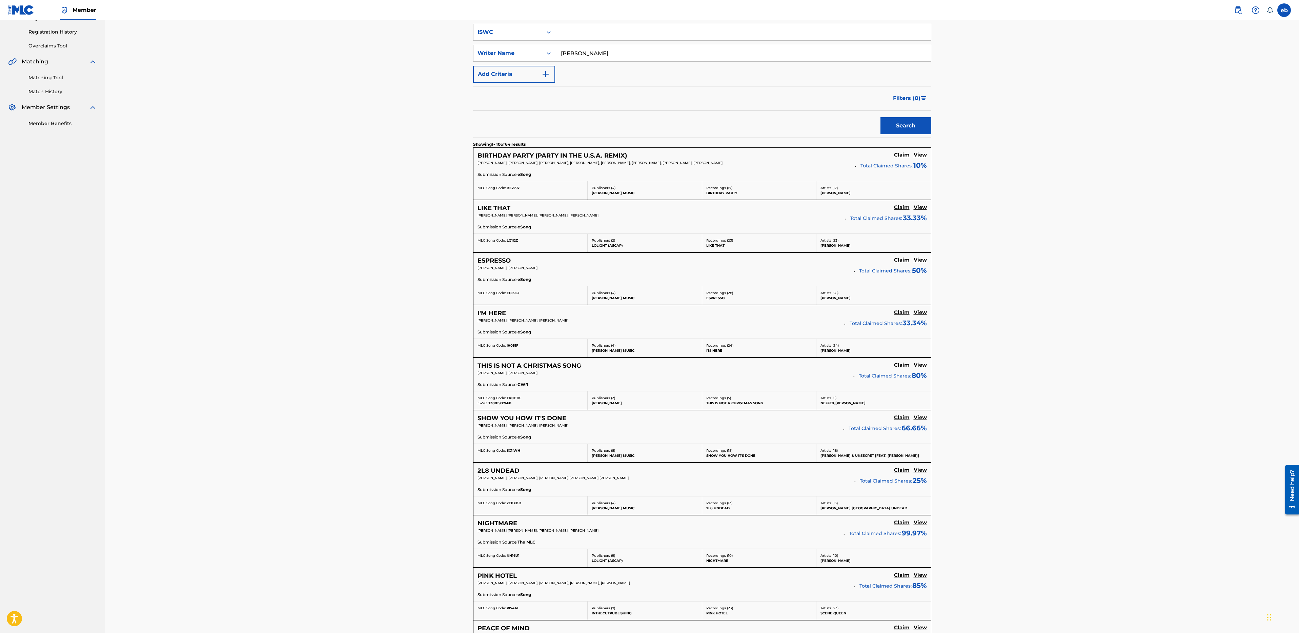
click at [918, 471] on h5 "View" at bounding box center [920, 470] width 13 height 6
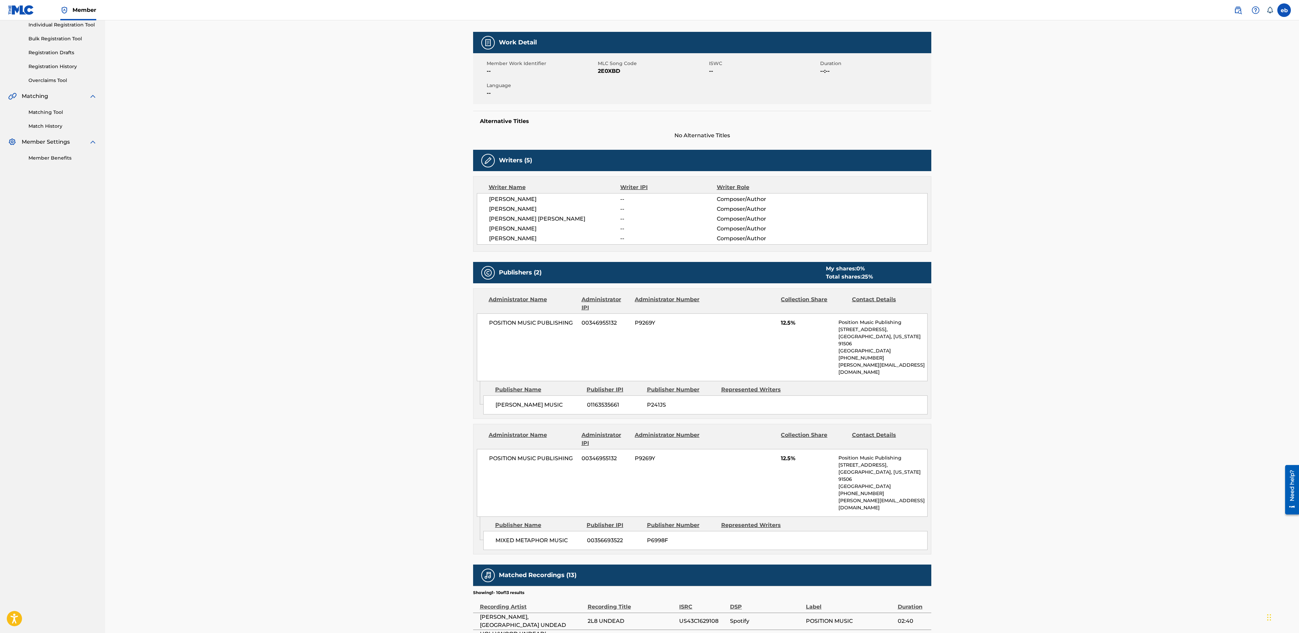
scroll to position [294, 0]
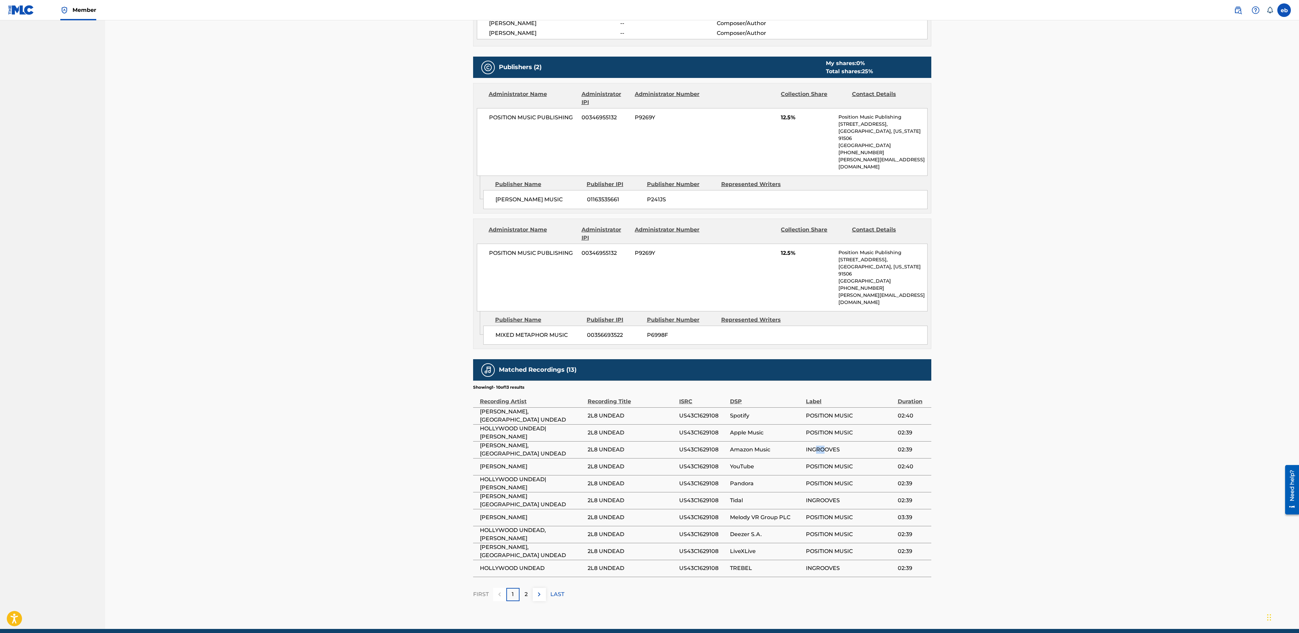
drag, startPoint x: 816, startPoint y: 422, endPoint x: 828, endPoint y: 423, distance: 12.2
click at [828, 446] on span "INGROOVES" at bounding box center [850, 450] width 88 height 8
click at [741, 446] on span "Amazon Music" at bounding box center [766, 450] width 73 height 8
drag, startPoint x: 818, startPoint y: 384, endPoint x: 868, endPoint y: 384, distance: 49.5
click at [868, 412] on span "POSITION MUSIC" at bounding box center [850, 416] width 88 height 8
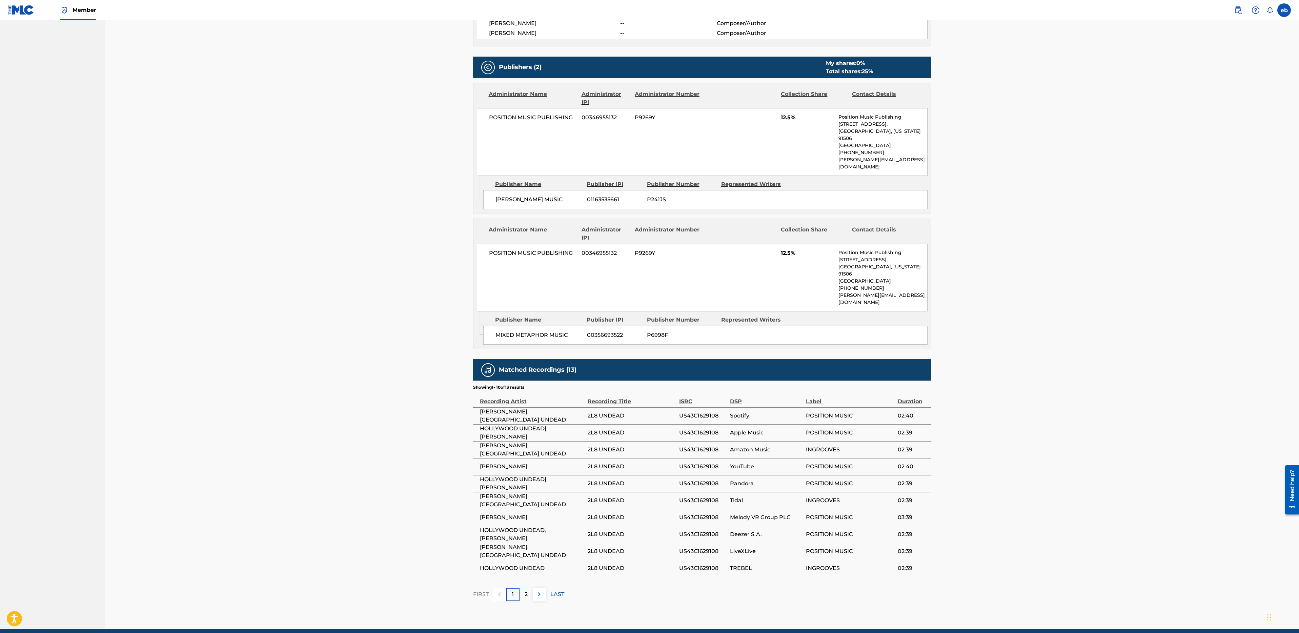
drag, startPoint x: 807, startPoint y: 396, endPoint x: 882, endPoint y: 399, distance: 75.3
click at [882, 424] on td "POSITION MUSIC" at bounding box center [851, 432] width 91 height 17
click at [527, 590] on p "2" at bounding box center [526, 594] width 3 height 8
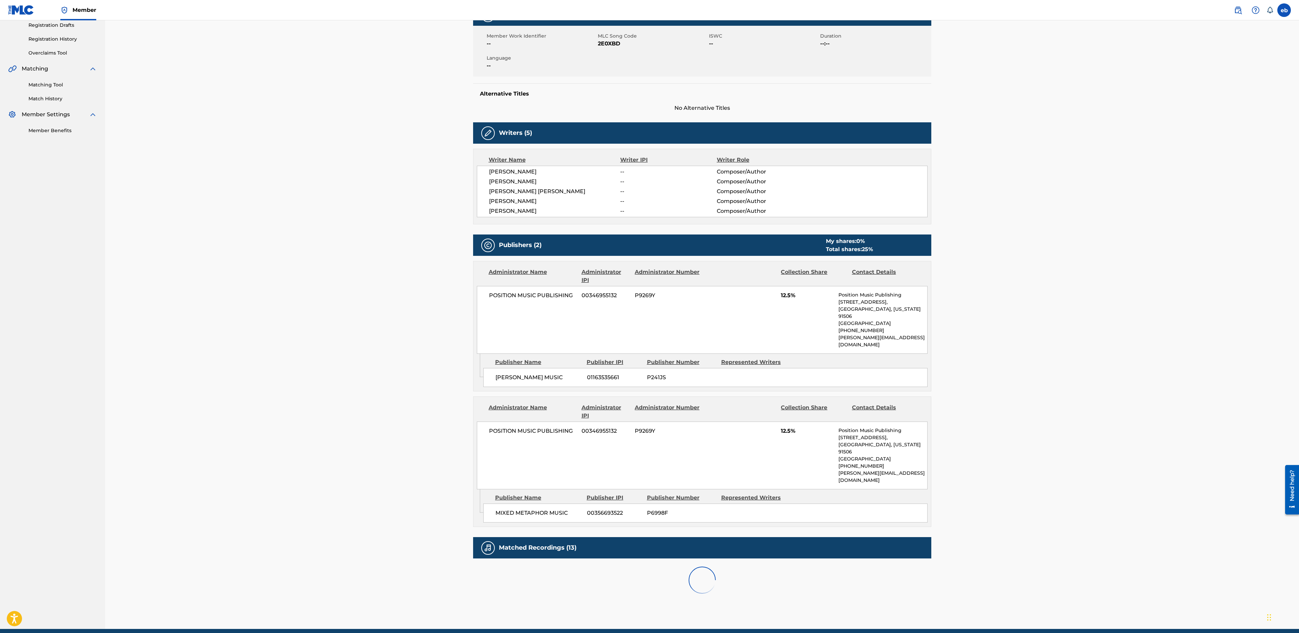
scroll to position [176, 0]
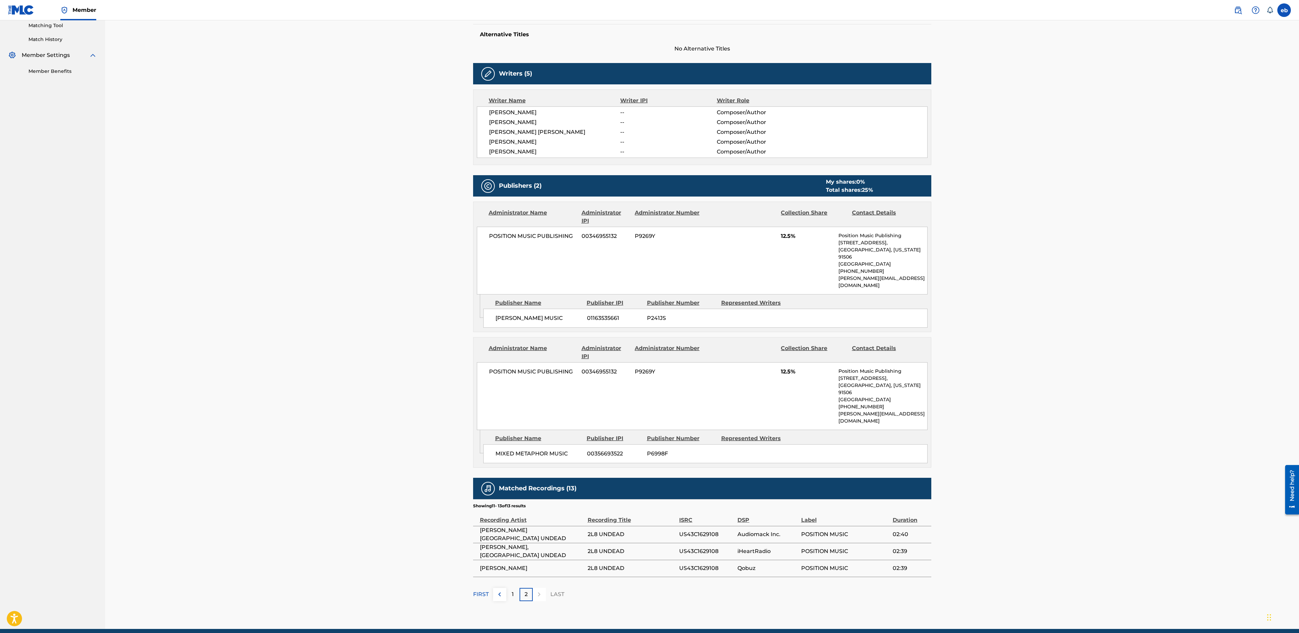
click at [768, 530] on span "Audiomack Inc." at bounding box center [767, 534] width 60 height 8
click at [745, 547] on span "iHeartRadio" at bounding box center [767, 551] width 60 height 8
click at [515, 588] on div "1" at bounding box center [512, 594] width 13 height 13
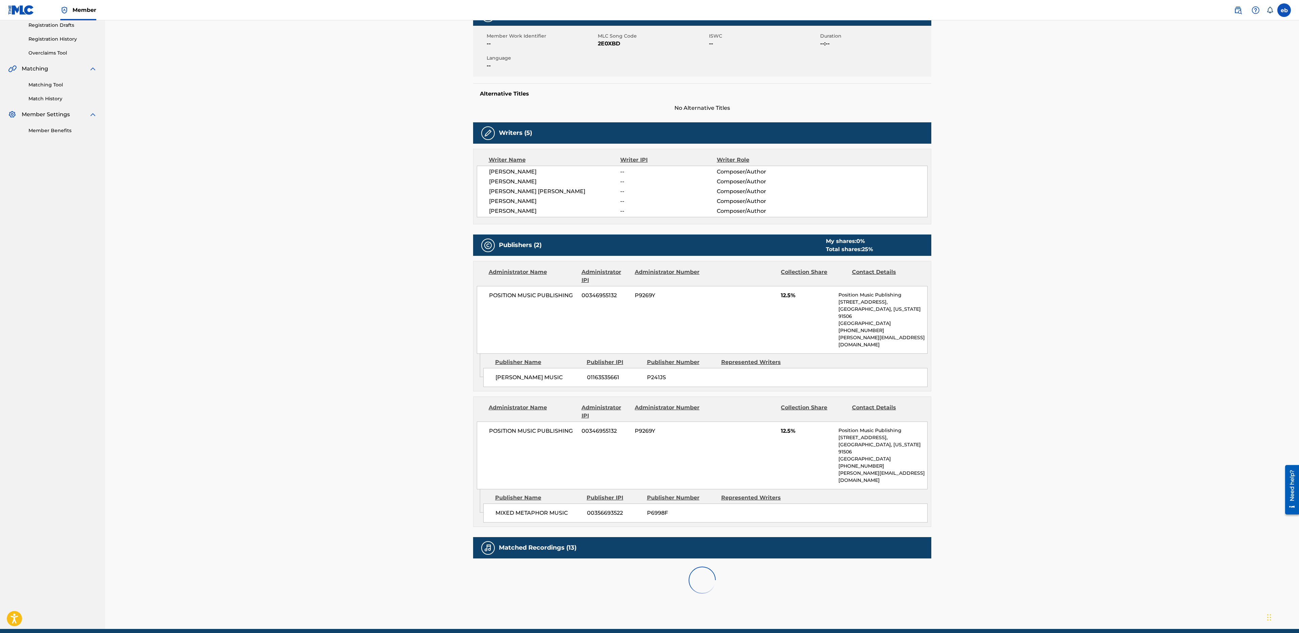
scroll to position [294, 0]
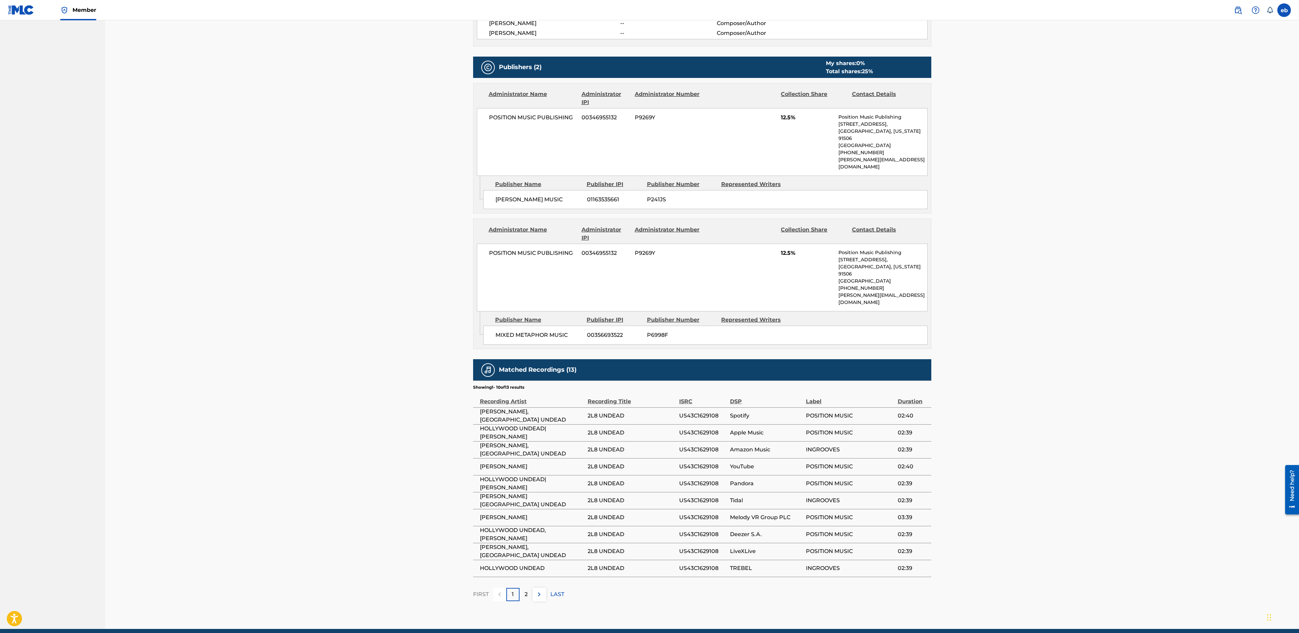
click at [741, 564] on span "TREBEL" at bounding box center [766, 568] width 73 height 8
click at [691, 390] on th "ISRC" at bounding box center [704, 398] width 51 height 17
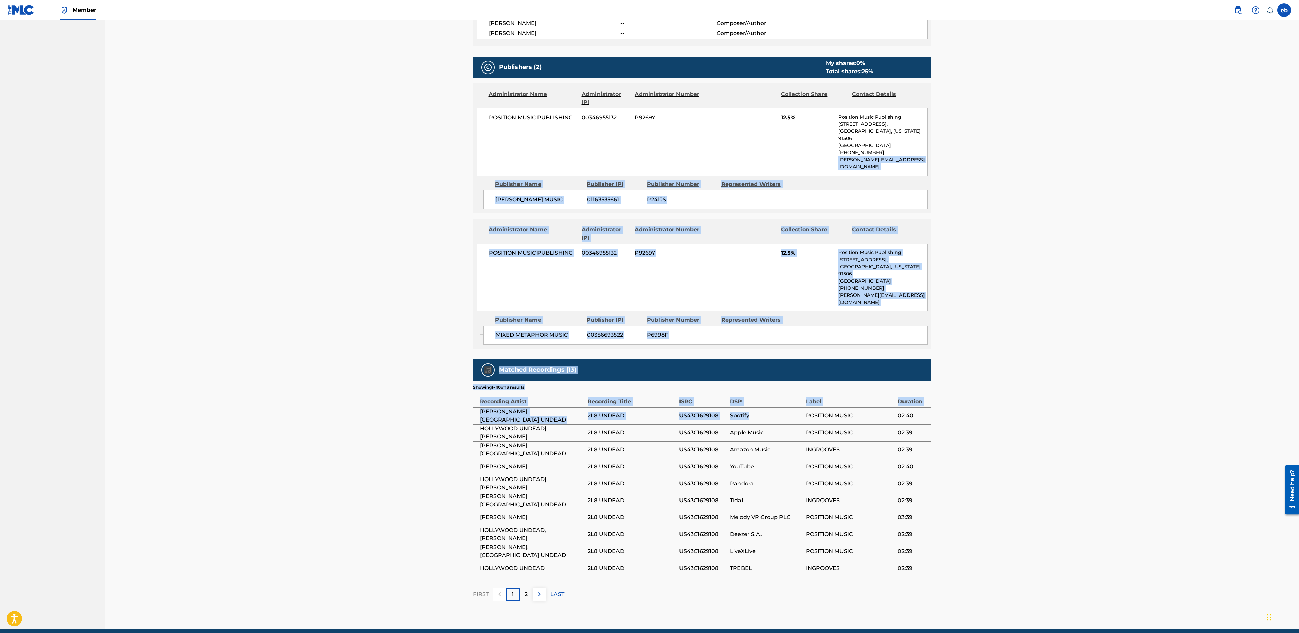
drag, startPoint x: 763, startPoint y: 294, endPoint x: 816, endPoint y: 151, distance: 151.7
click at [816, 151] on div "Work Detail Member Work Identifier -- MLC Song Code 2E0XBD ISWC -- Duration --:…" at bounding box center [702, 213] width 458 height 775
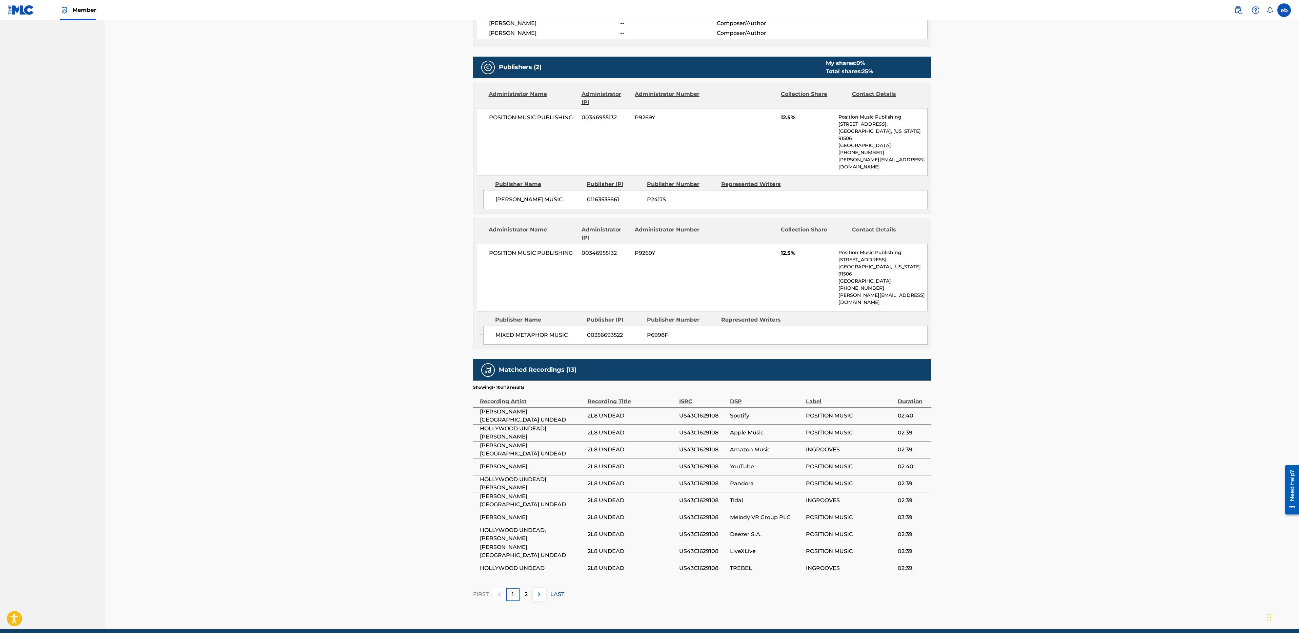
click at [809, 136] on div "POSITION MUSIC PUBLISHING 00346955132 P9269Y 12.5% Position Music Publishing 70…" at bounding box center [702, 142] width 451 height 68
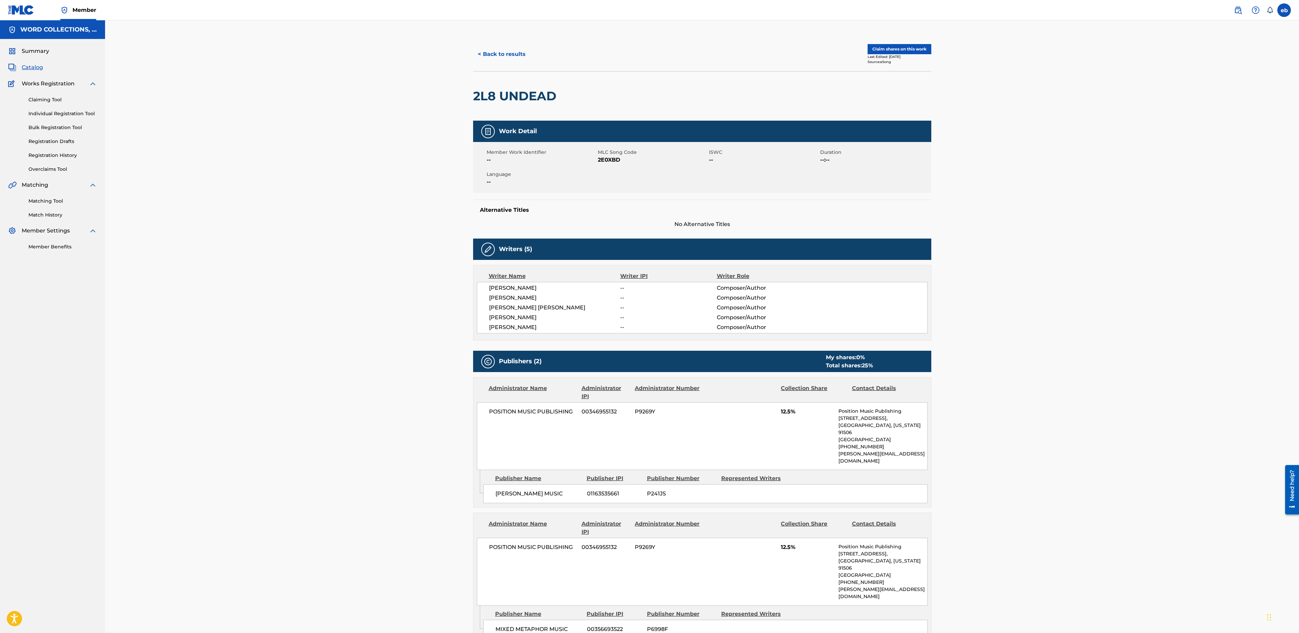
click at [44, 201] on link "Matching Tool" at bounding box center [62, 201] width 68 height 7
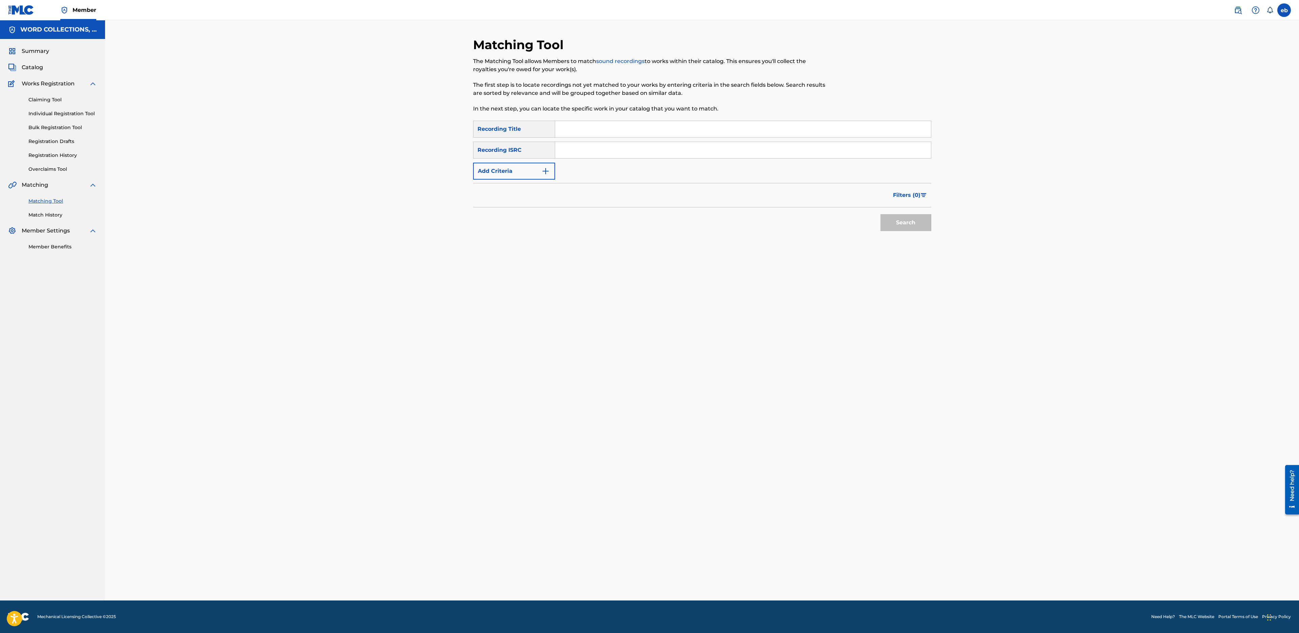
click at [595, 131] on input "Search Form" at bounding box center [743, 129] width 376 height 16
type input "Pink Rover"
click at [880, 214] on button "Search" at bounding box center [905, 222] width 51 height 17
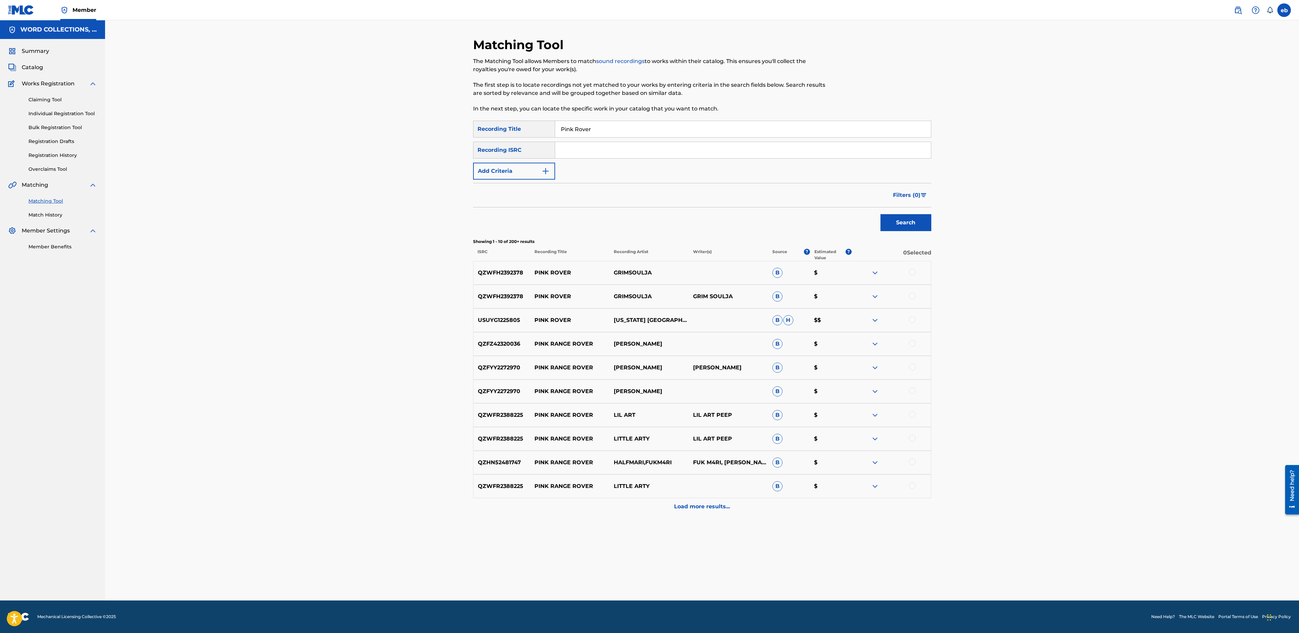
click at [917, 199] on span "Filters ( 0 )" at bounding box center [906, 195] width 27 height 8
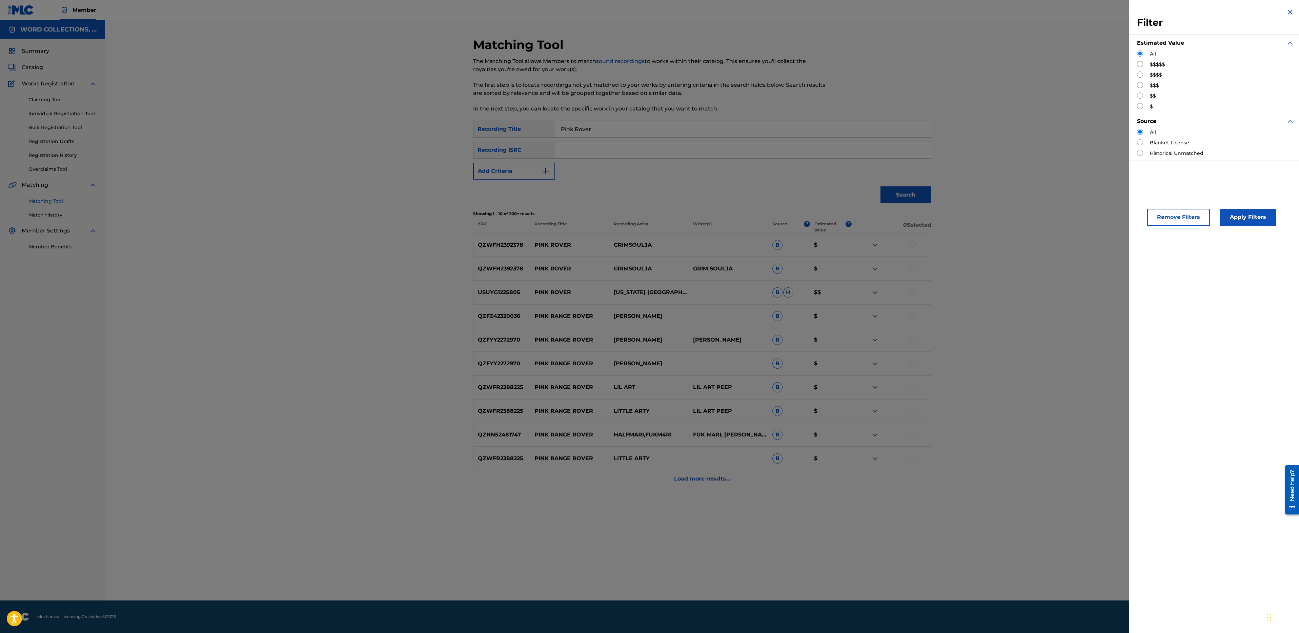
click at [1150, 64] on label "$$$$$" at bounding box center [1157, 64] width 15 height 7
click at [1140, 65] on input "Search Form" at bounding box center [1140, 64] width 6 height 6
radio input "true"
click at [1239, 217] on button "Apply Filters" at bounding box center [1248, 217] width 56 height 17
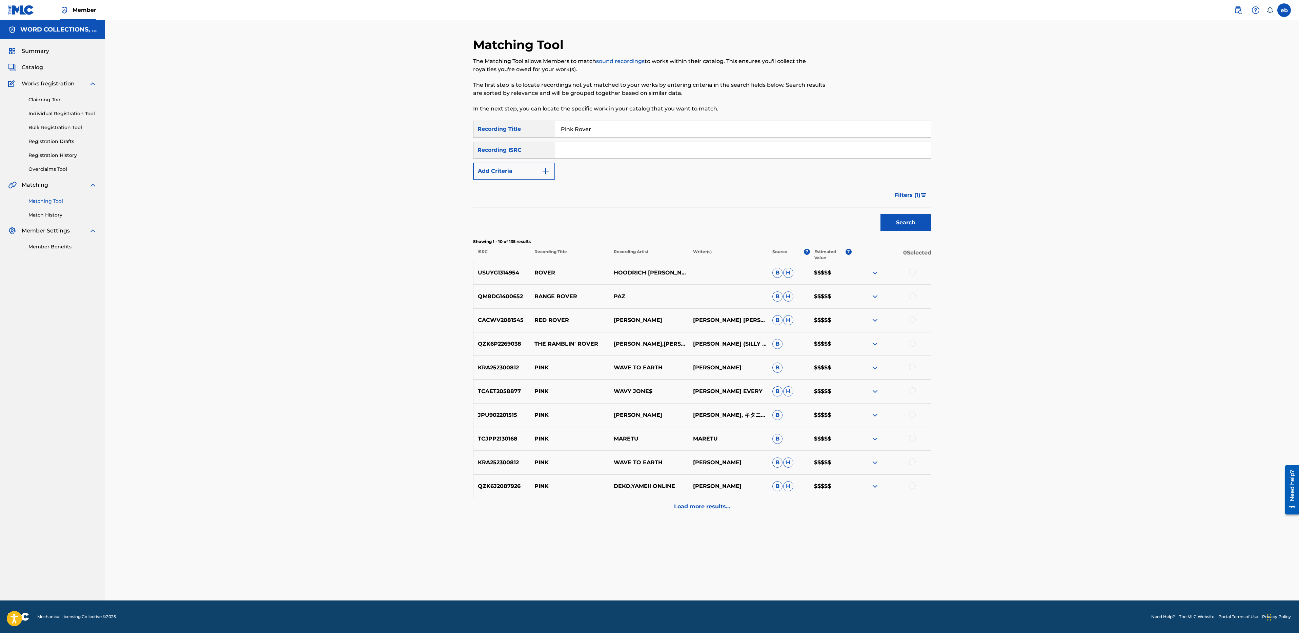
click at [621, 133] on input "Pink Rover" at bounding box center [743, 129] width 376 height 16
paste input "2L8"
click at [880, 214] on button "Search" at bounding box center [905, 222] width 51 height 17
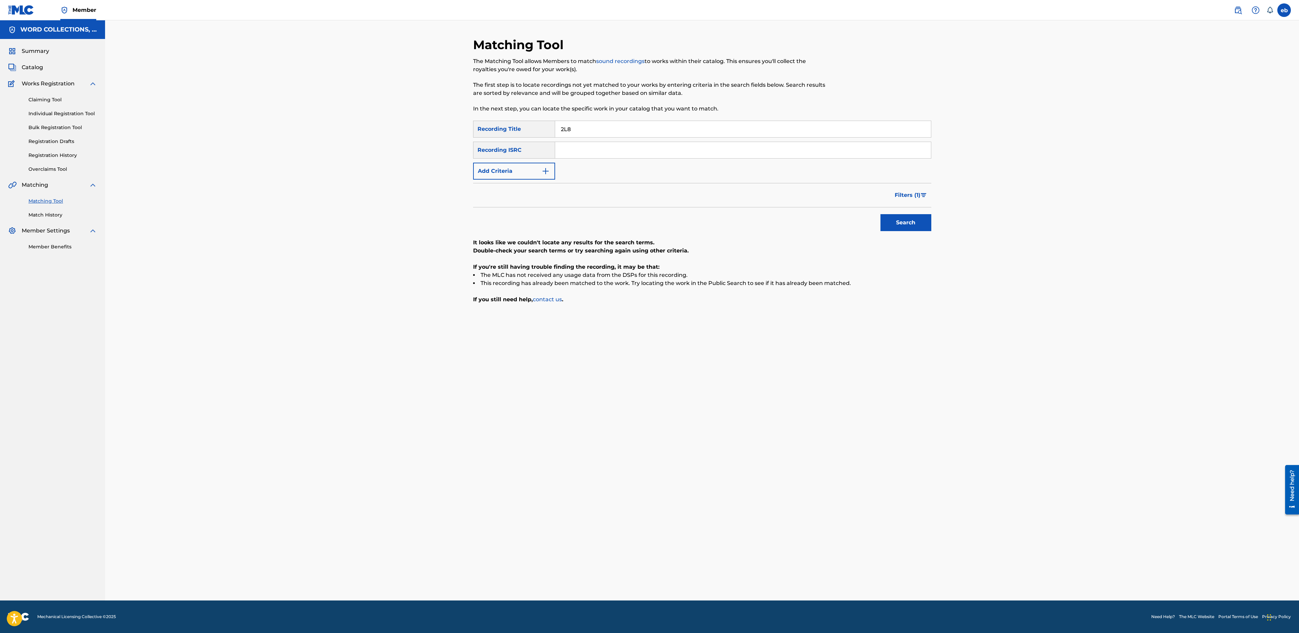
click at [626, 133] on input "2L8" at bounding box center [743, 129] width 376 height 16
type input "2L8 Undead"
click at [880, 214] on button "Search" at bounding box center [905, 222] width 51 height 17
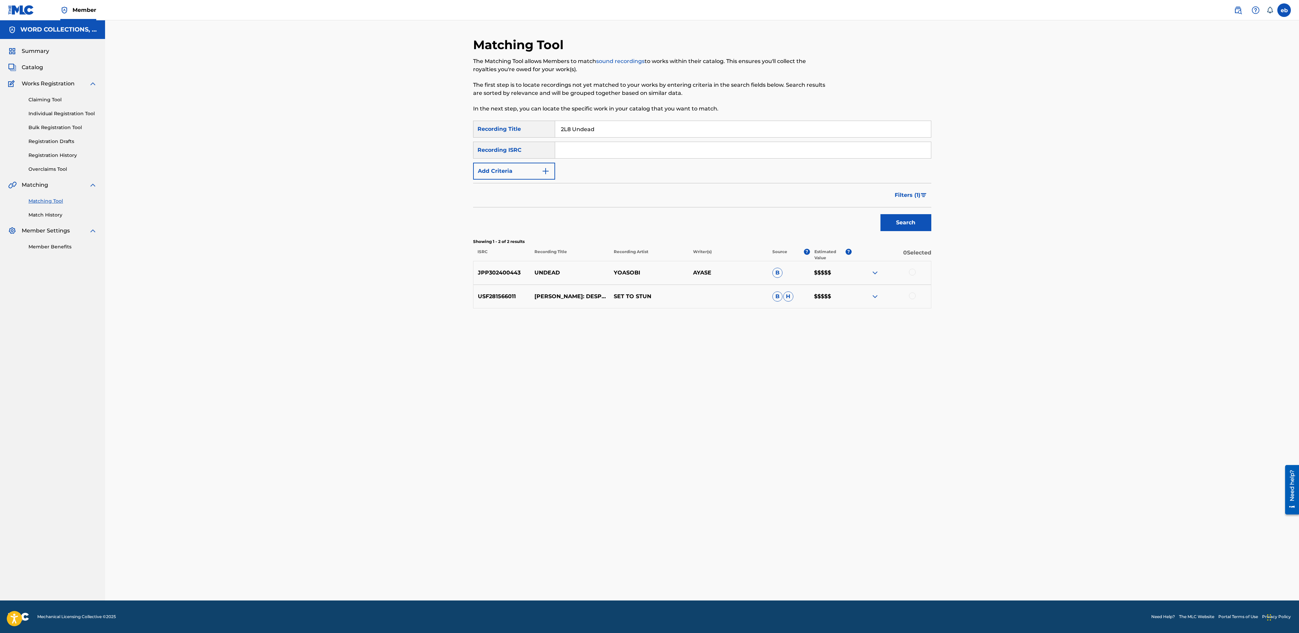
drag, startPoint x: 632, startPoint y: 132, endPoint x: 536, endPoint y: 129, distance: 96.3
click at [536, 129] on div "SearchWithCriteria72800e3f-5eda-452b-8a71-95f3113f0cb9 Recording Title 2L8 Unde…" at bounding box center [702, 129] width 458 height 17
click at [921, 195] on img "Search Form" at bounding box center [924, 195] width 6 height 4
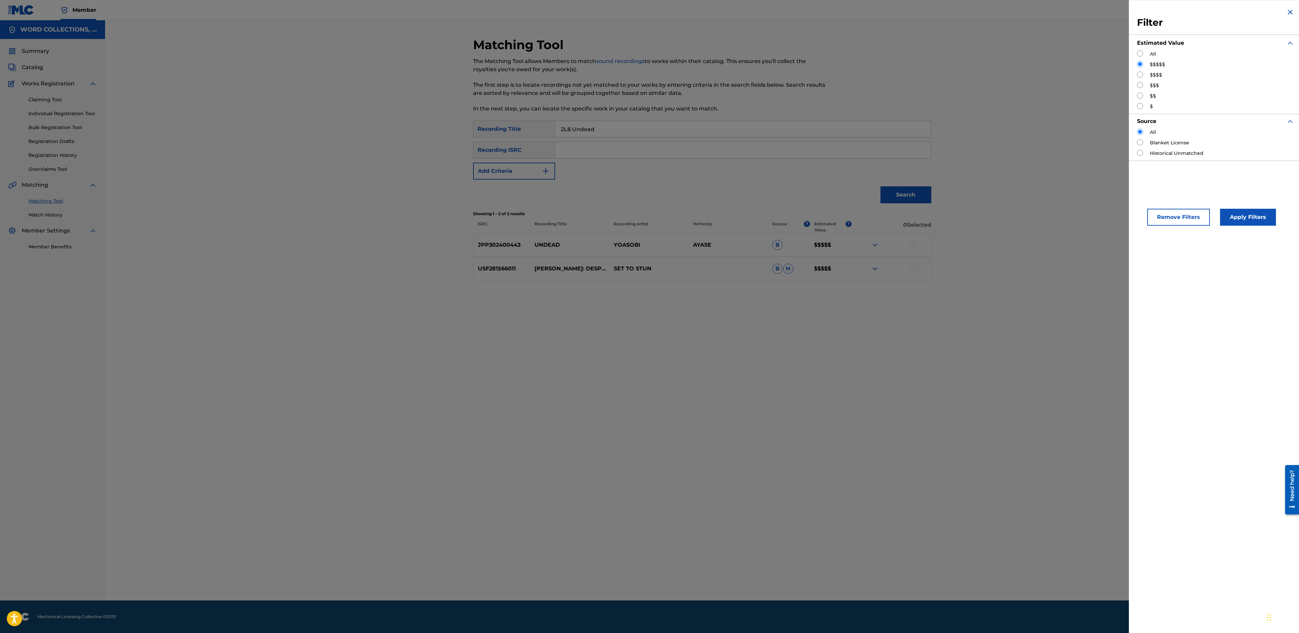
click at [1149, 50] on div "Estimated Value" at bounding box center [1215, 43] width 157 height 15
click at [1139, 54] on input "Search Form" at bounding box center [1140, 53] width 6 height 6
radio input "true"
click at [1253, 217] on button "Apply Filters" at bounding box center [1248, 217] width 56 height 17
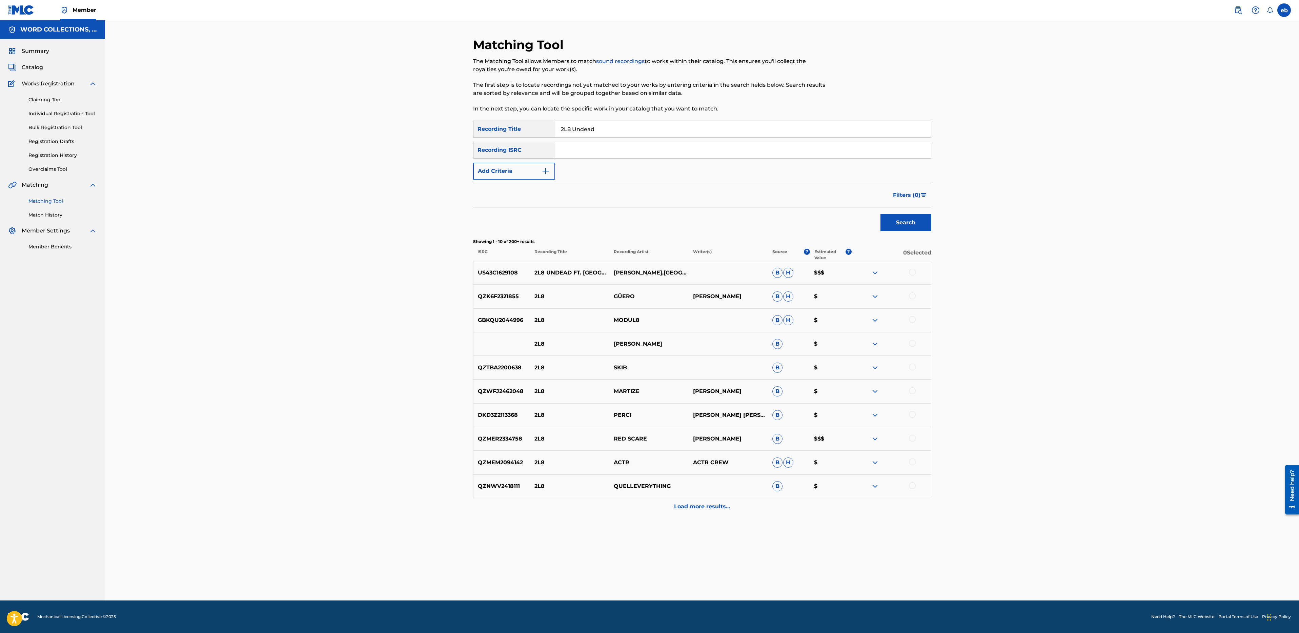
click at [707, 508] on p "Load more results..." at bounding box center [702, 507] width 56 height 8
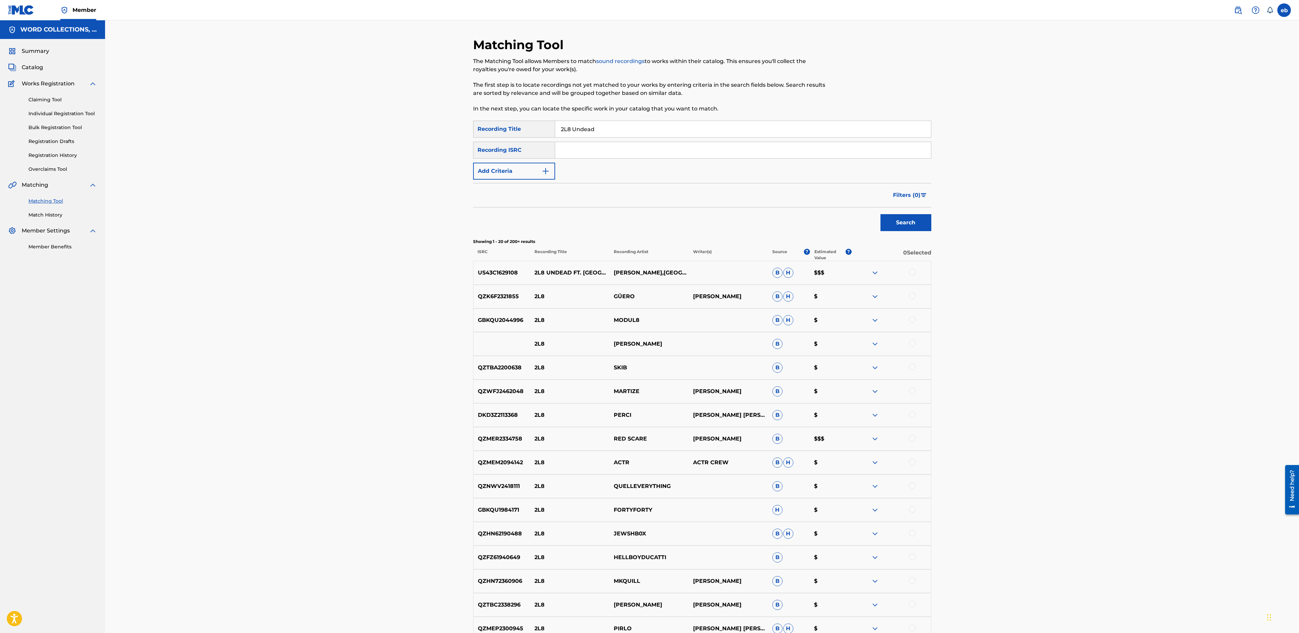
click at [872, 270] on img at bounding box center [875, 273] width 8 height 8
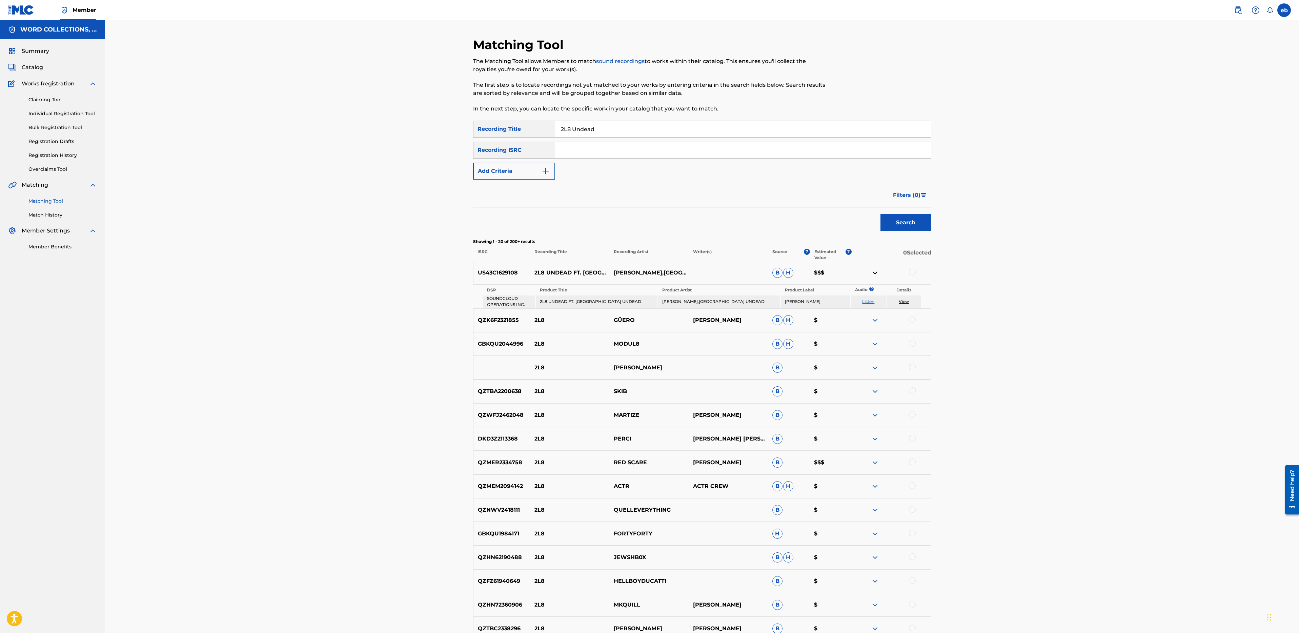
drag, startPoint x: 487, startPoint y: 305, endPoint x: 518, endPoint y: 300, distance: 31.4
click at [518, 300] on td "SOUNDCLOUD OPERATIONS INC." at bounding box center [509, 302] width 52 height 12
click at [904, 304] on link "View" at bounding box center [904, 301] width 10 height 5
click at [913, 195] on span "Filters ( 0 )" at bounding box center [906, 195] width 27 height 8
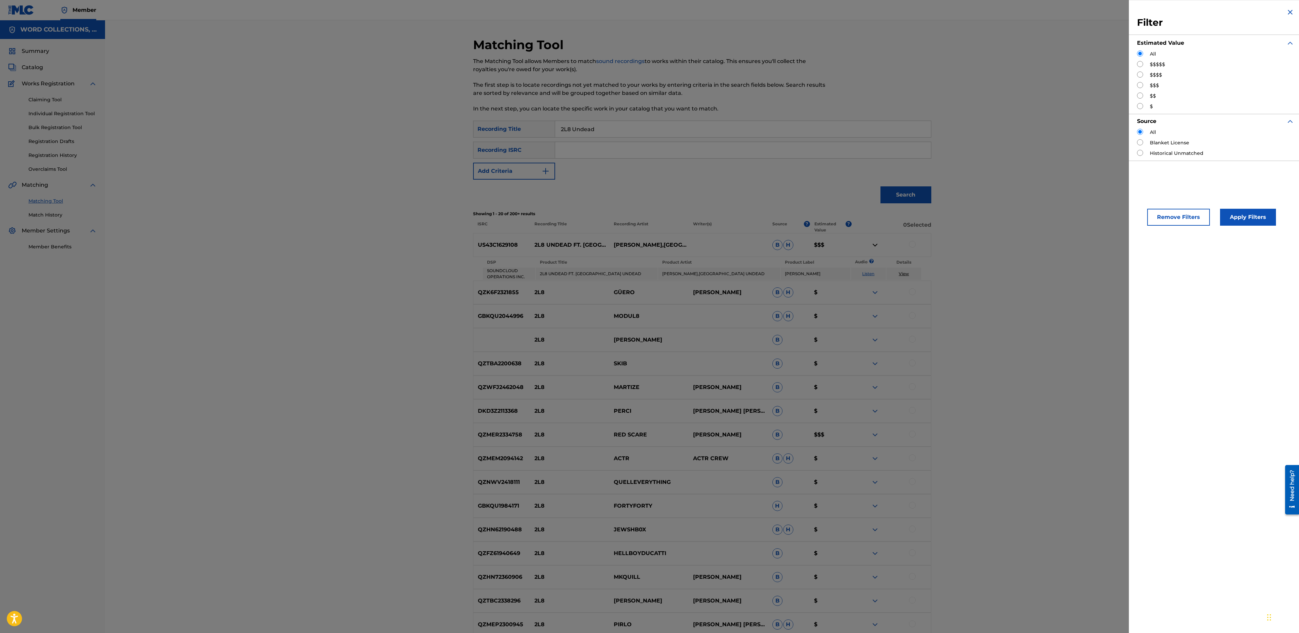
click at [1151, 69] on div "All $$$$$ $$$$ $$$ $$ $" at bounding box center [1215, 80] width 157 height 60
click at [1150, 61] on div "All $$$$$ $$$$ $$$ $$ $" at bounding box center [1215, 80] width 157 height 60
click at [1141, 62] on input "Search Form" at bounding box center [1140, 64] width 6 height 6
radio input "true"
click at [1245, 220] on button "Apply Filters" at bounding box center [1248, 217] width 56 height 17
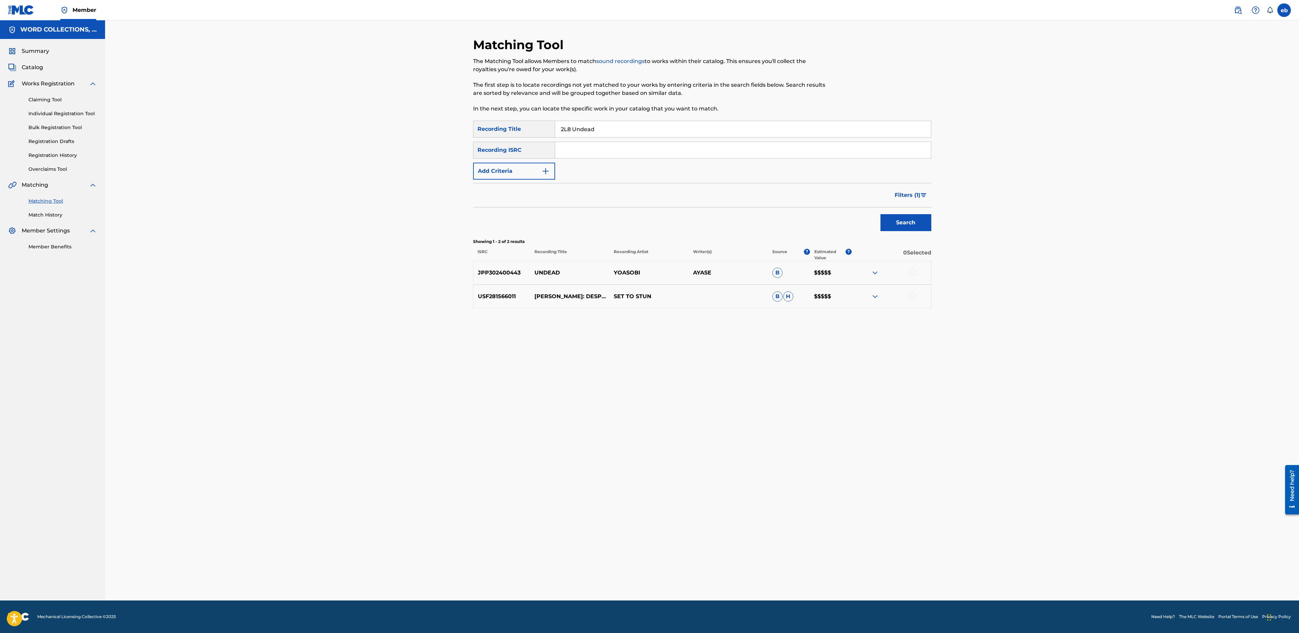
click at [622, 275] on p "YOASOBI" at bounding box center [648, 273] width 79 height 8
click at [546, 272] on p "UNDEAD" at bounding box center [569, 273] width 79 height 8
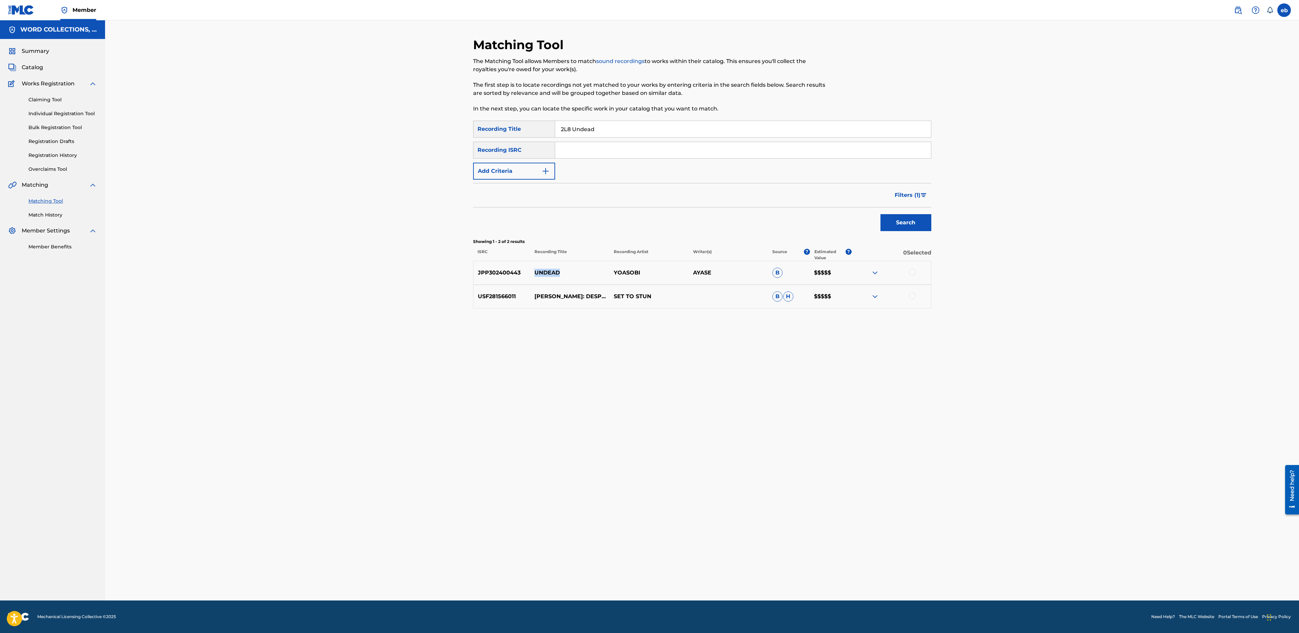
click at [538, 277] on p "UNDEAD" at bounding box center [569, 273] width 79 height 8
click at [538, 273] on p "UNDEAD" at bounding box center [569, 273] width 79 height 8
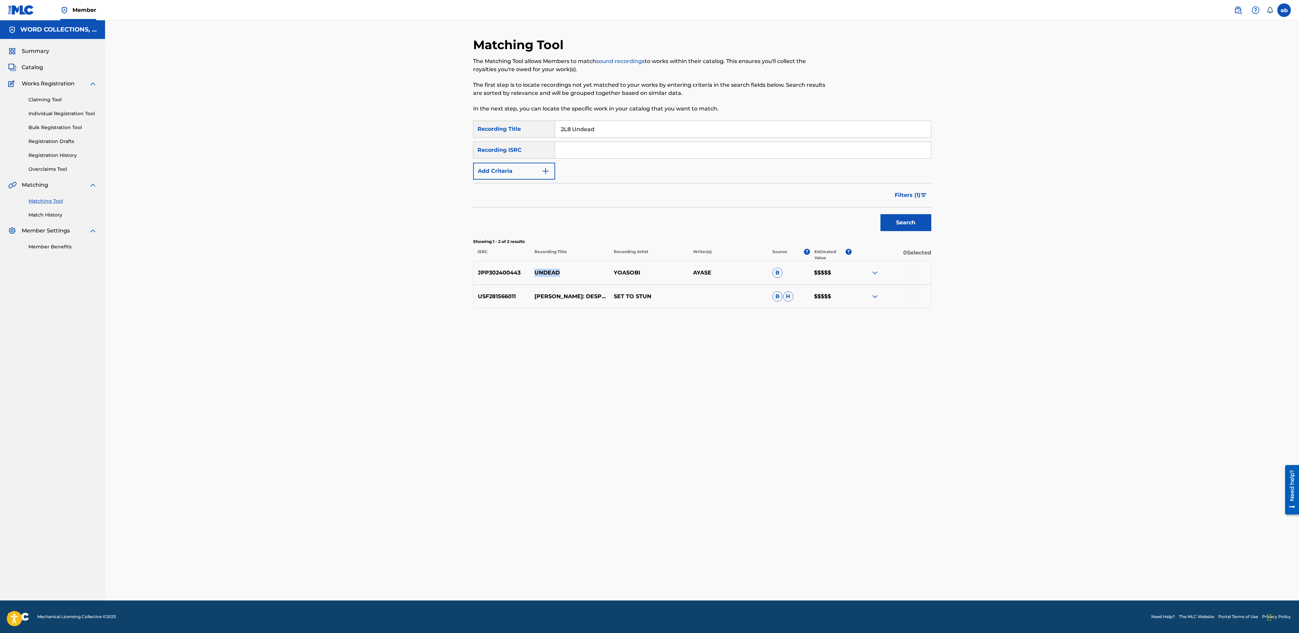
click at [549, 273] on p "UNDEAD" at bounding box center [569, 273] width 79 height 8
